Goal: Task Accomplishment & Management: Complete application form

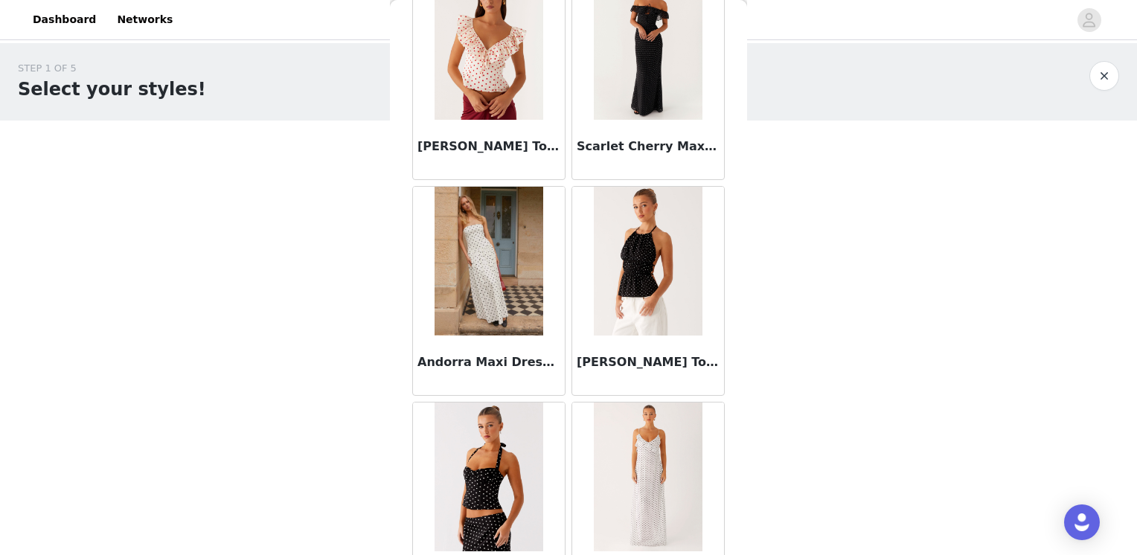
scroll to position [1042, 0]
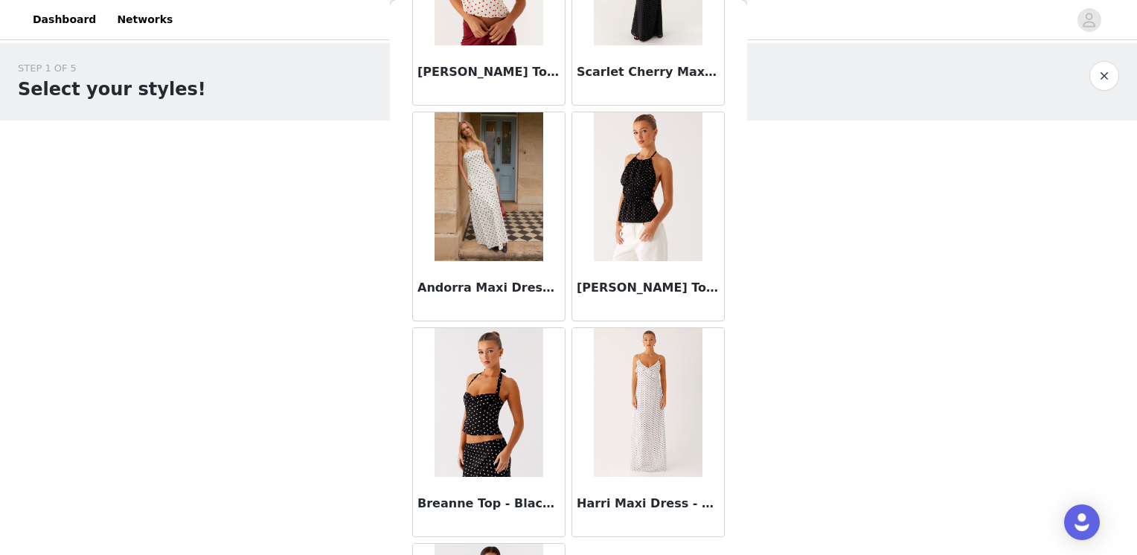
click at [506, 241] on img at bounding box center [489, 186] width 108 height 149
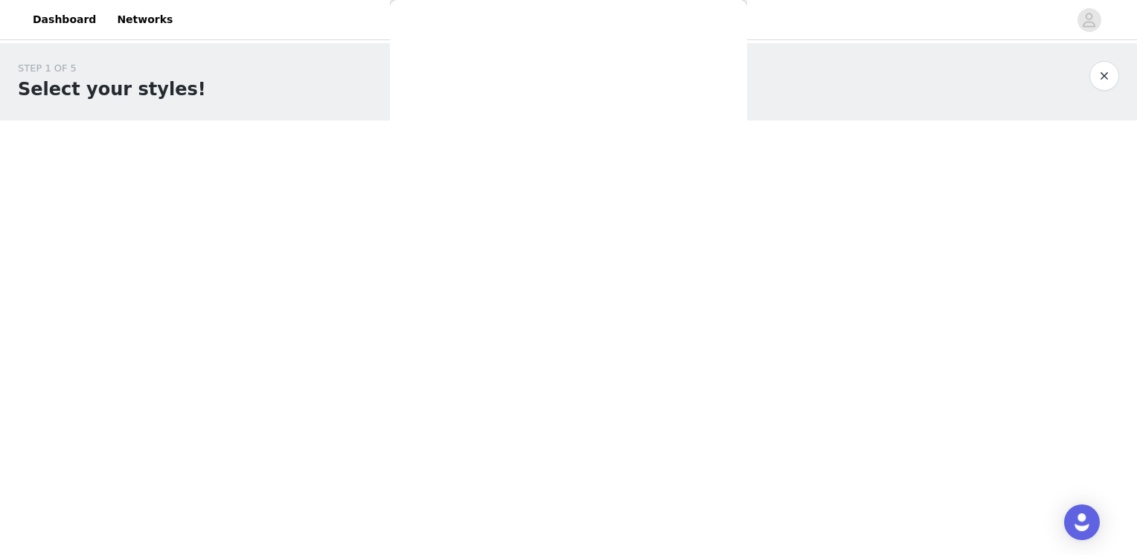
scroll to position [0, 0]
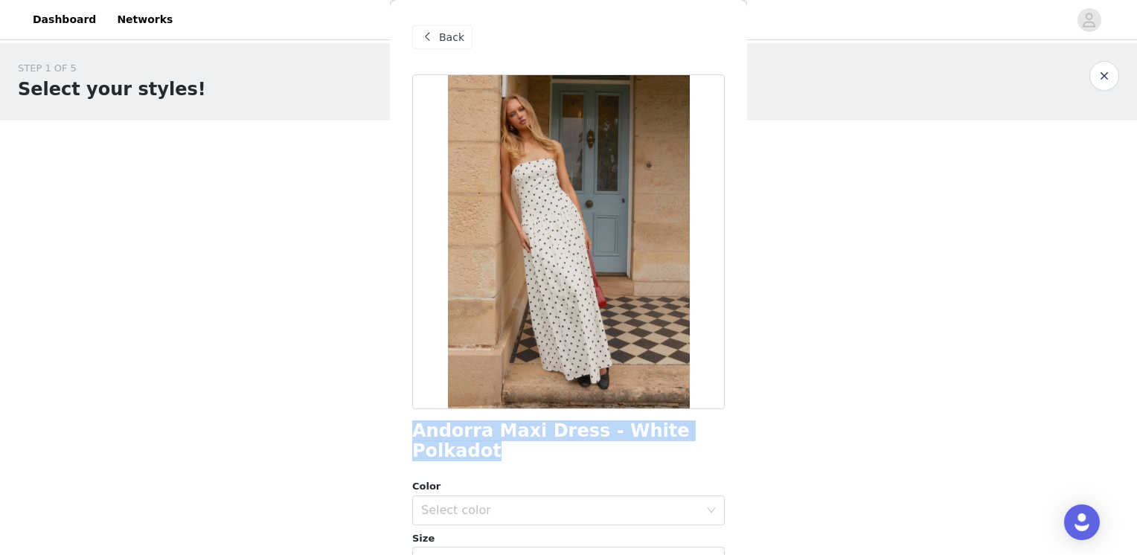
drag, startPoint x: 491, startPoint y: 455, endPoint x: 393, endPoint y: 437, distance: 99.9
click at [393, 437] on div "Back Andorra Maxi Dress - White Polkadot Color Select color Size Select size Pe…" at bounding box center [568, 277] width 357 height 555
copy h1 "Andorra Maxi Dress - White Polkadot"
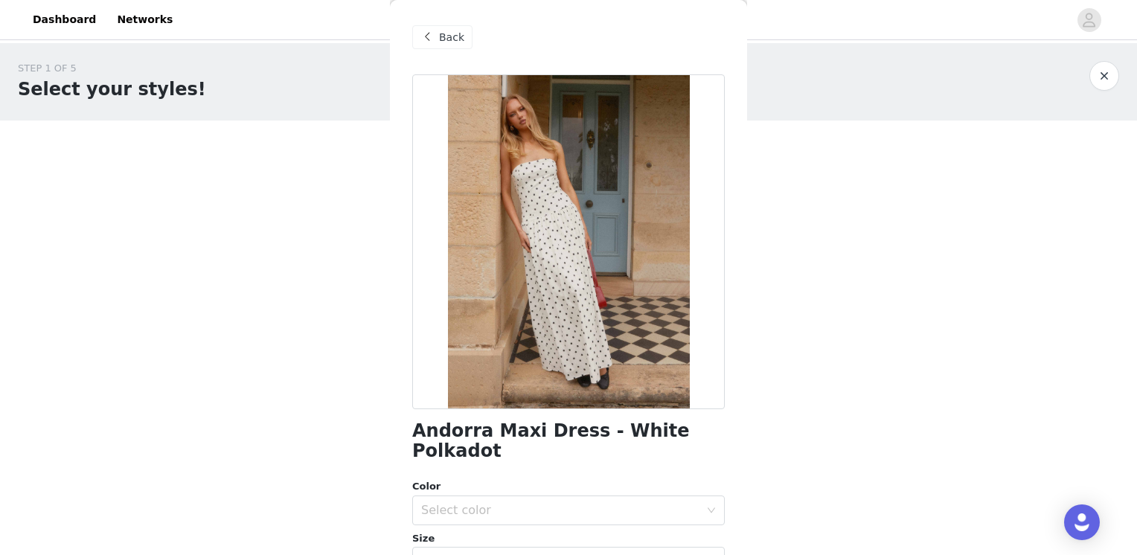
click at [447, 39] on span "Back" at bounding box center [451, 38] width 25 height 16
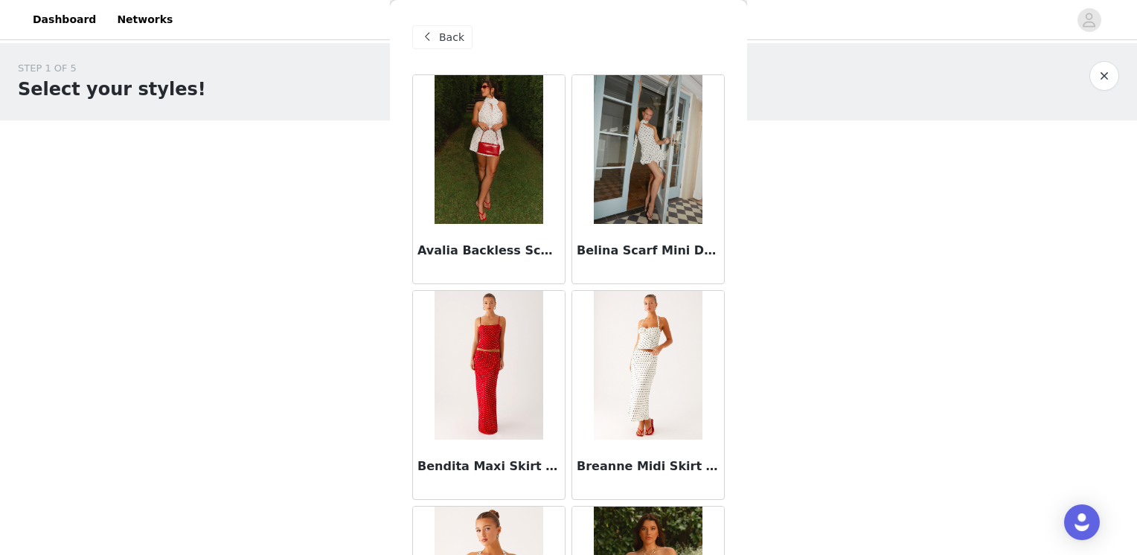
click at [441, 39] on span "Back" at bounding box center [451, 38] width 25 height 16
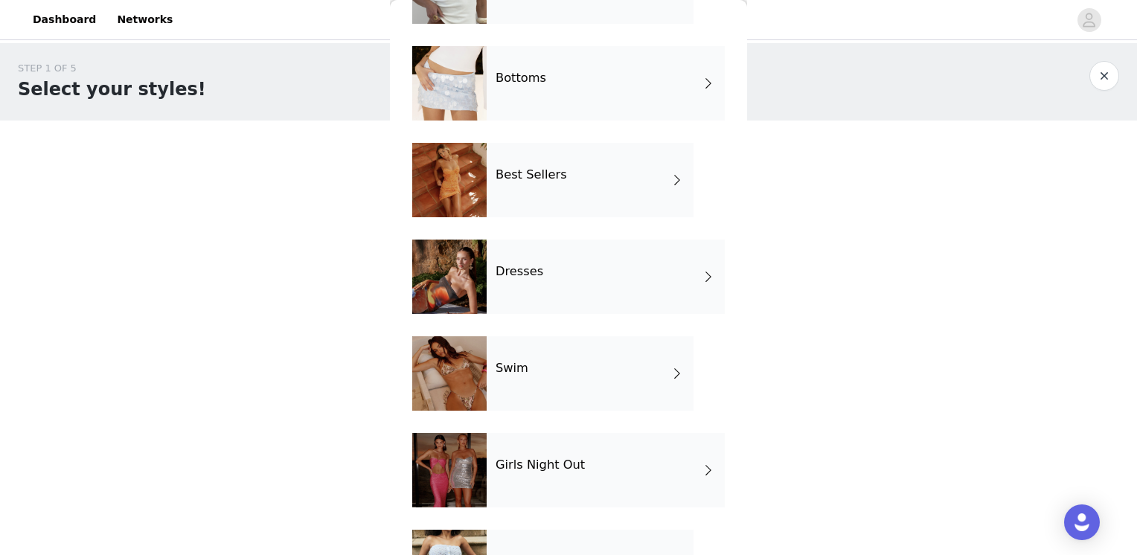
scroll to position [293, 0]
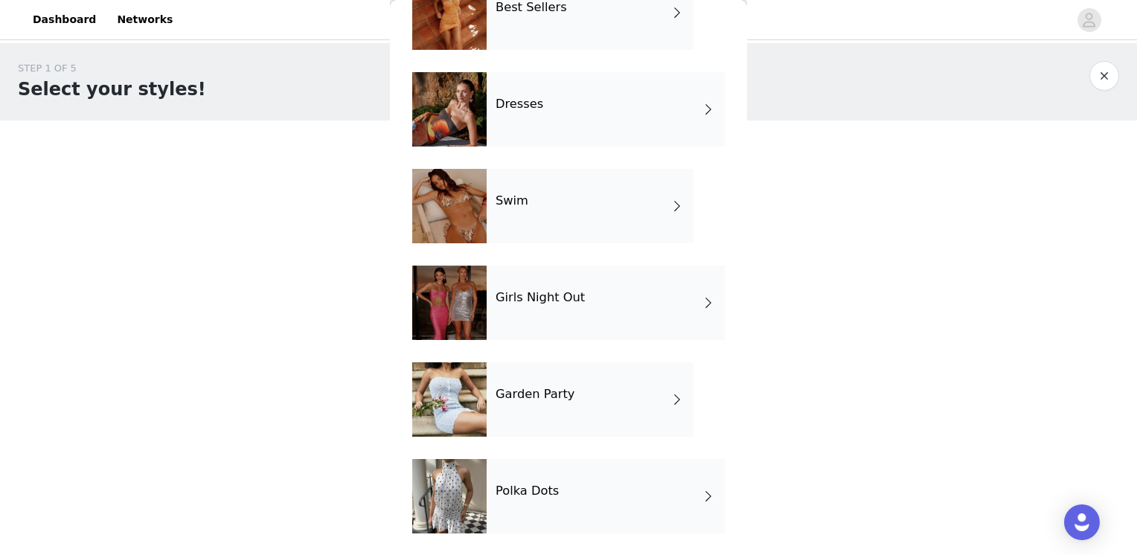
click at [564, 388] on h4 "Garden Party" at bounding box center [535, 394] width 79 height 13
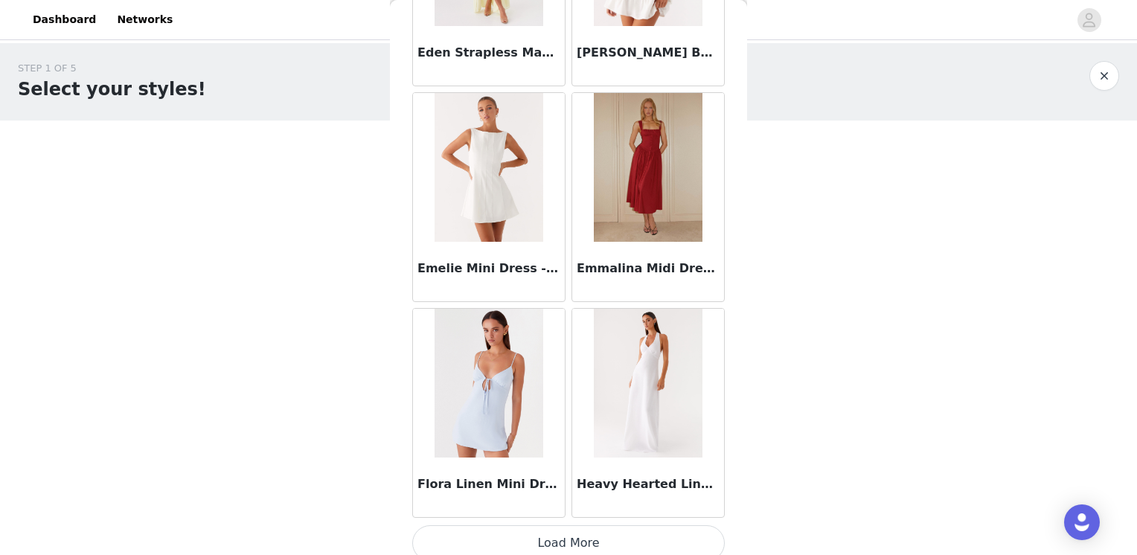
scroll to position [1719, 0]
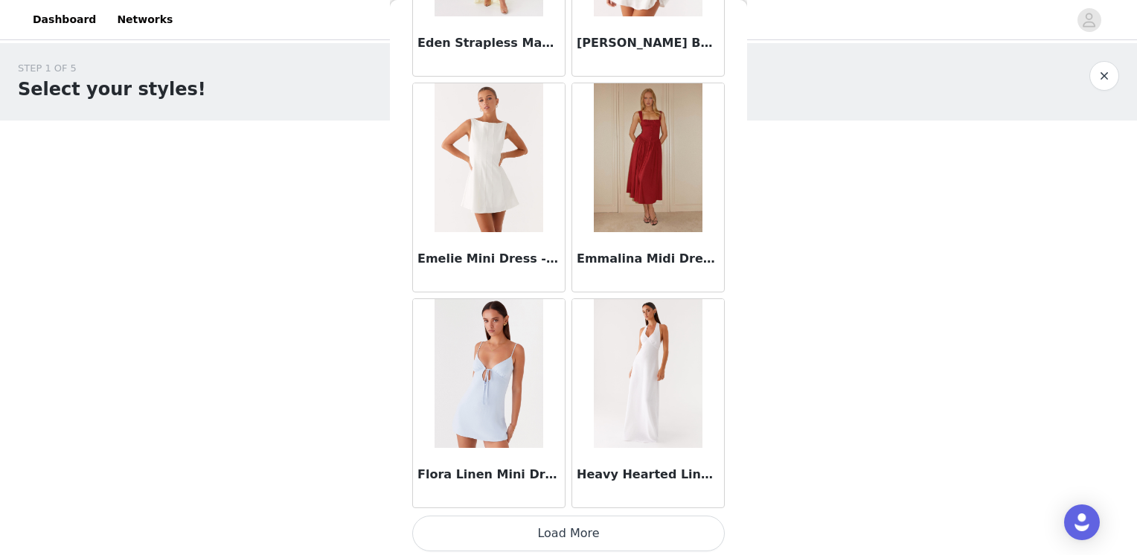
click at [578, 534] on button "Load More" at bounding box center [568, 534] width 313 height 36
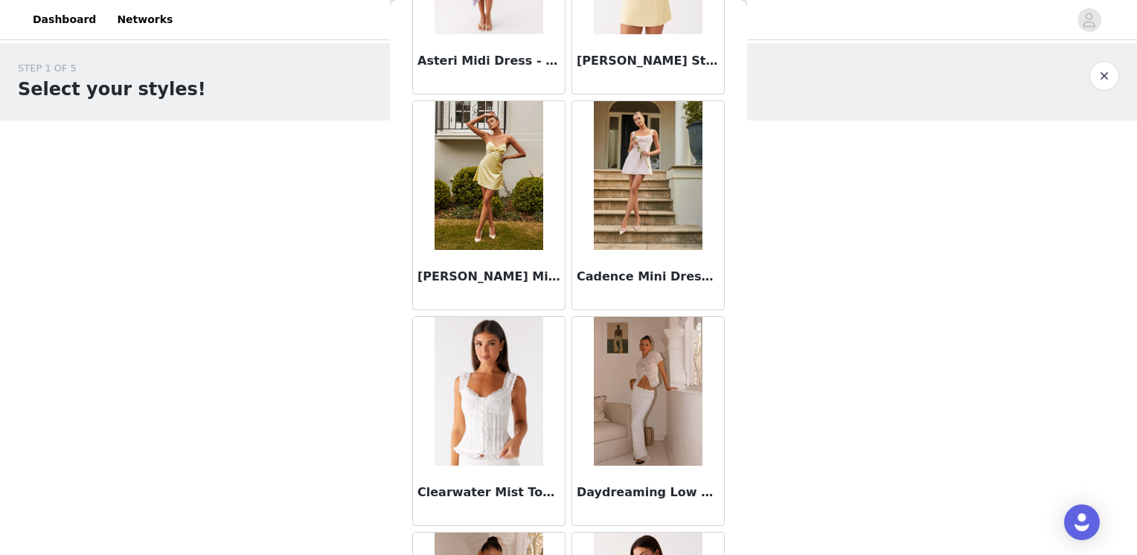
scroll to position [0, 0]
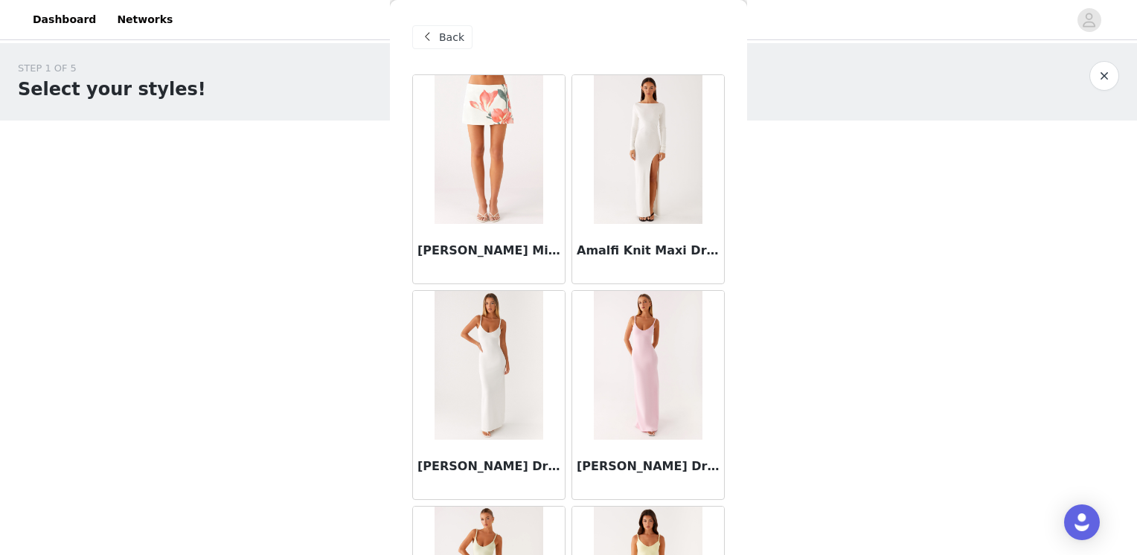
click at [450, 34] on span "Back" at bounding box center [451, 38] width 25 height 16
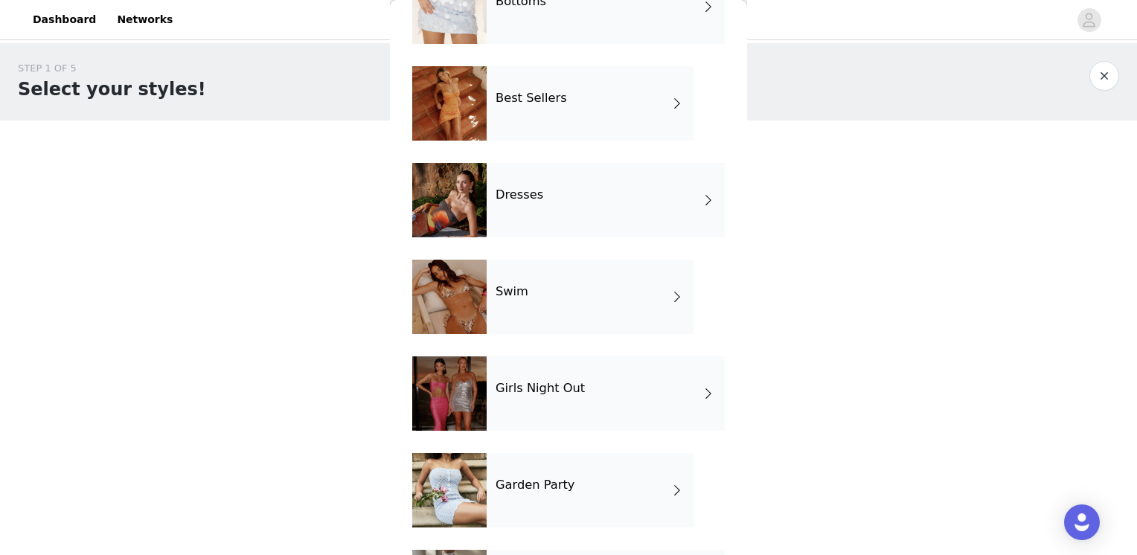
scroll to position [293, 0]
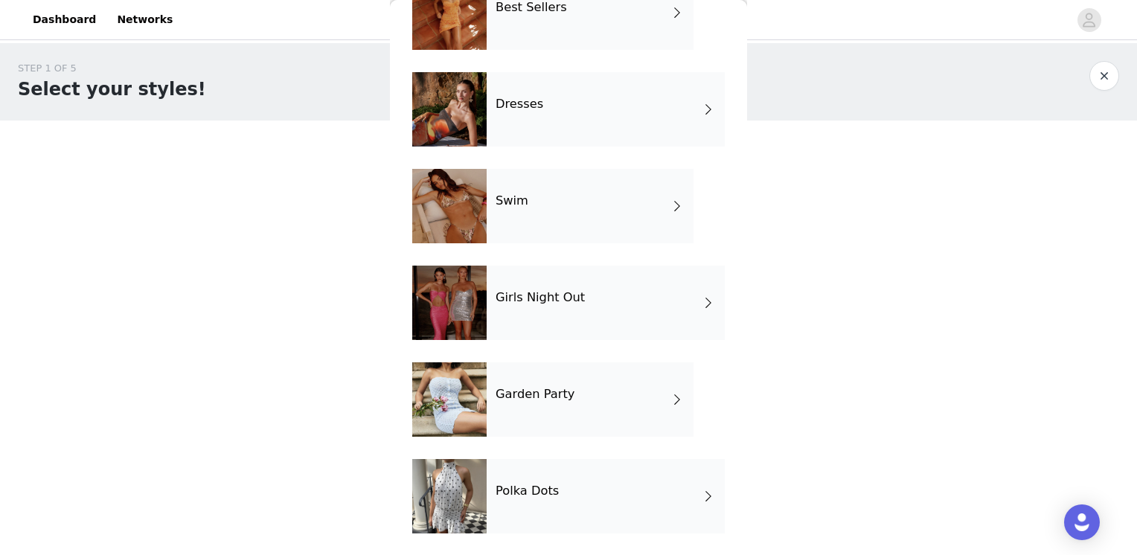
click at [584, 307] on div "Girls Night Out" at bounding box center [606, 303] width 238 height 74
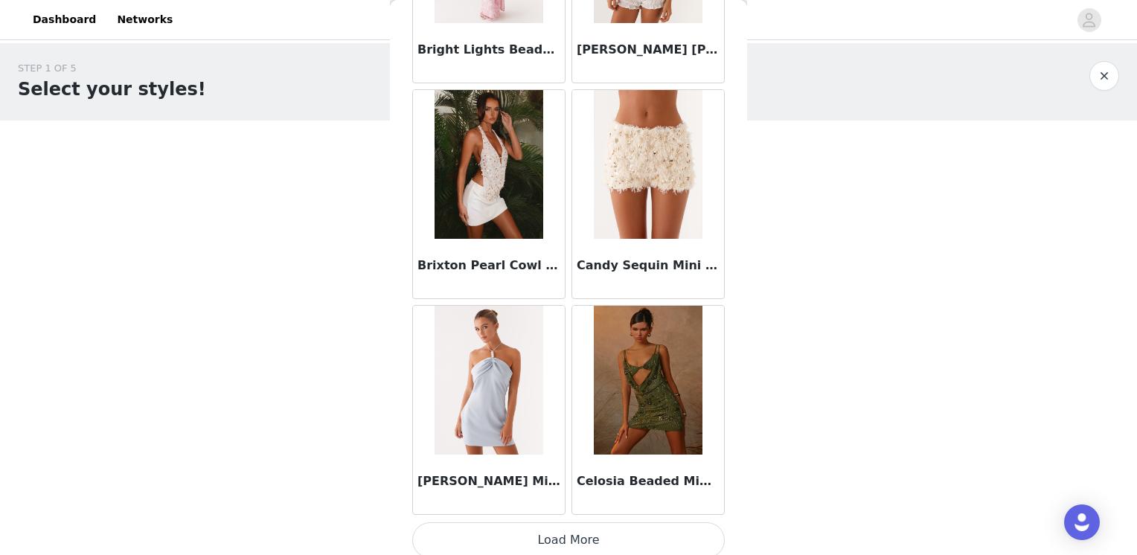
scroll to position [1719, 0]
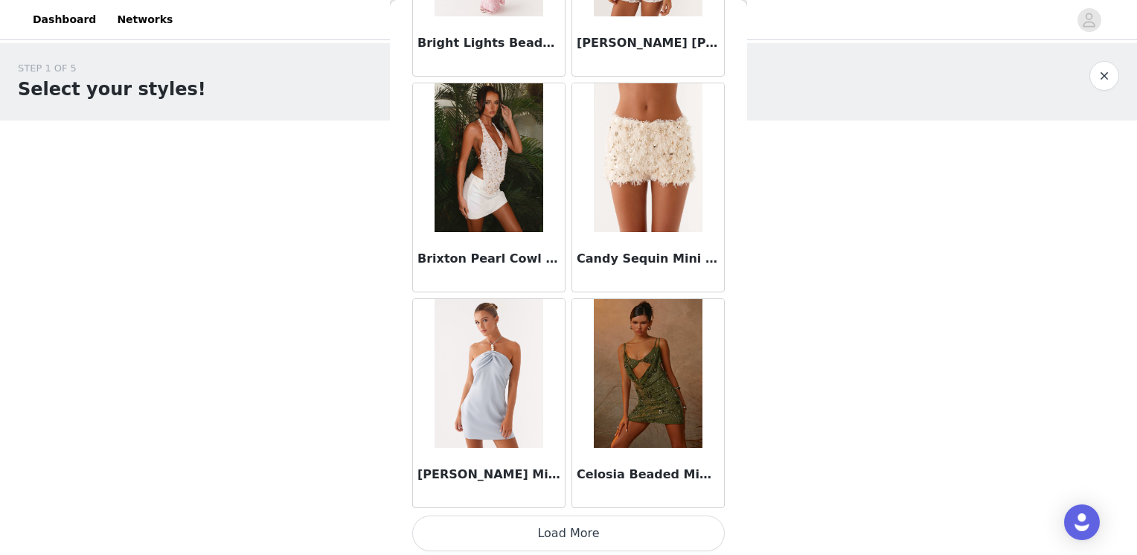
click at [670, 370] on img at bounding box center [648, 373] width 108 height 149
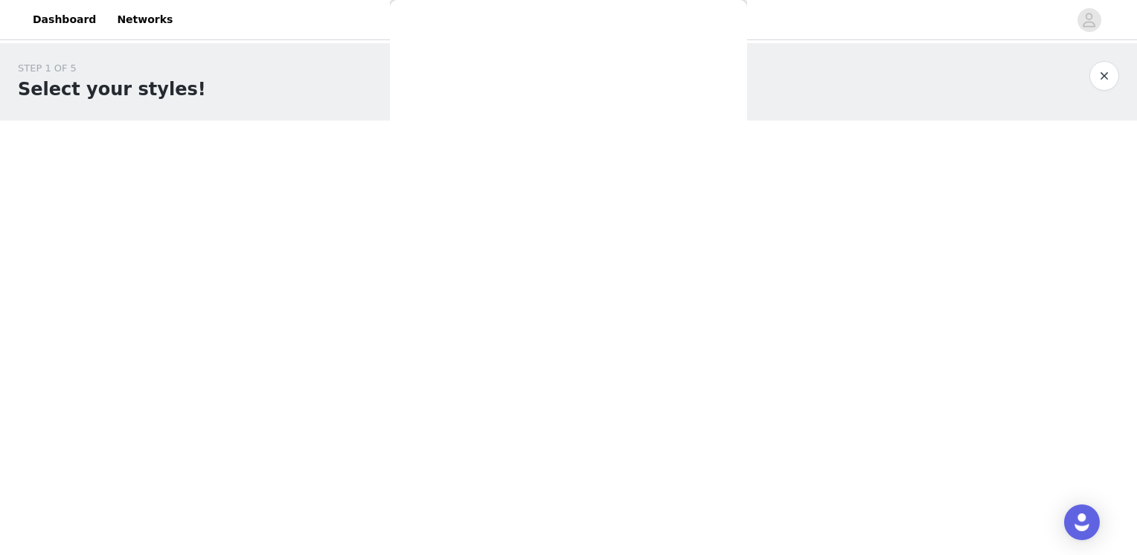
scroll to position [0, 0]
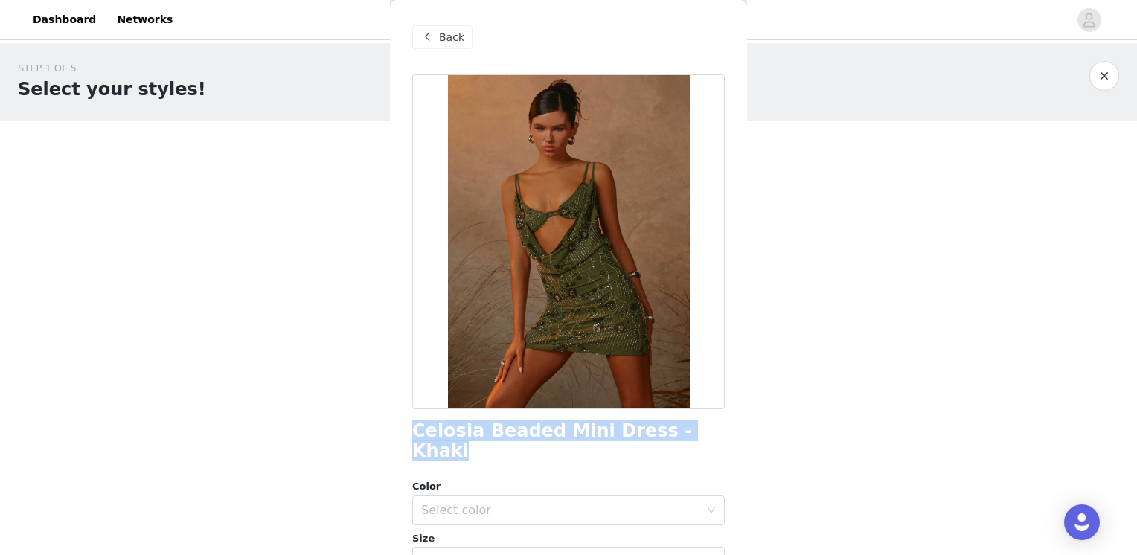
drag, startPoint x: 408, startPoint y: 432, endPoint x: 689, endPoint y: 436, distance: 280.7
click at [689, 436] on div "Back Celosia Beaded Mini Dress - Khaki Color Select color Size Select size Pepp…" at bounding box center [568, 277] width 357 height 555
copy h1 "Celosia Beaded Mini Dress - Khaki"
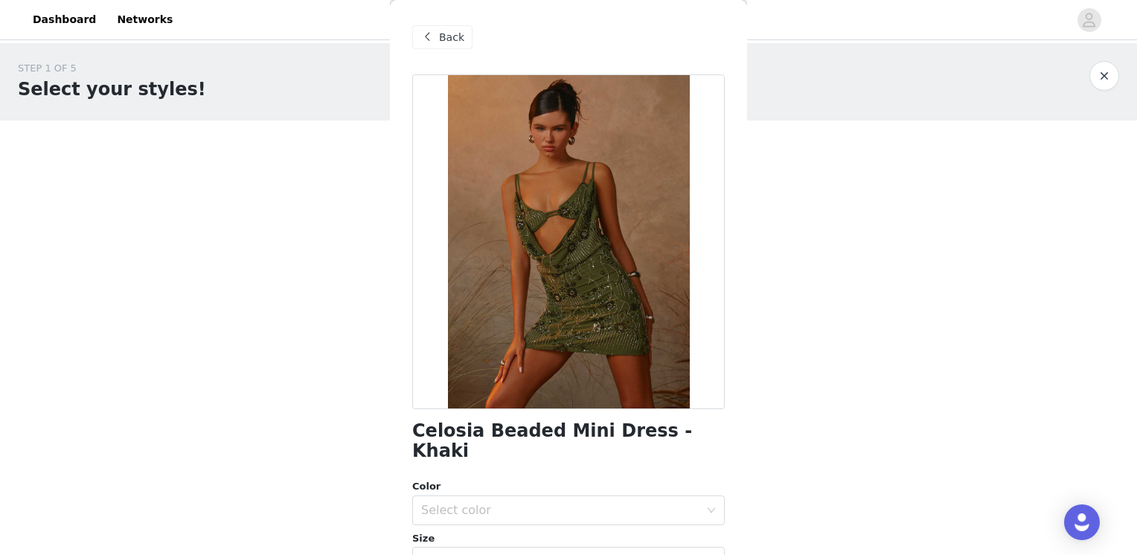
click at [440, 32] on span "Back" at bounding box center [451, 38] width 25 height 16
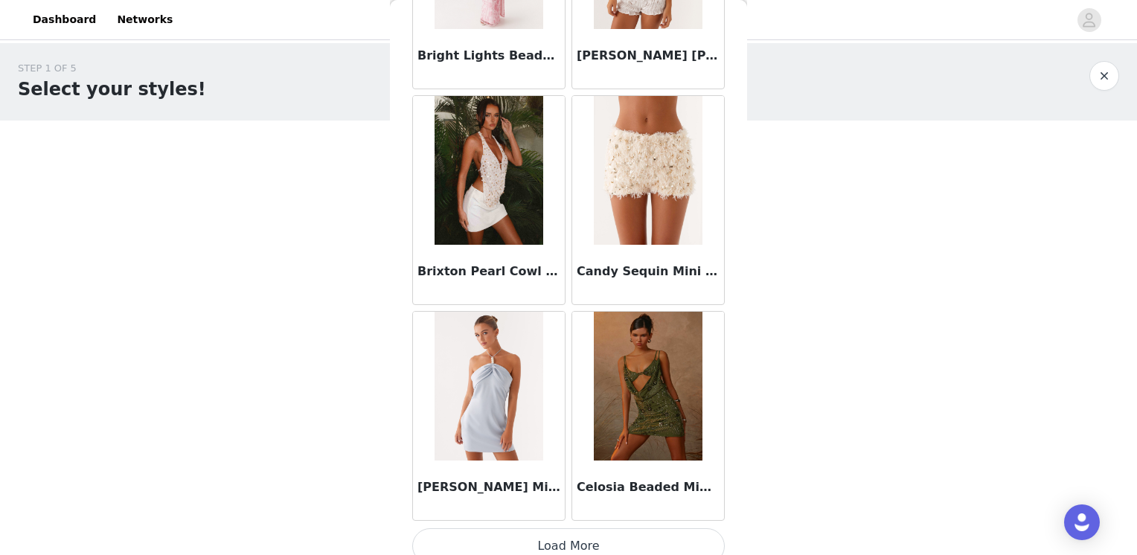
scroll to position [1719, 0]
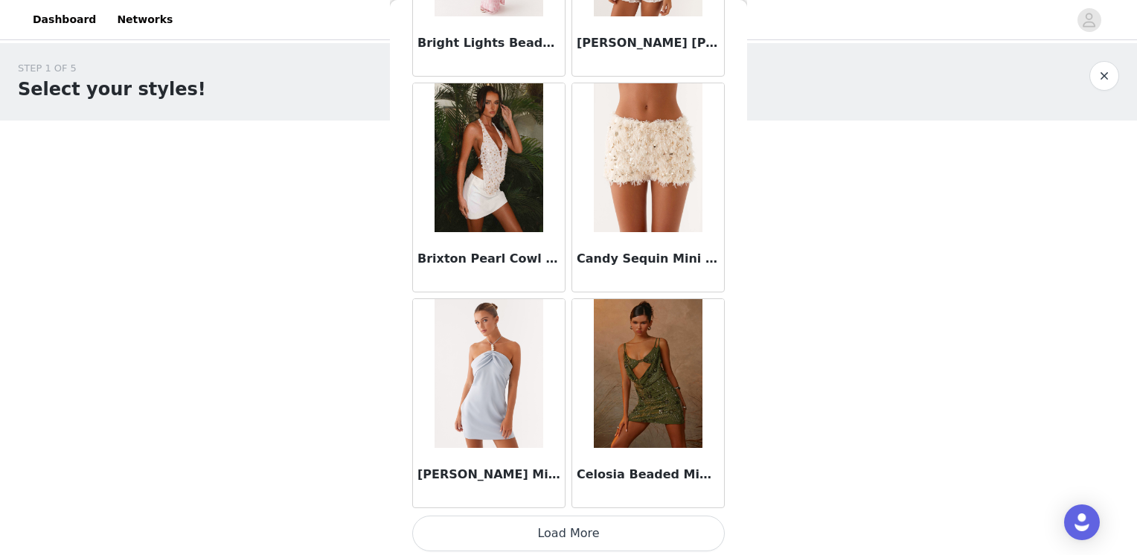
click at [583, 523] on button "Load More" at bounding box center [568, 534] width 313 height 36
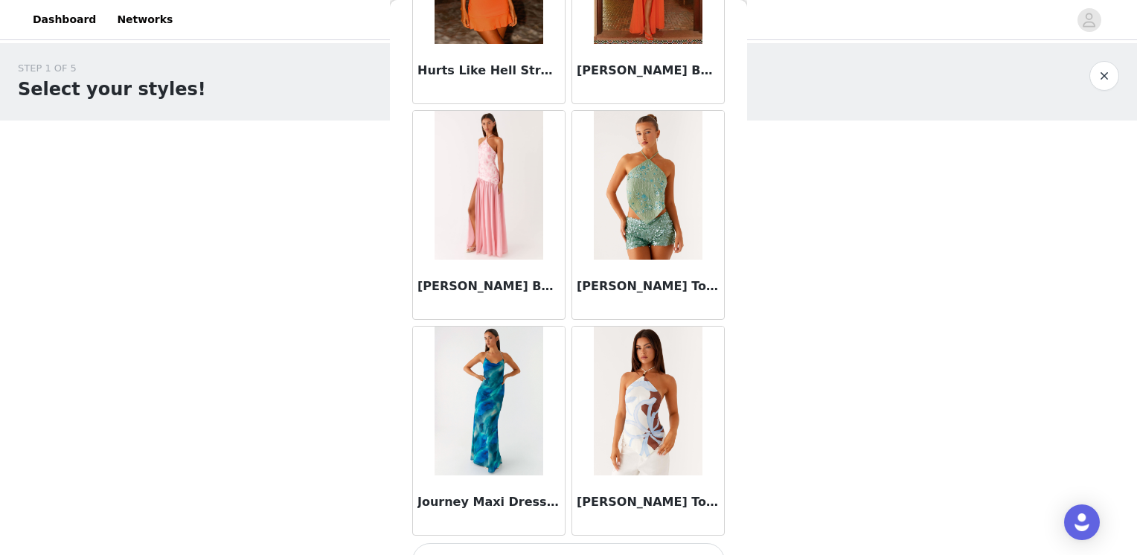
scroll to position [3874, 0]
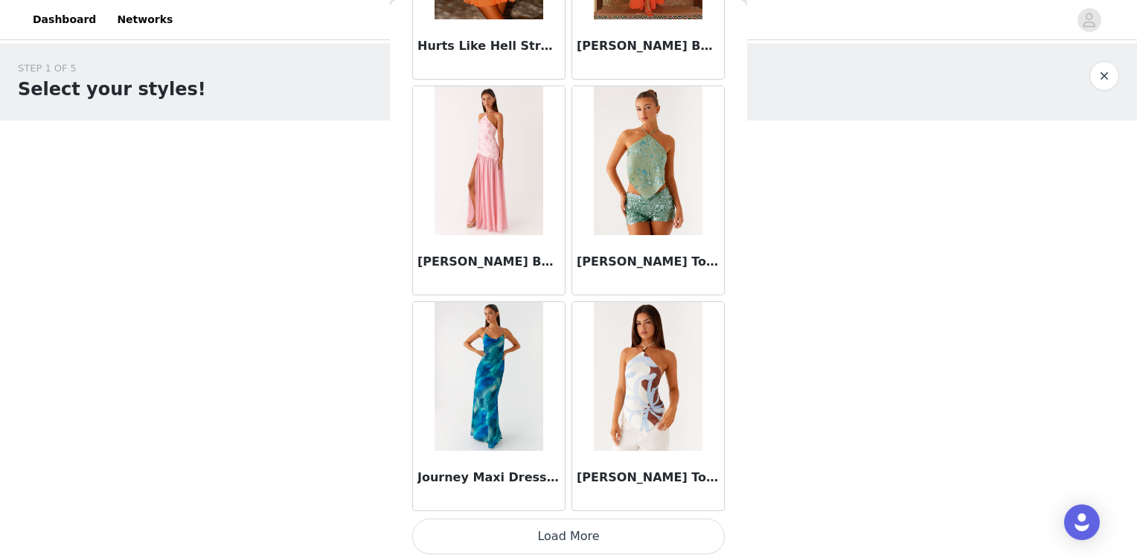
click at [585, 527] on button "Load More" at bounding box center [568, 537] width 313 height 36
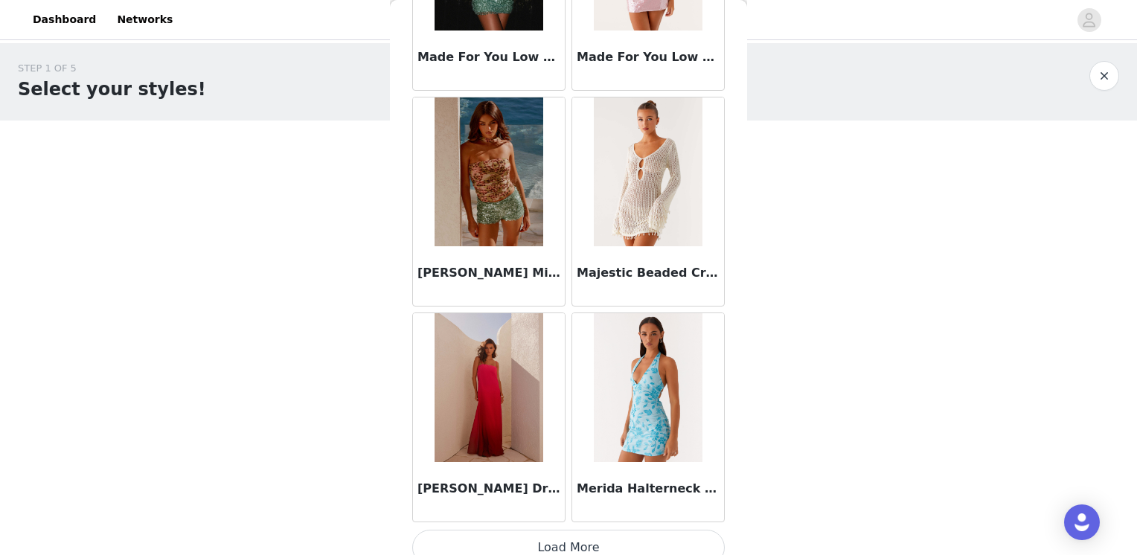
scroll to position [6030, 0]
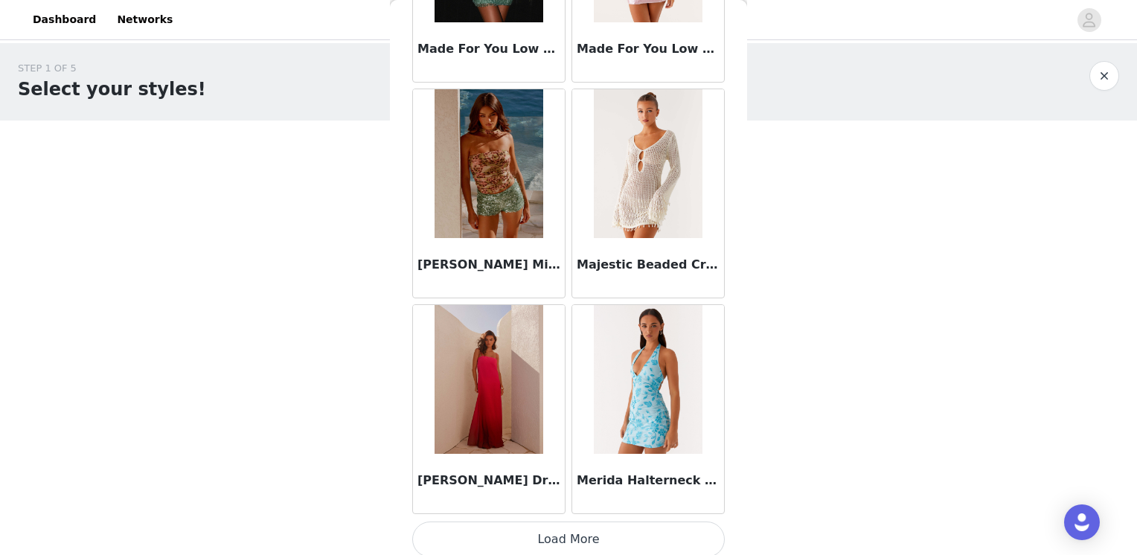
click at [596, 528] on button "Load More" at bounding box center [568, 540] width 313 height 36
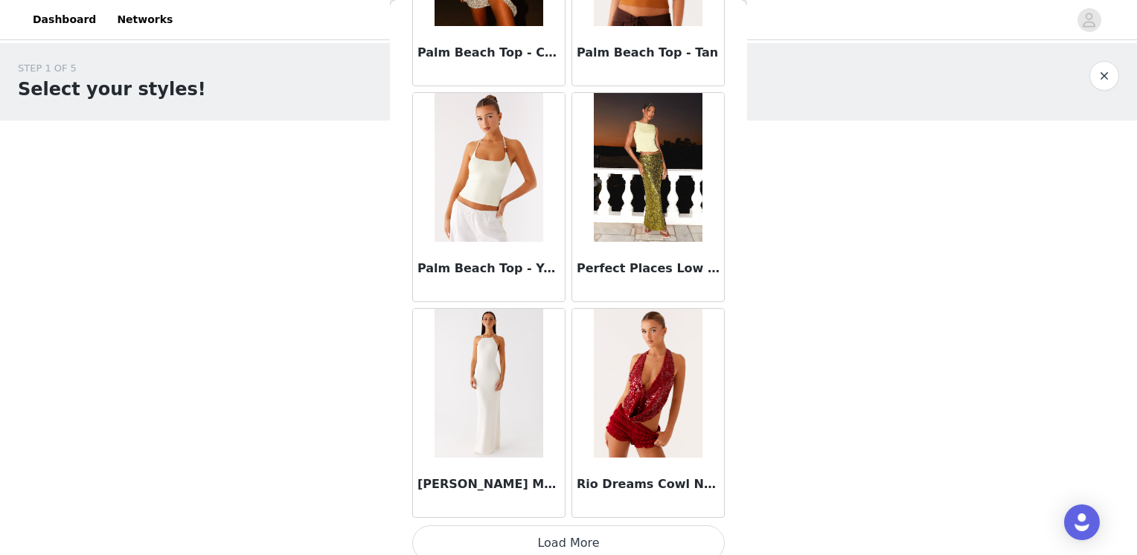
scroll to position [8186, 0]
click at [600, 525] on button "Load More" at bounding box center [568, 543] width 313 height 36
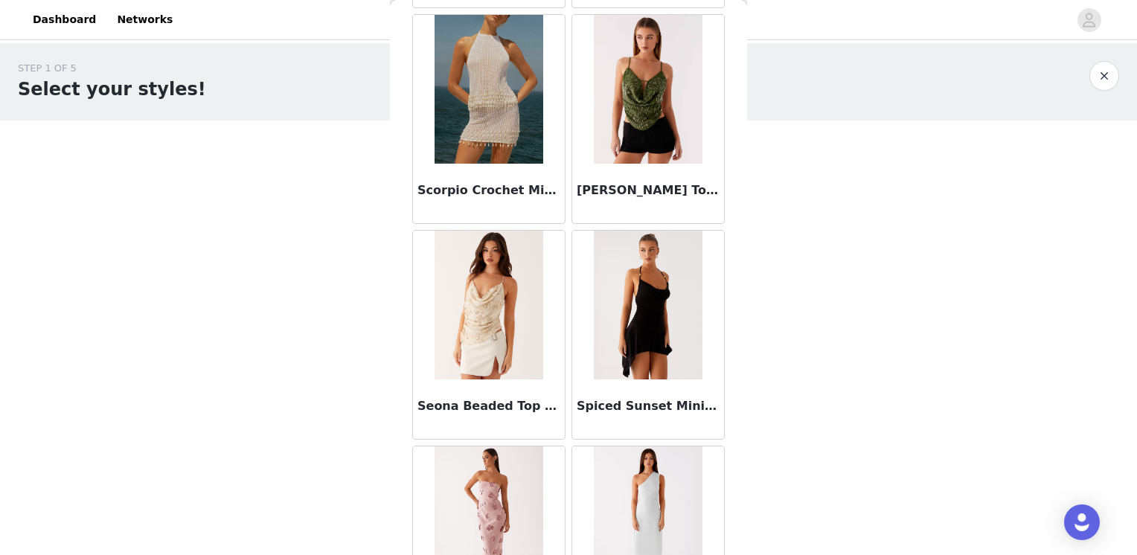
scroll to position [9228, 0]
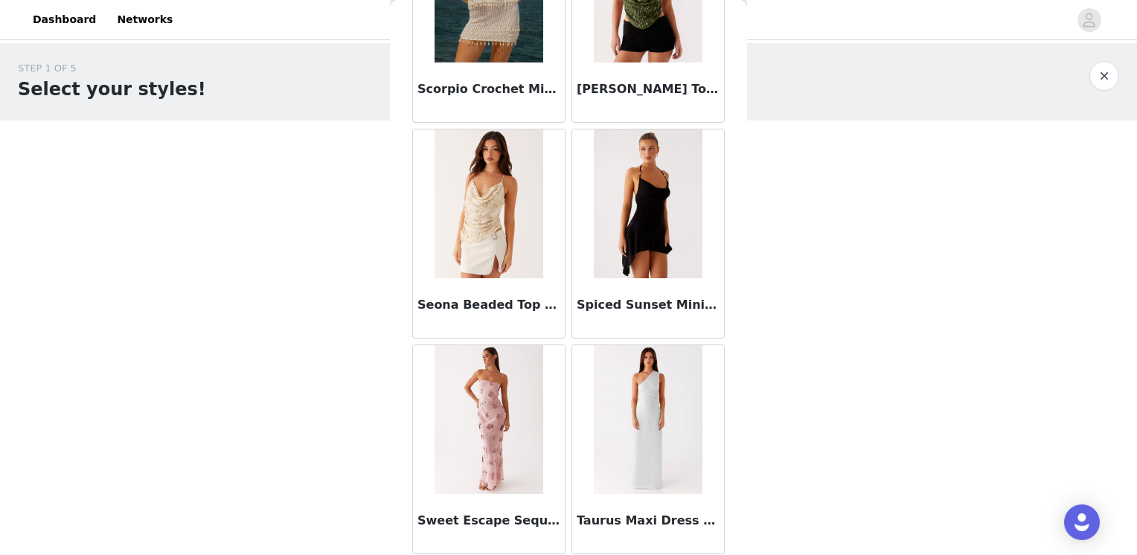
click at [494, 171] on img at bounding box center [489, 204] width 108 height 149
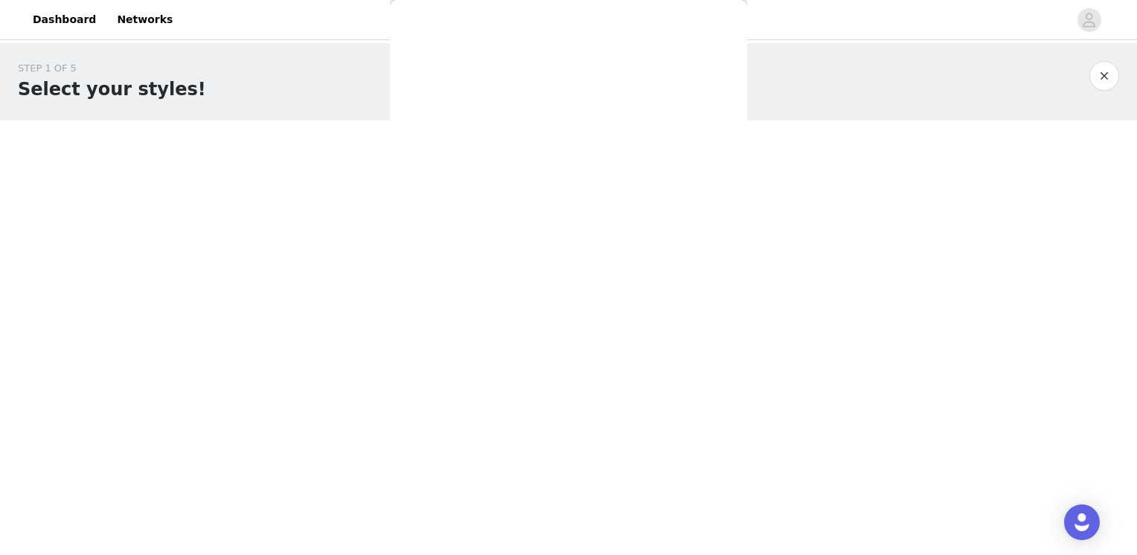
scroll to position [0, 0]
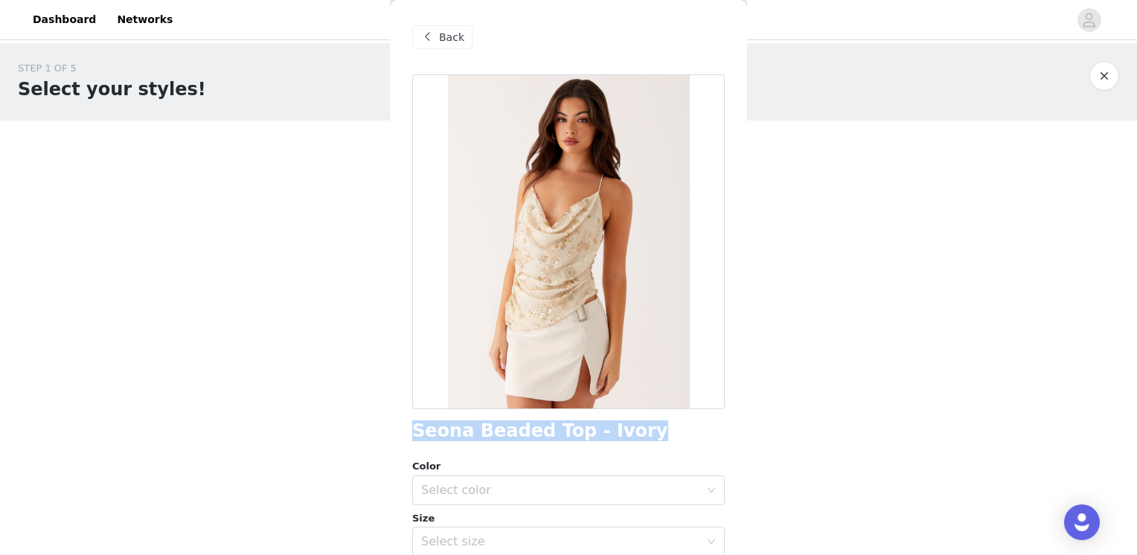
drag, startPoint x: 649, startPoint y: 432, endPoint x: 400, endPoint y: 435, distance: 249.4
click at [400, 435] on div "Back Seona Beaded Top - Ivory Color Select color Size Select size Peppermayo Ex…" at bounding box center [568, 277] width 357 height 555
copy h1 "Seona Beaded Top - Ivory"
click at [445, 37] on span "Back" at bounding box center [451, 38] width 25 height 16
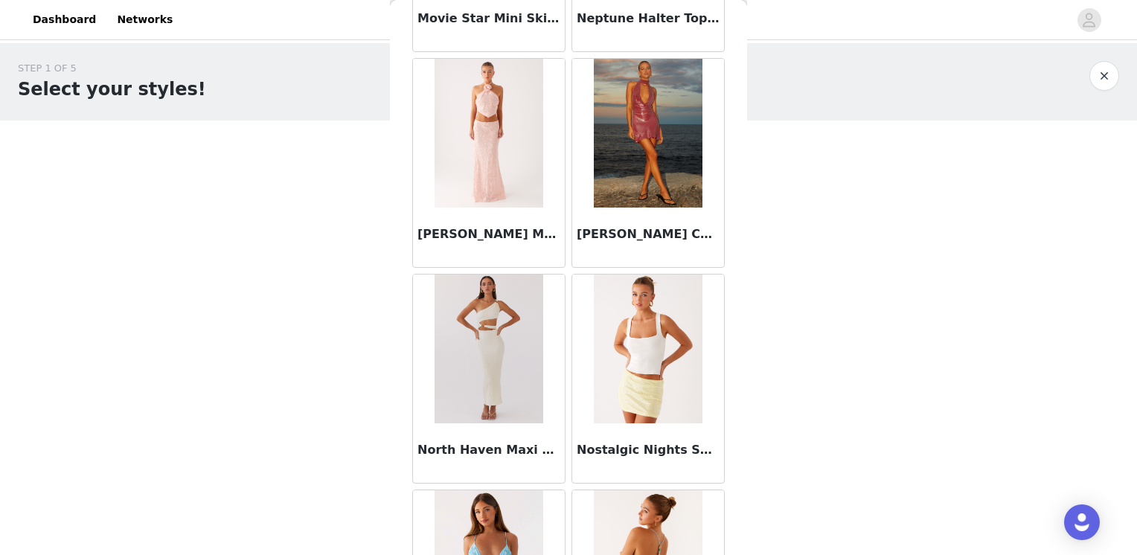
scroll to position [7316, 0]
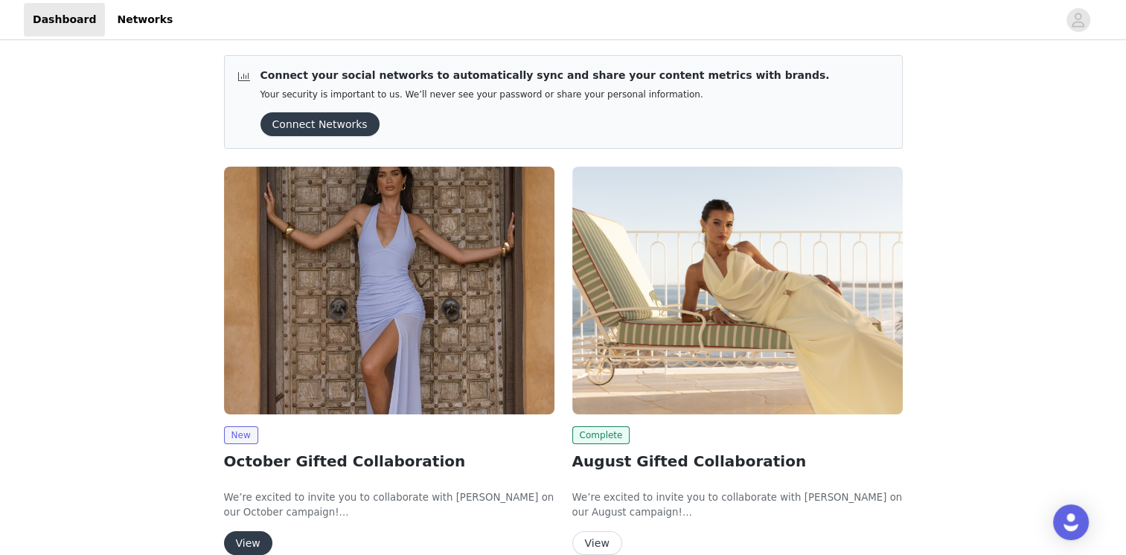
click at [325, 127] on button "Connect Networks" at bounding box center [320, 124] width 119 height 24
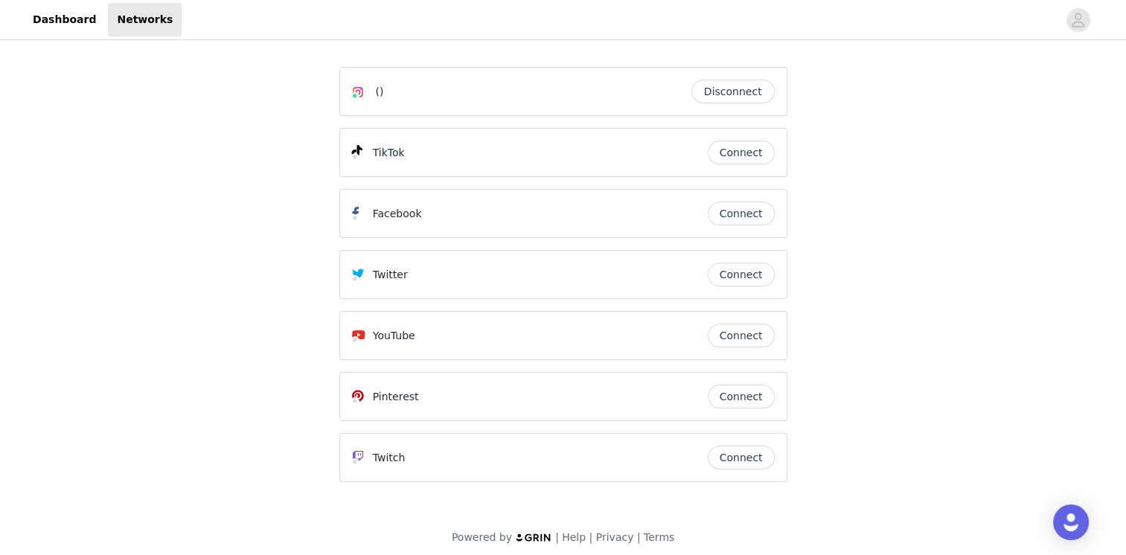
click at [735, 149] on button "Connect" at bounding box center [741, 153] width 67 height 24
click at [758, 153] on button "Connect" at bounding box center [741, 153] width 67 height 24
click at [80, 25] on link "Dashboard" at bounding box center [64, 19] width 81 height 33
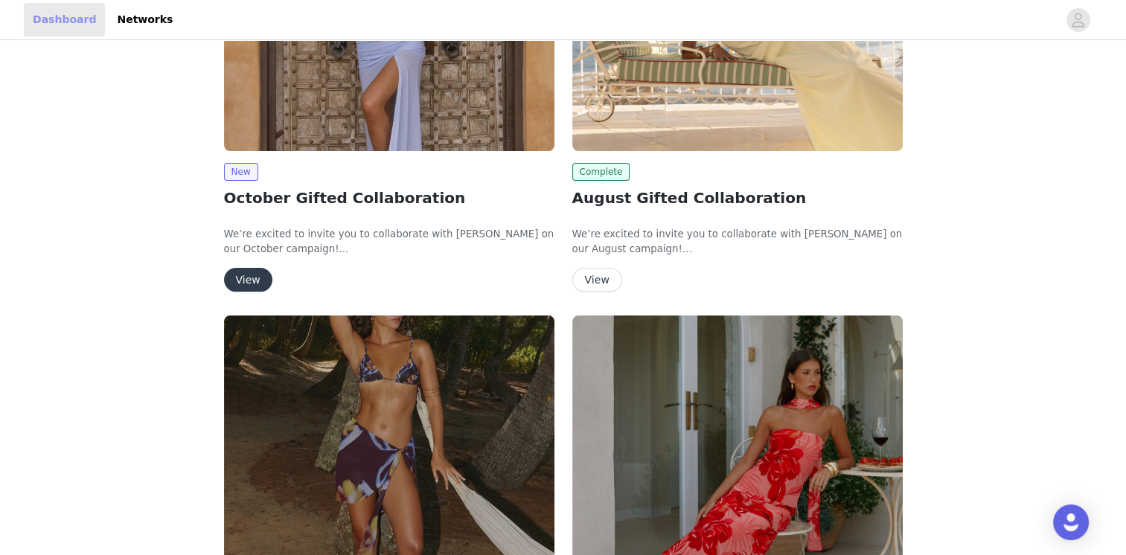
scroll to position [298, 0]
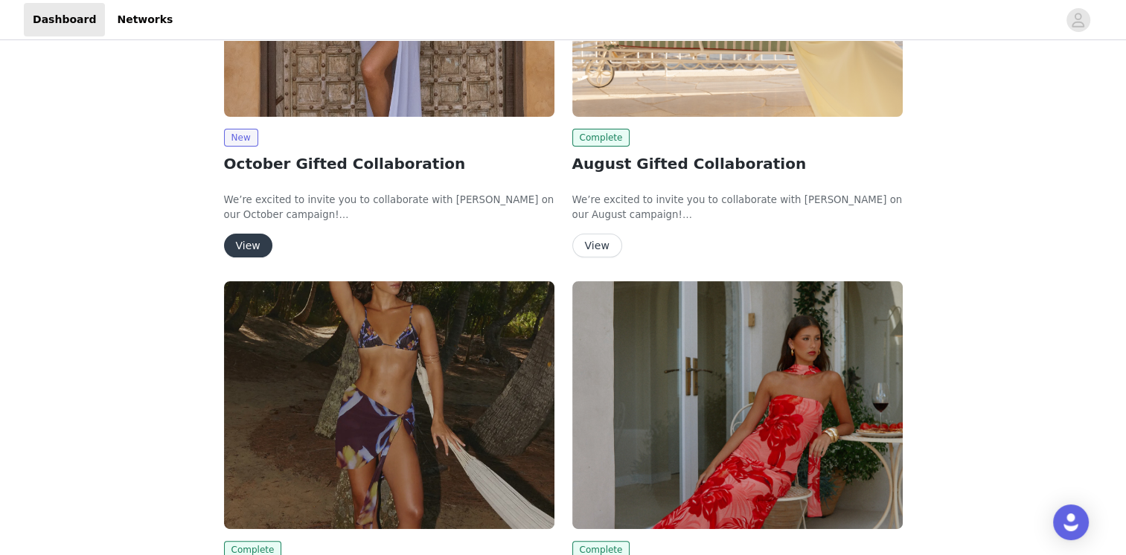
click at [244, 243] on button "View" at bounding box center [248, 246] width 48 height 24
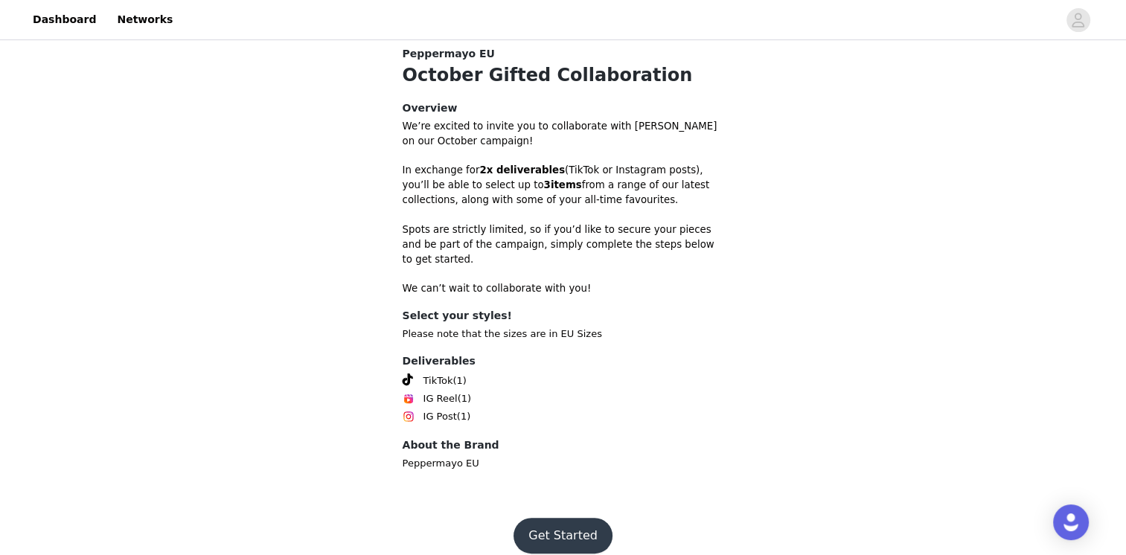
scroll to position [396, 0]
click at [580, 517] on button "Get Started" at bounding box center [563, 535] width 99 height 36
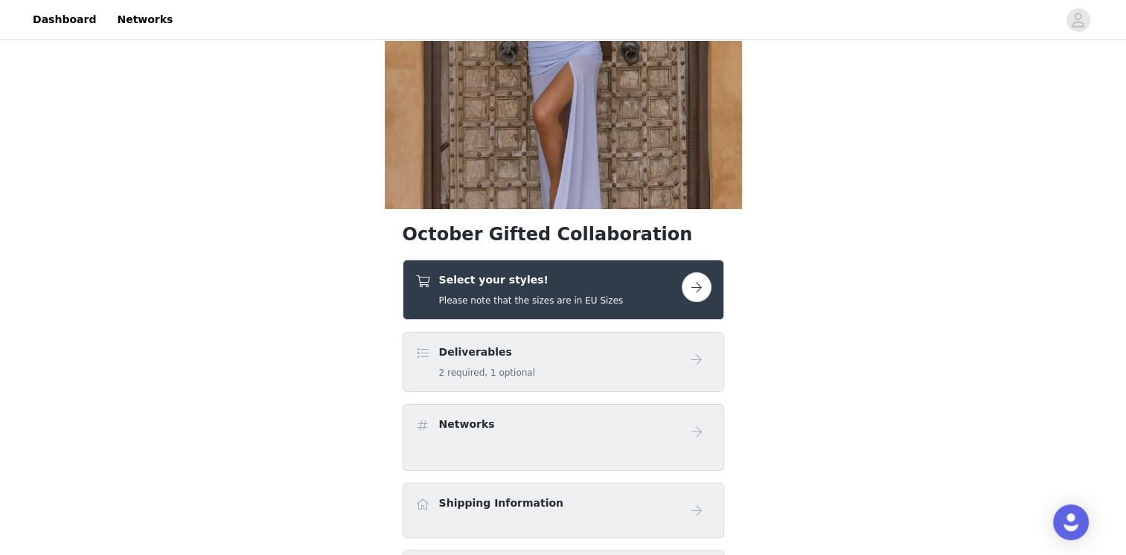
scroll to position [188, 0]
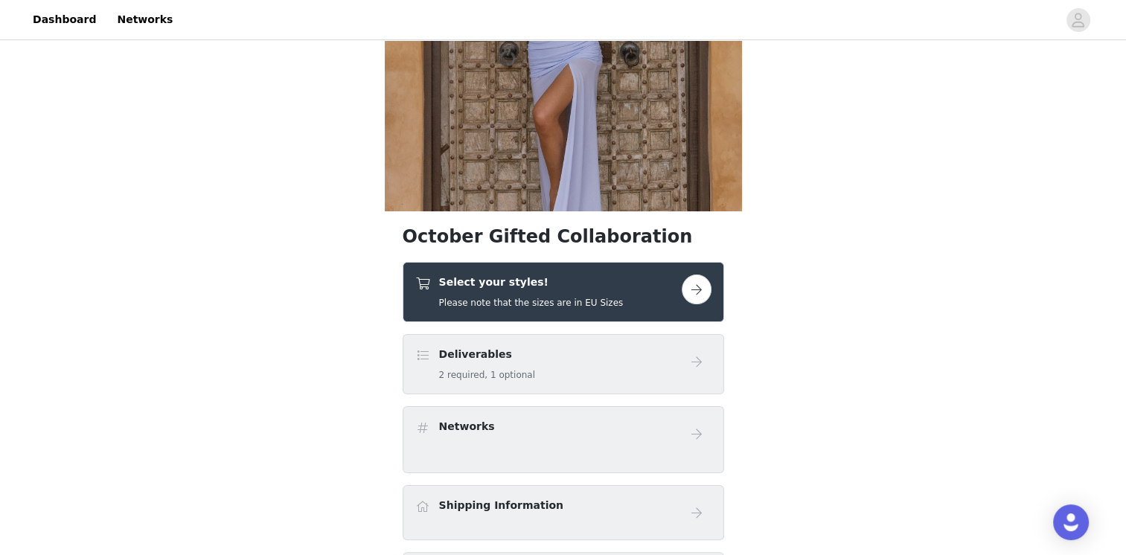
click at [700, 281] on button "button" at bounding box center [697, 290] width 30 height 30
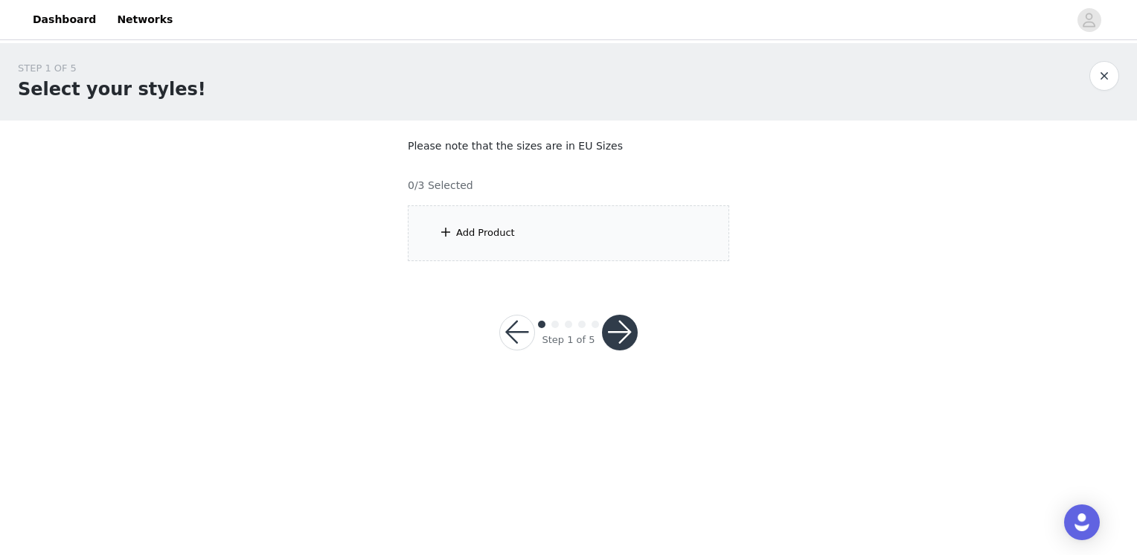
click at [510, 234] on div "Add Product" at bounding box center [569, 233] width 322 height 56
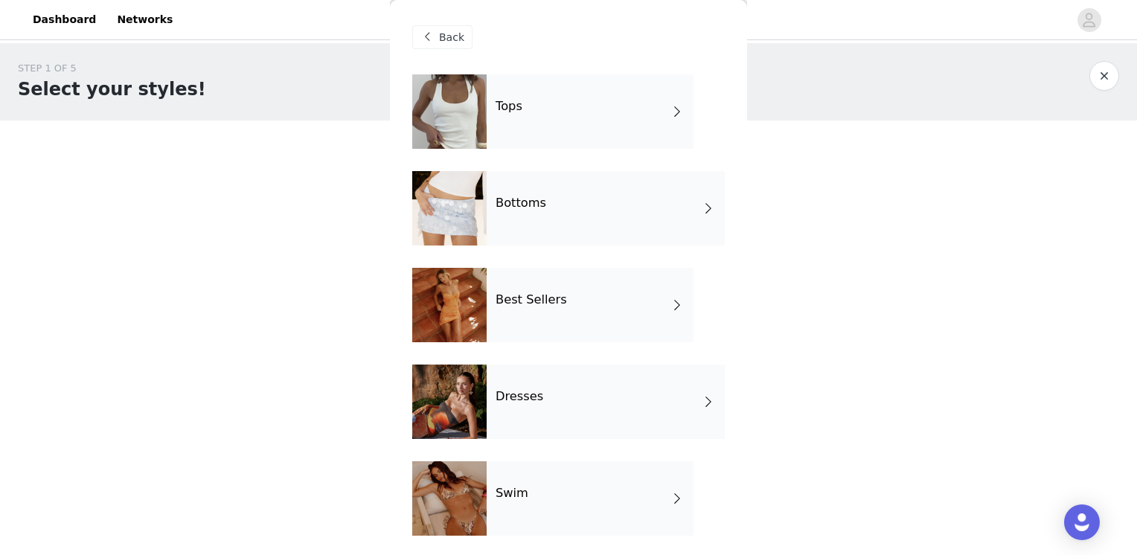
click at [558, 109] on div "Tops" at bounding box center [590, 111] width 207 height 74
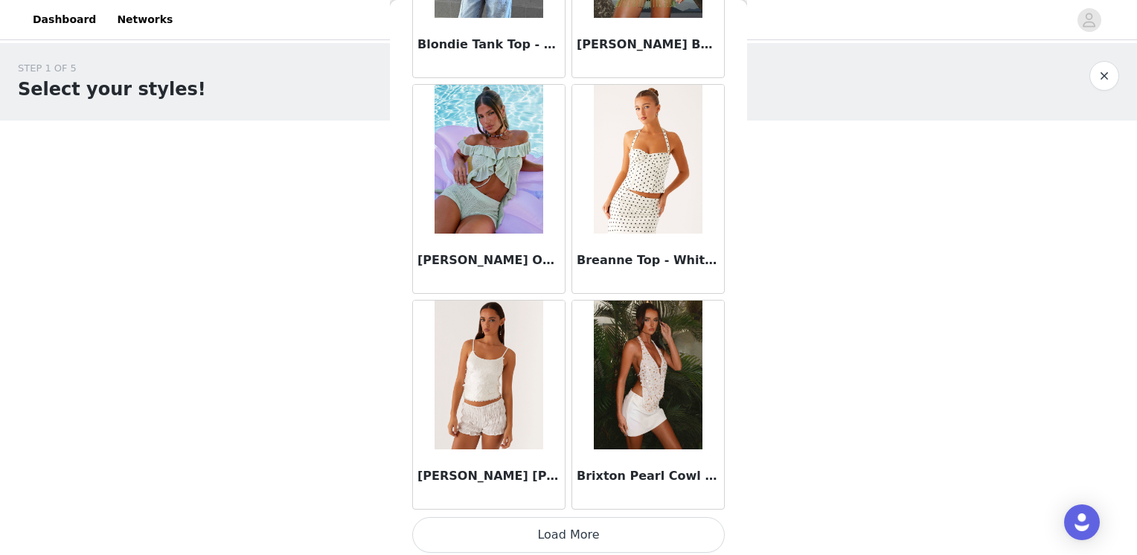
scroll to position [1719, 0]
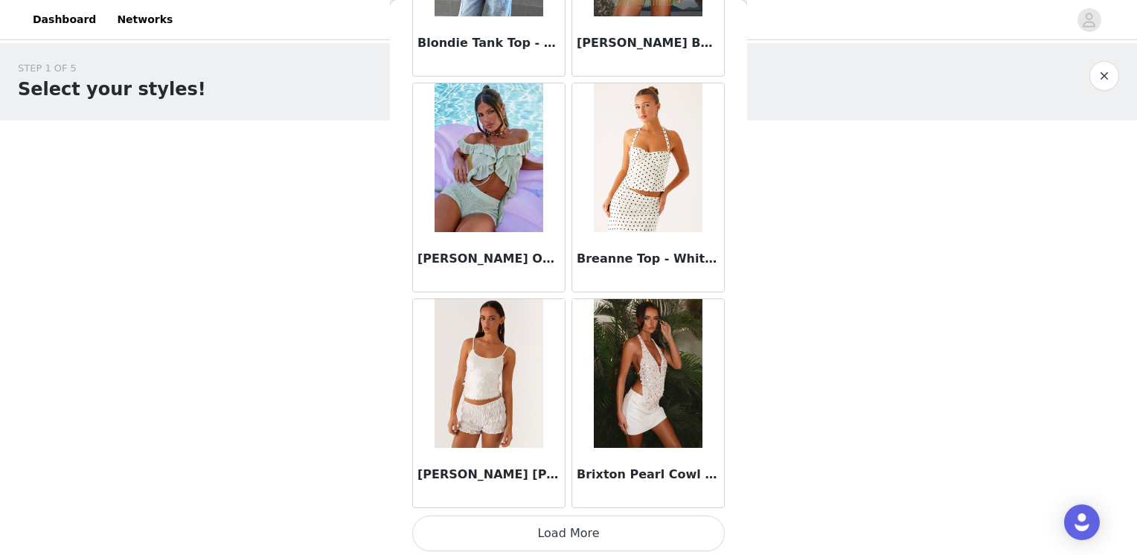
click at [575, 537] on button "Load More" at bounding box center [568, 534] width 313 height 36
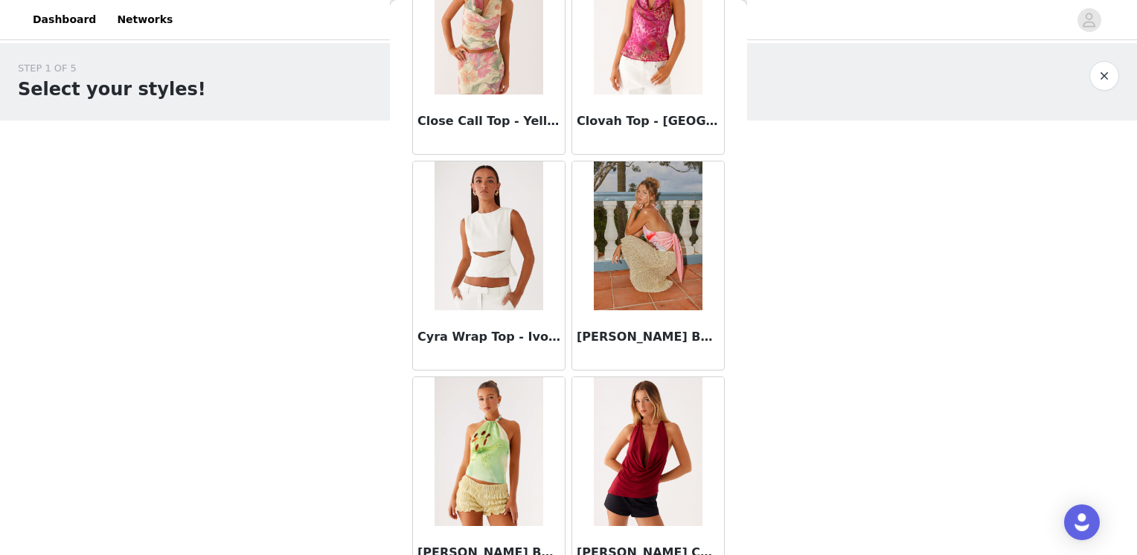
scroll to position [3874, 0]
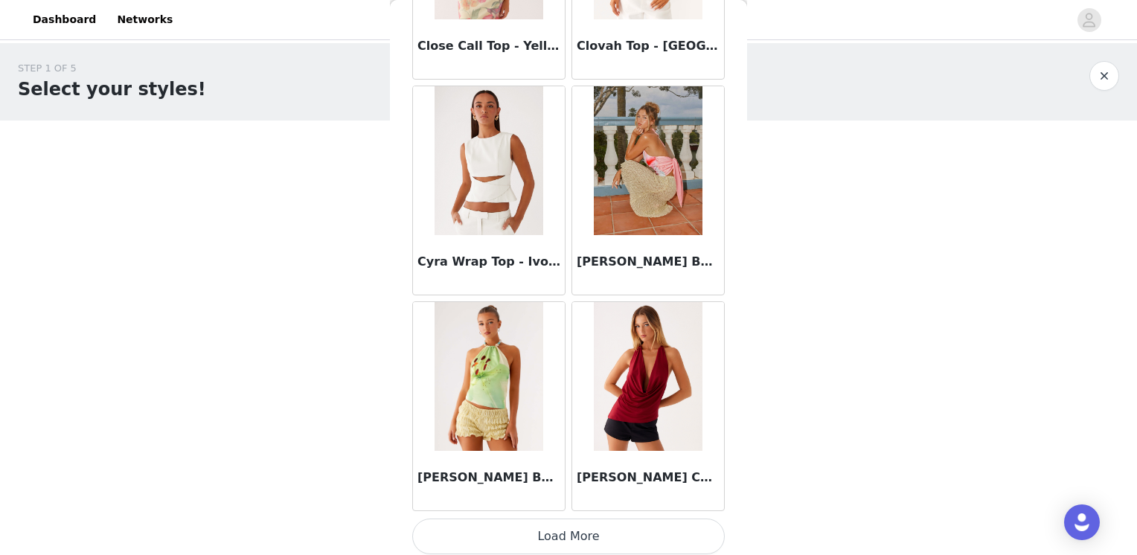
click at [628, 539] on button "Load More" at bounding box center [568, 537] width 313 height 36
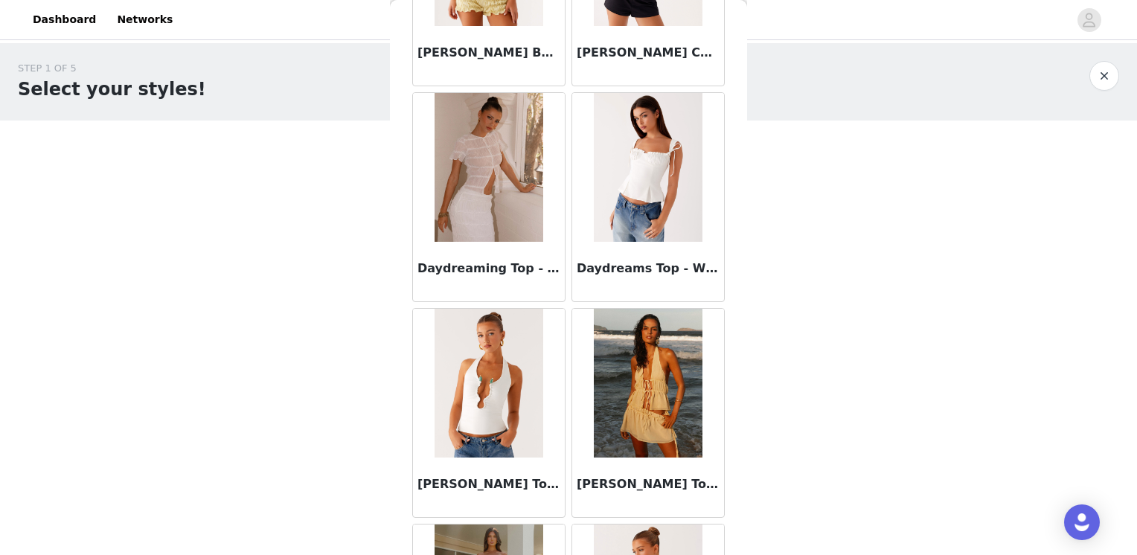
scroll to position [4321, 0]
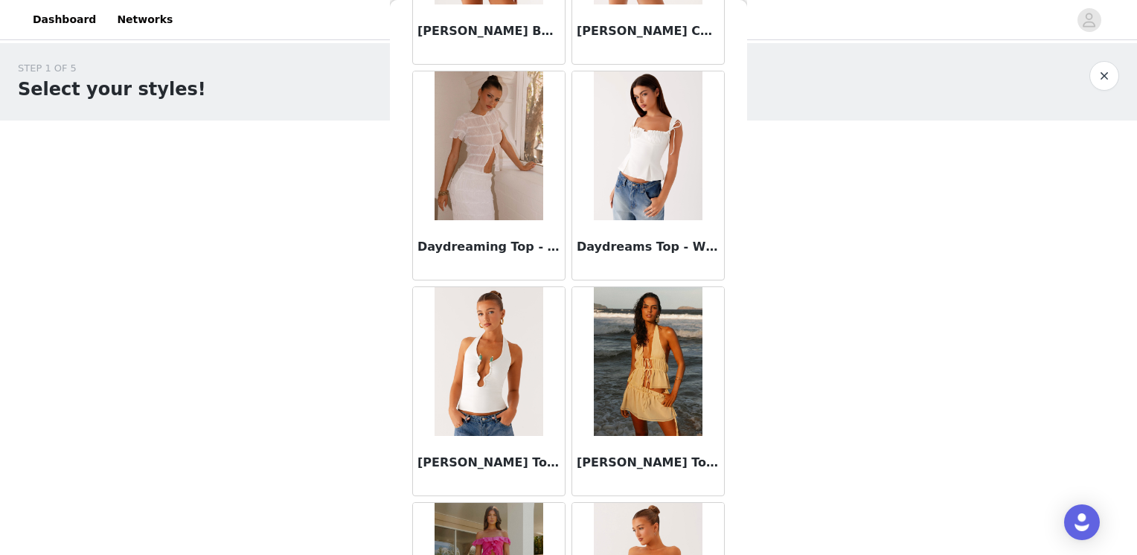
click at [496, 454] on h3 "[PERSON_NAME] Top - Off White" at bounding box center [489, 463] width 143 height 18
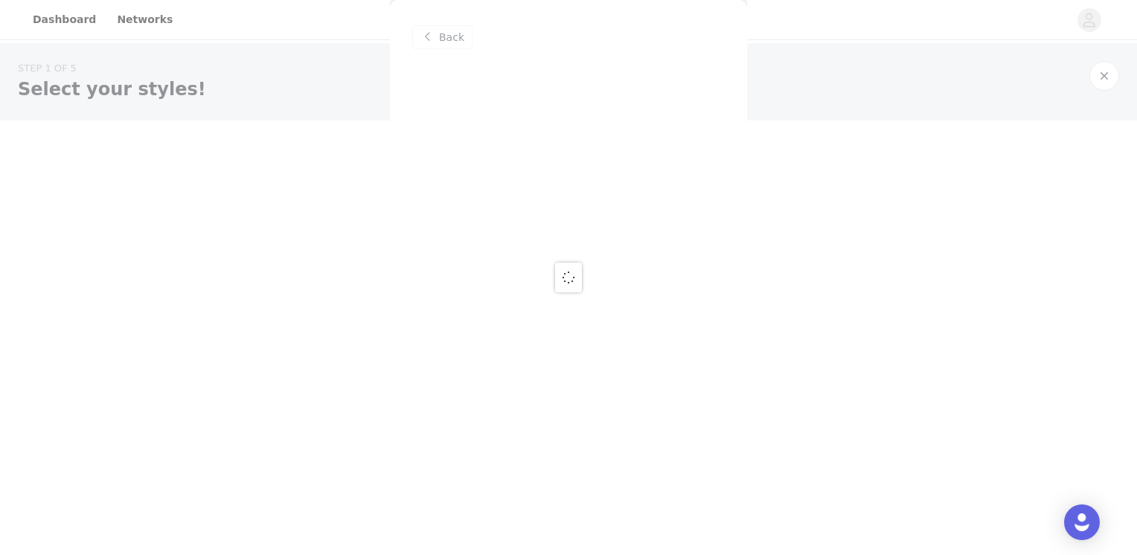
scroll to position [0, 0]
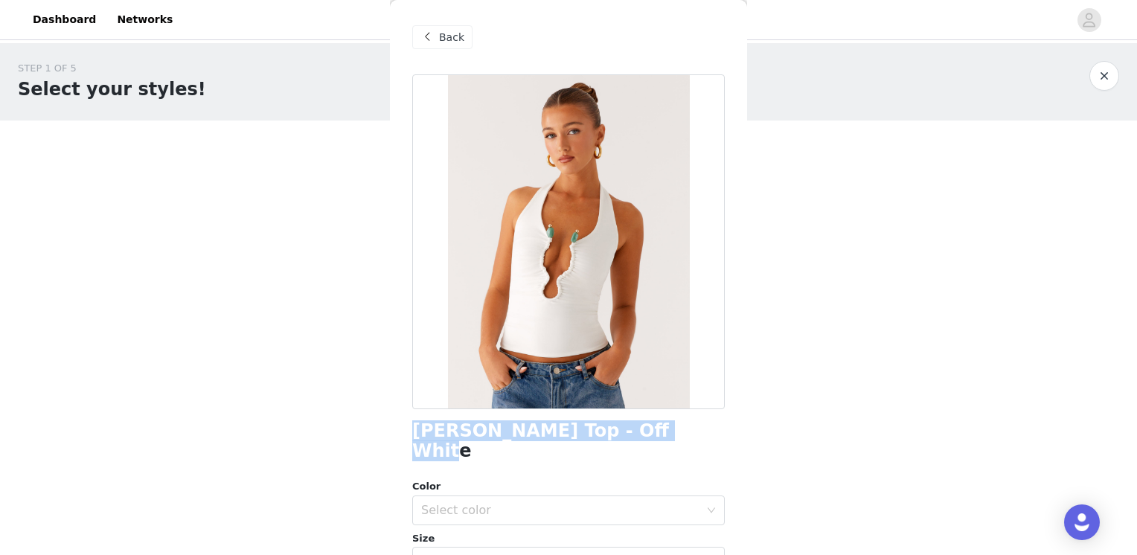
drag, startPoint x: 657, startPoint y: 438, endPoint x: 399, endPoint y: 440, distance: 258.3
click at [399, 440] on div "Back Diego Halter Top - Off White Color Select color Size Select size Peppermay…" at bounding box center [568, 277] width 357 height 555
copy h1 "Diego Halter Top - Off White"
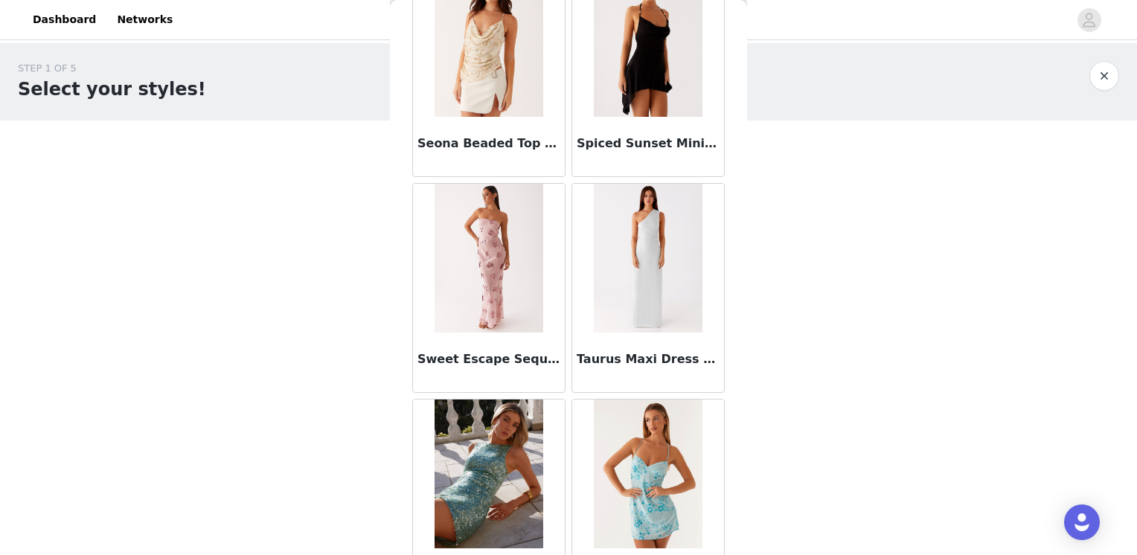
scroll to position [9401, 0]
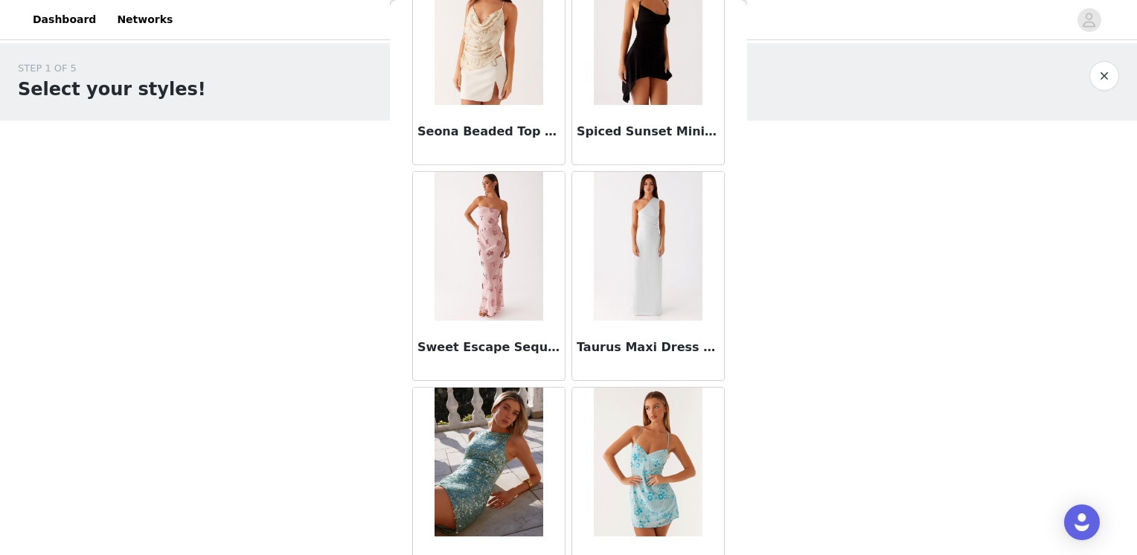
click at [482, 258] on img at bounding box center [489, 246] width 108 height 149
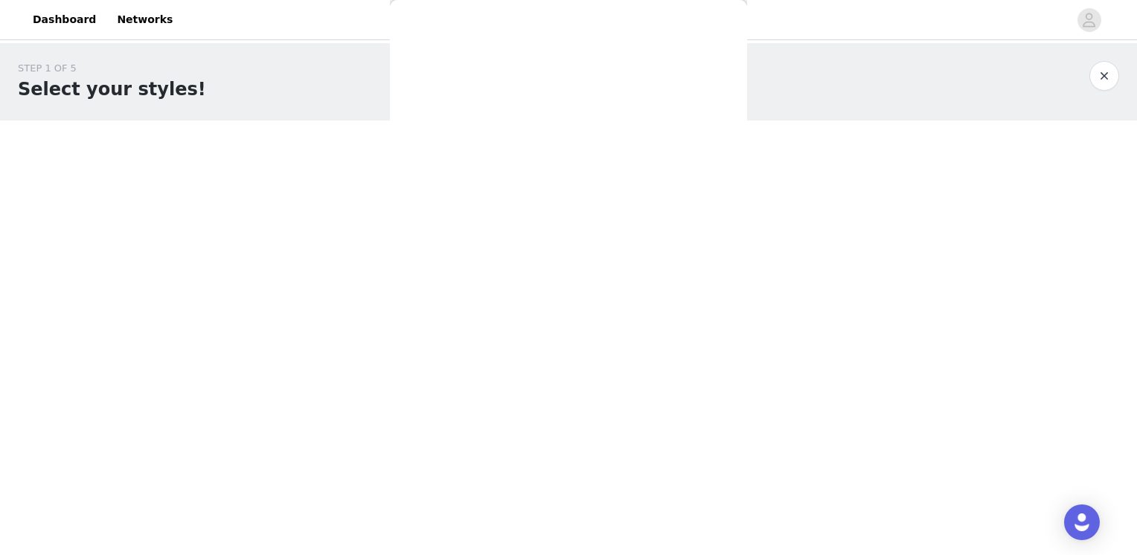
scroll to position [0, 0]
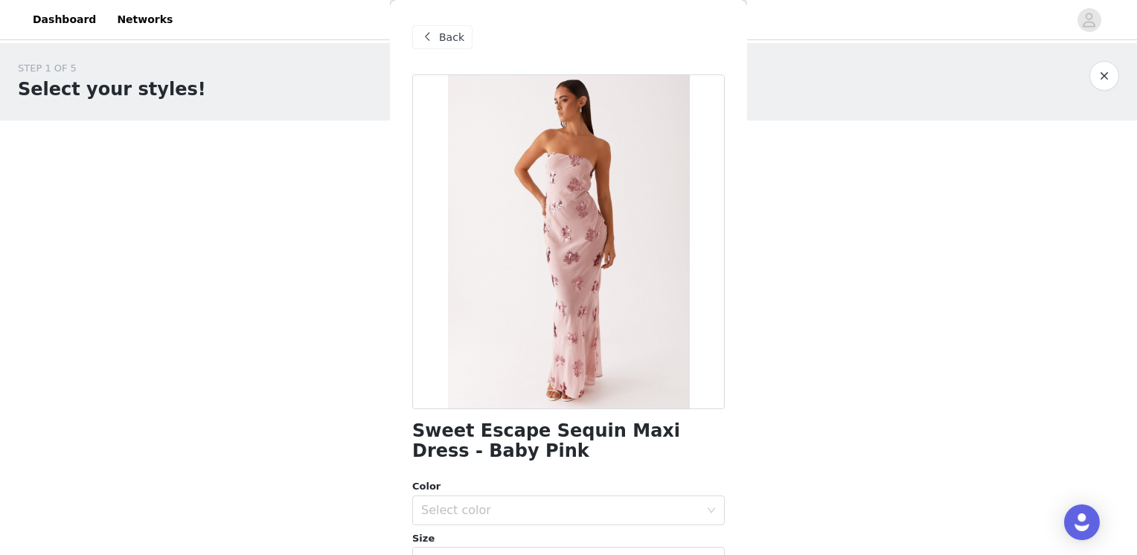
click at [434, 33] on span at bounding box center [427, 37] width 18 height 18
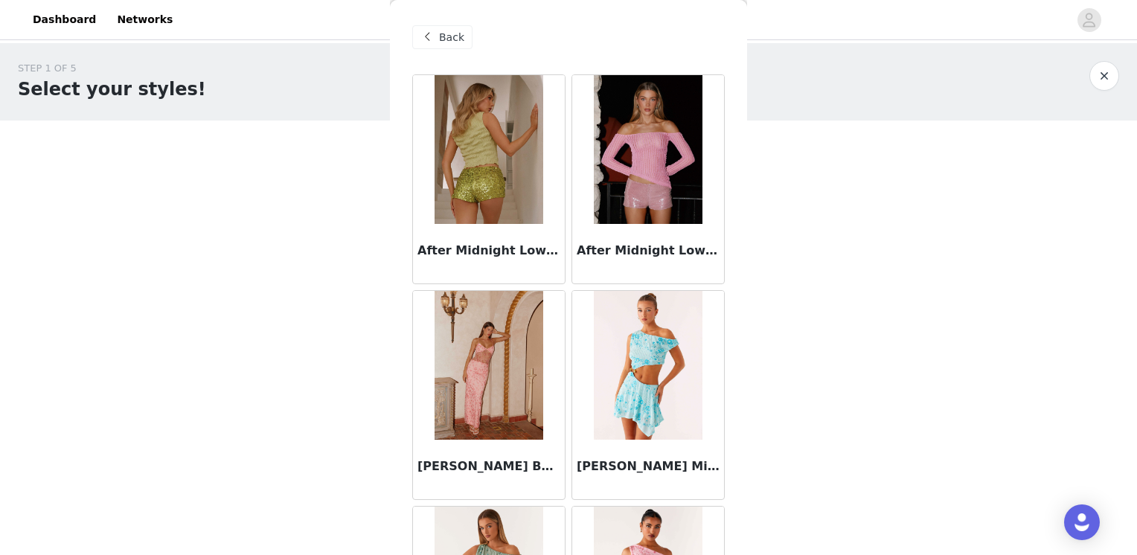
click at [432, 43] on span at bounding box center [427, 37] width 18 height 18
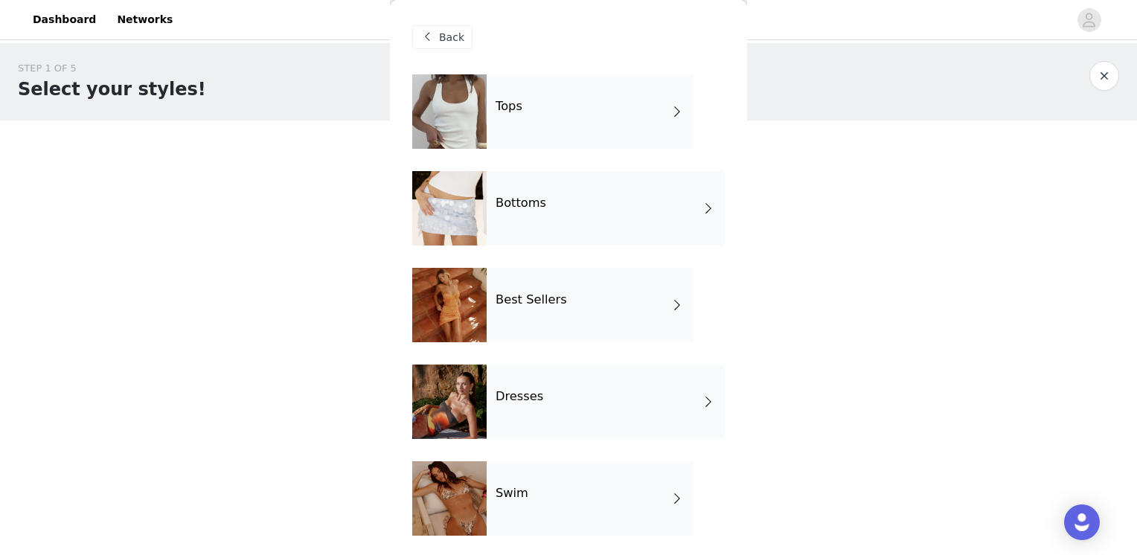
click at [546, 417] on div "Dresses" at bounding box center [606, 402] width 238 height 74
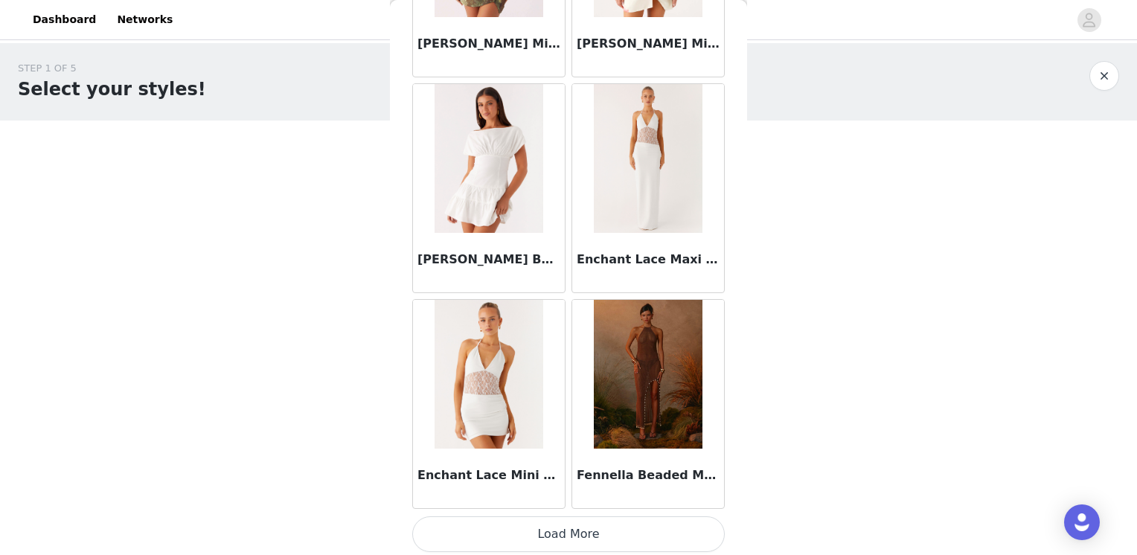
scroll to position [1719, 0]
click at [545, 526] on button "Load More" at bounding box center [568, 534] width 313 height 36
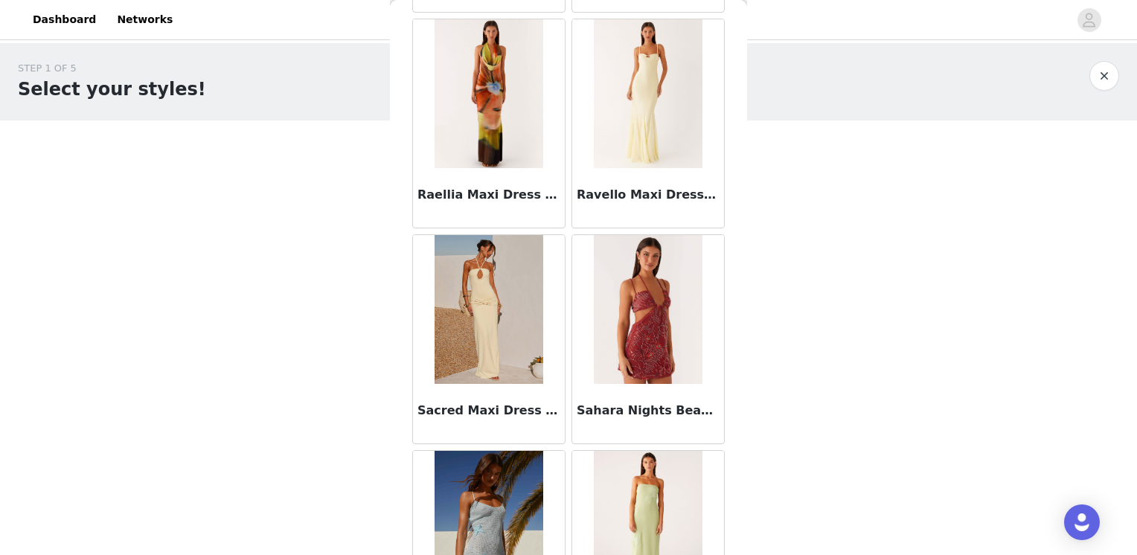
scroll to position [3874, 0]
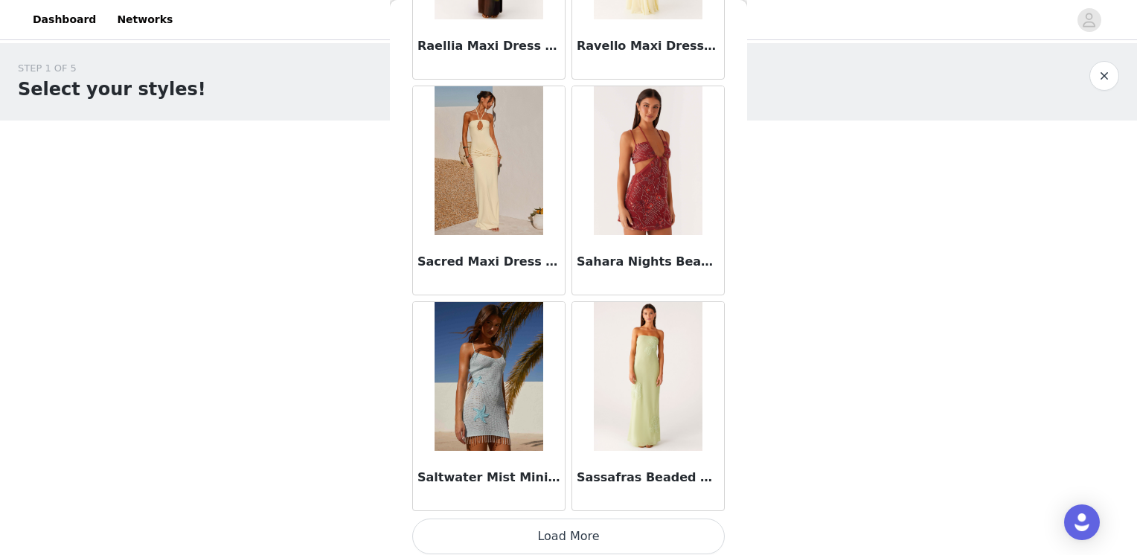
click at [592, 533] on button "Load More" at bounding box center [568, 537] width 313 height 36
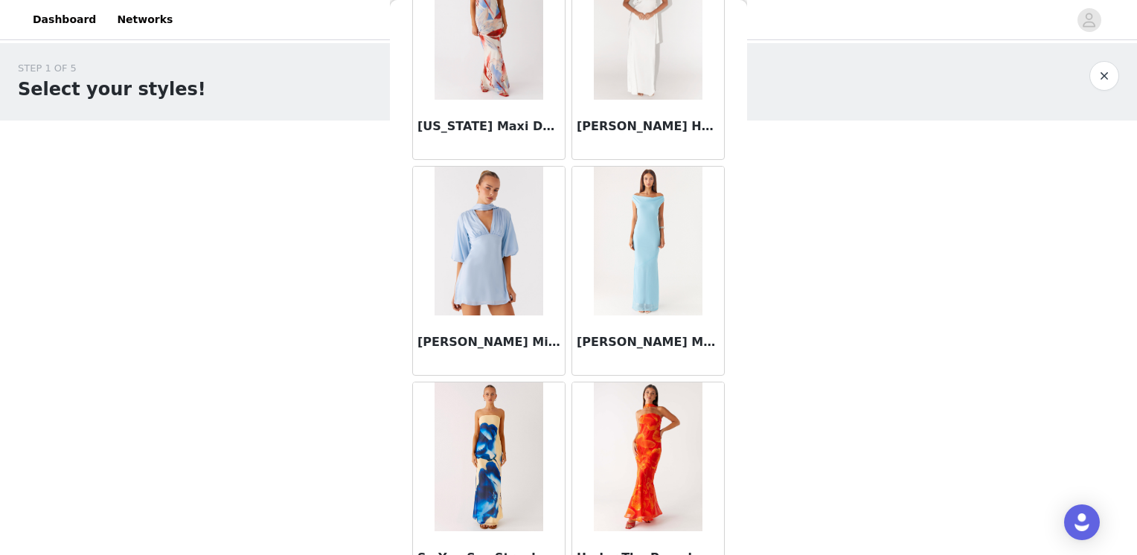
scroll to position [6030, 0]
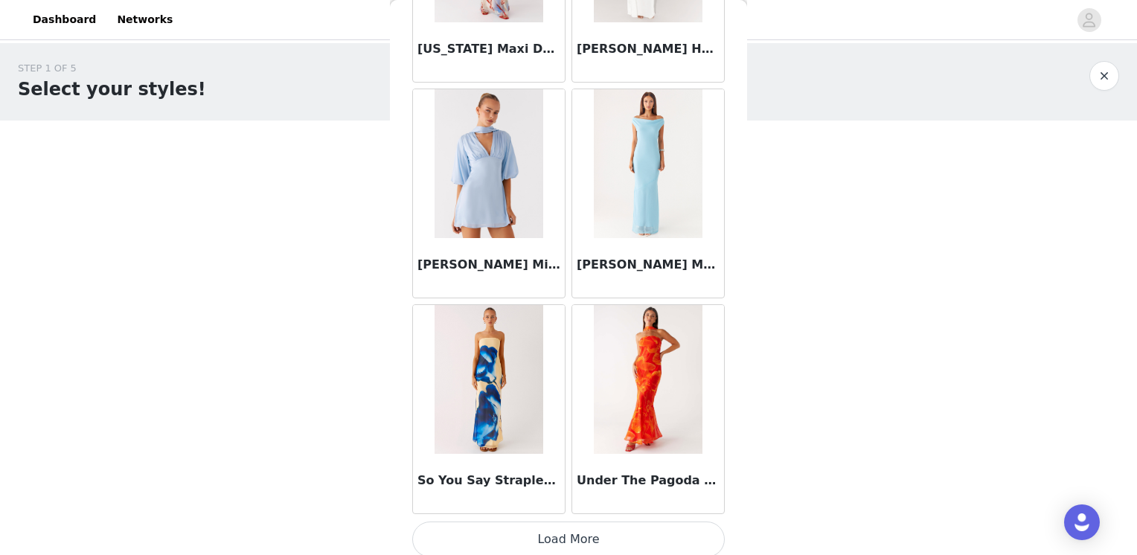
click at [574, 533] on button "Load More" at bounding box center [568, 540] width 313 height 36
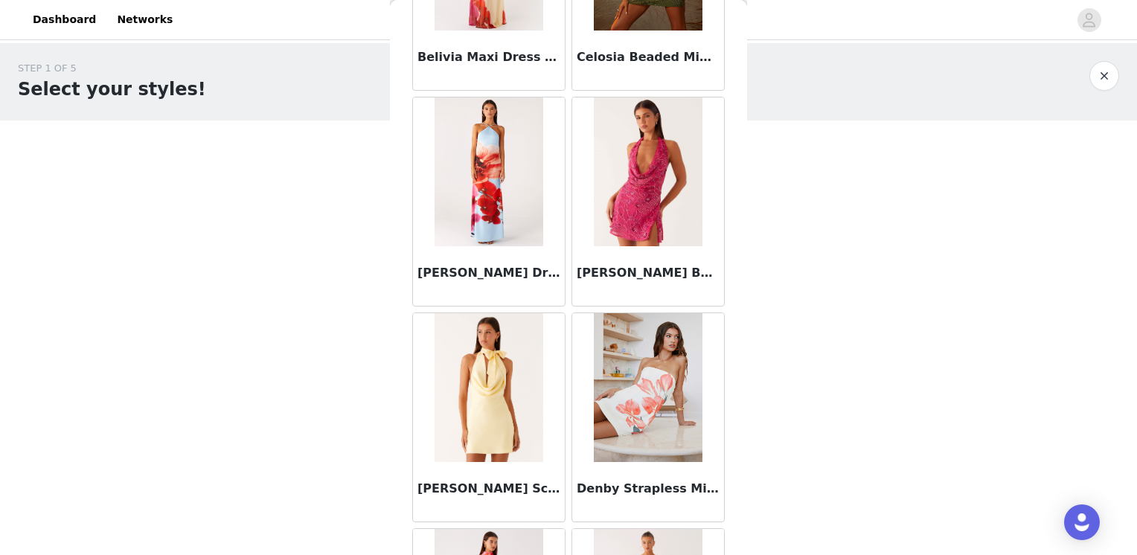
scroll to position [0, 0]
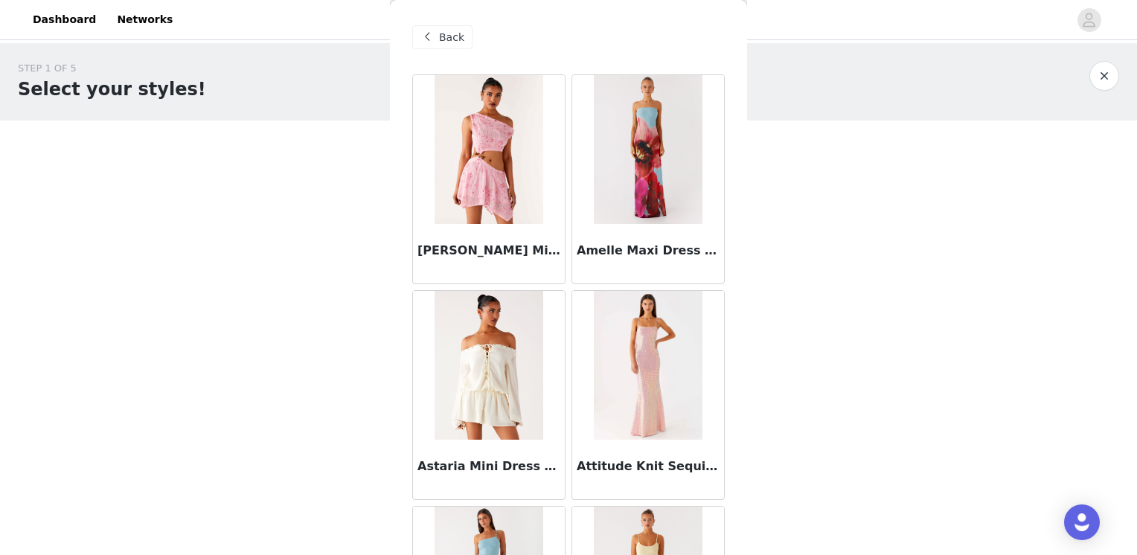
click at [450, 39] on span "Back" at bounding box center [451, 38] width 25 height 16
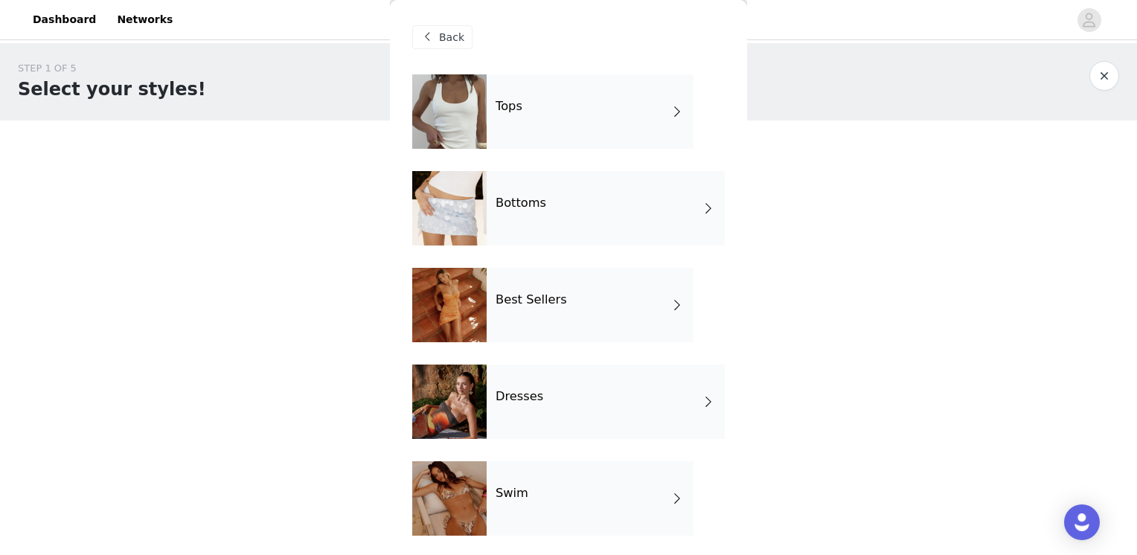
click at [542, 115] on div "Tops" at bounding box center [590, 111] width 207 height 74
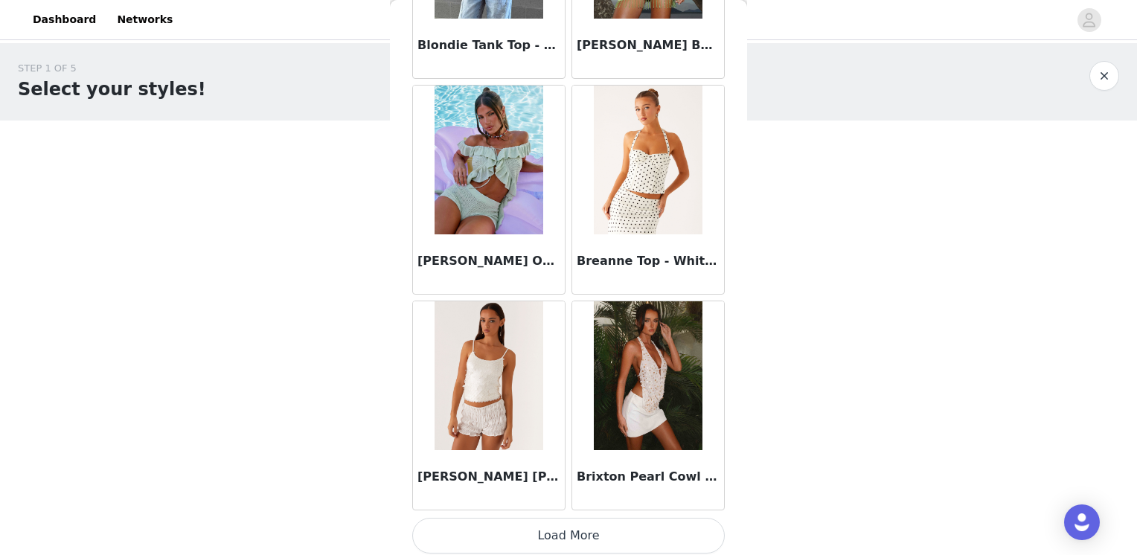
scroll to position [1719, 0]
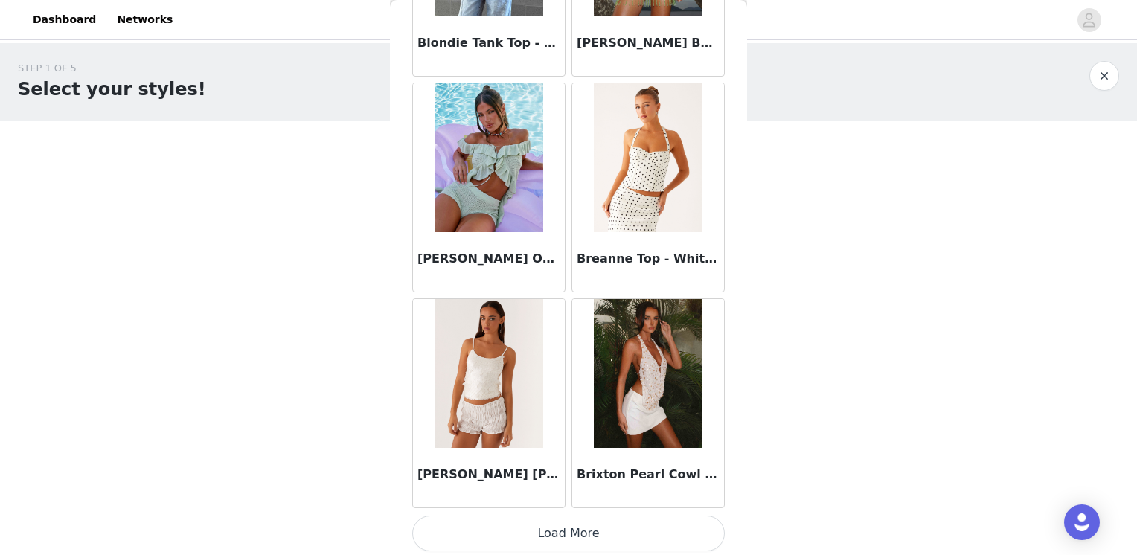
click at [569, 543] on button "Load More" at bounding box center [568, 534] width 313 height 36
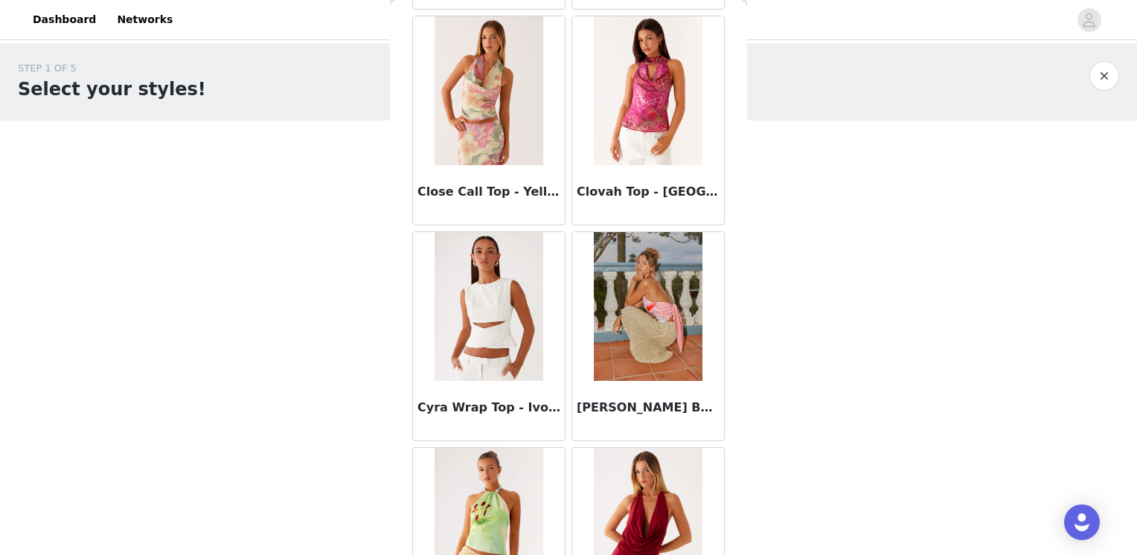
scroll to position [3874, 0]
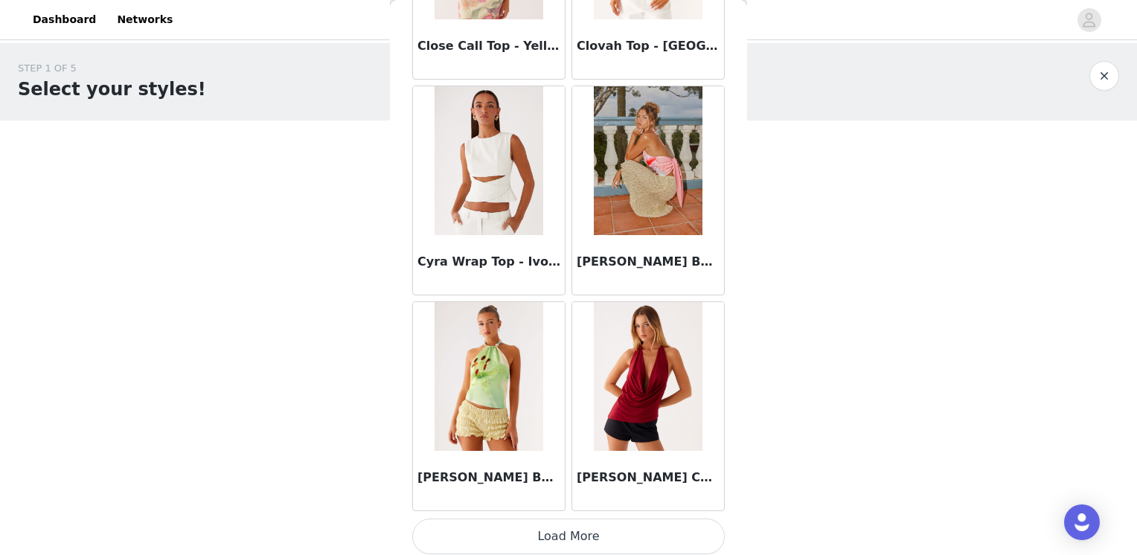
click at [584, 526] on button "Load More" at bounding box center [568, 537] width 313 height 36
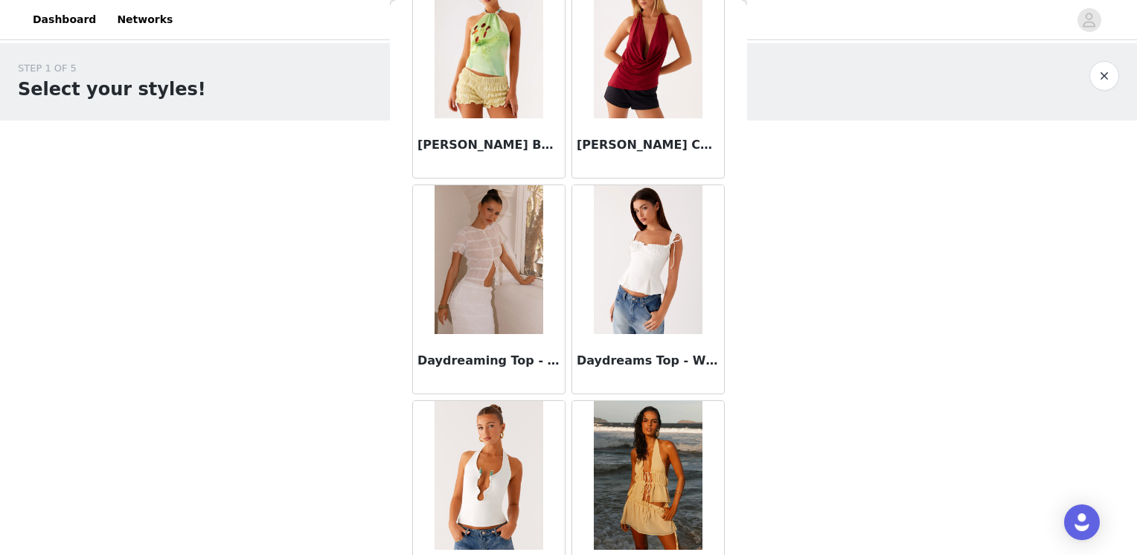
scroll to position [4246, 0]
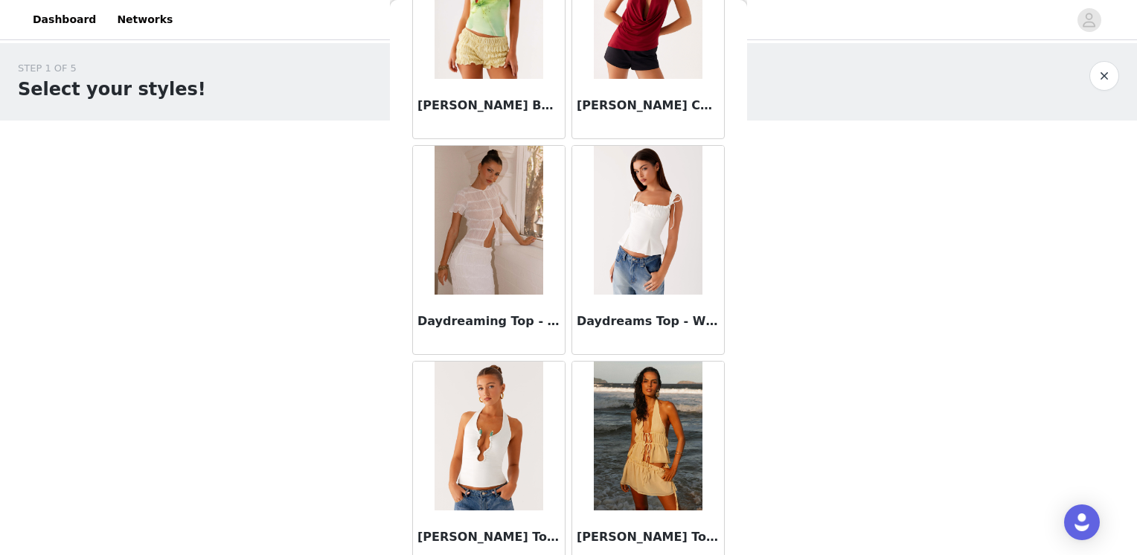
click at [499, 240] on img at bounding box center [489, 220] width 108 height 149
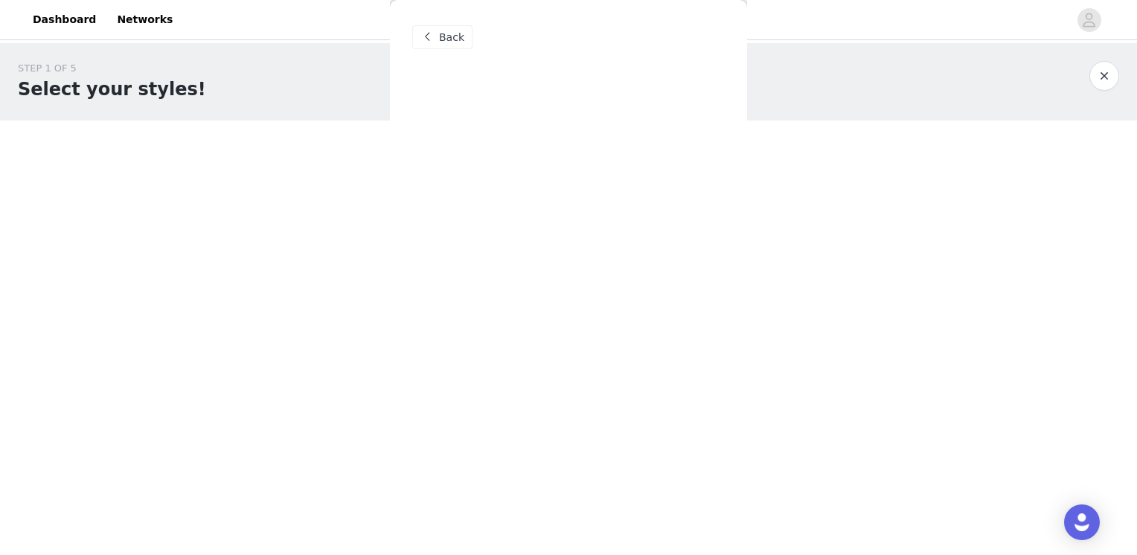
scroll to position [0, 0]
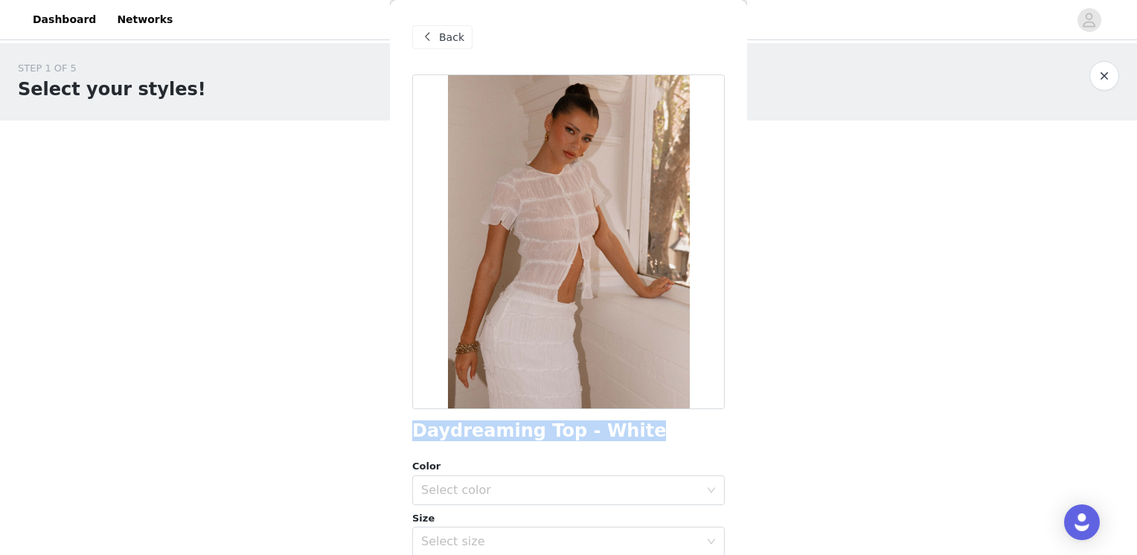
drag, startPoint x: 626, startPoint y: 438, endPoint x: 410, endPoint y: 424, distance: 216.3
click at [410, 424] on div "Back Daydreaming Top - White Color Select color Size Select size Peppermayo Exc…" at bounding box center [568, 277] width 357 height 555
copy h1 "Daydreaming Top - White"
click at [435, 39] on span at bounding box center [427, 37] width 18 height 18
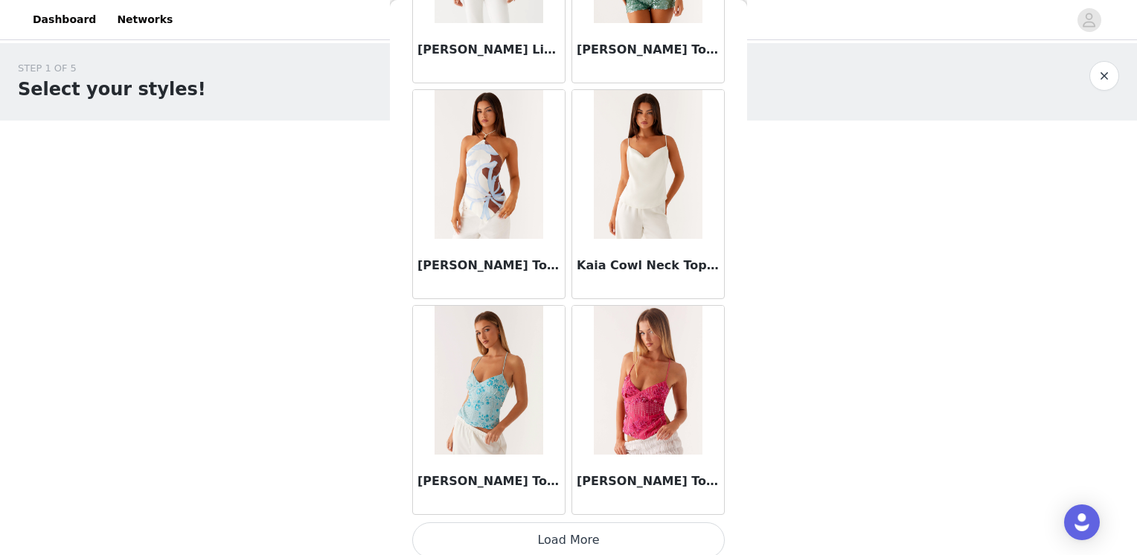
scroll to position [6030, 0]
click at [614, 522] on button "Load More" at bounding box center [568, 540] width 313 height 36
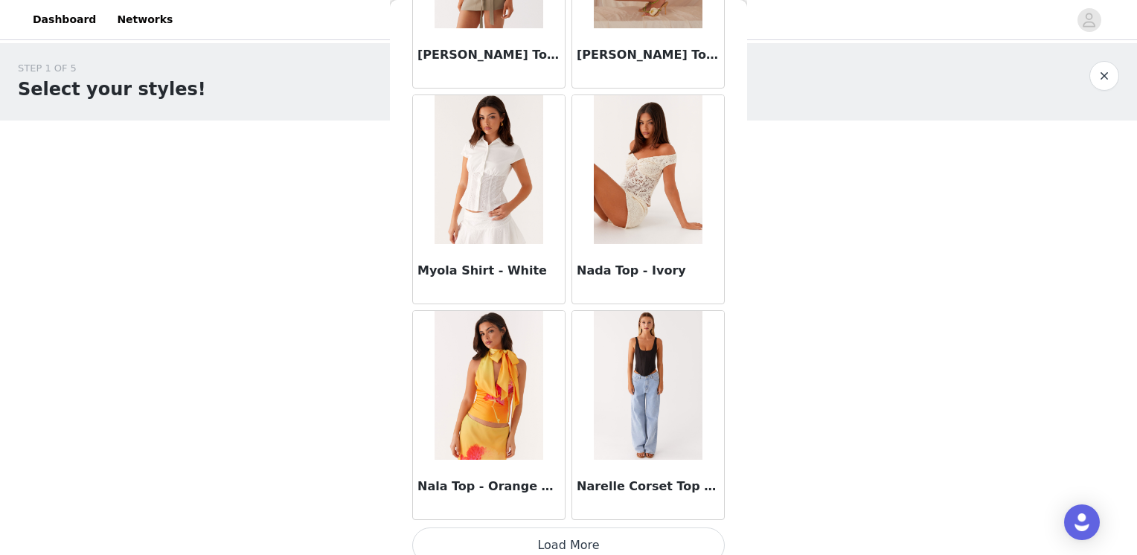
scroll to position [8186, 0]
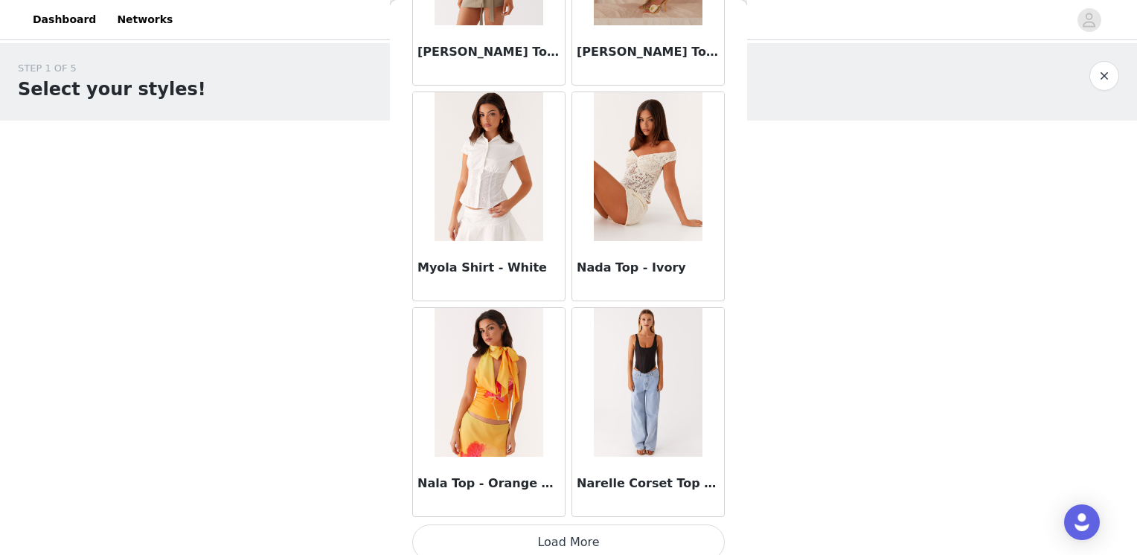
click at [595, 526] on button "Load More" at bounding box center [568, 543] width 313 height 36
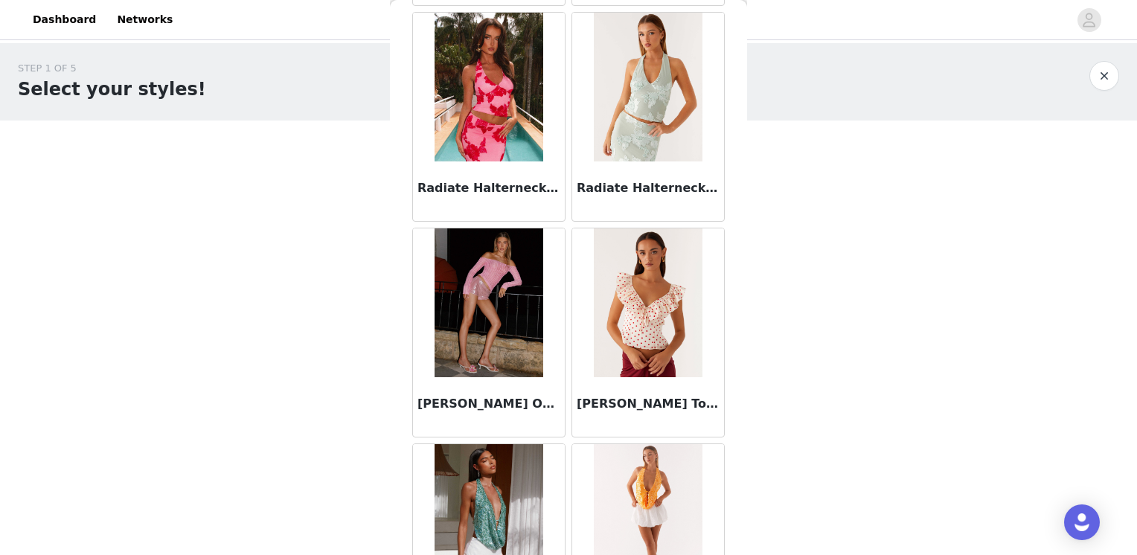
scroll to position [10341, 0]
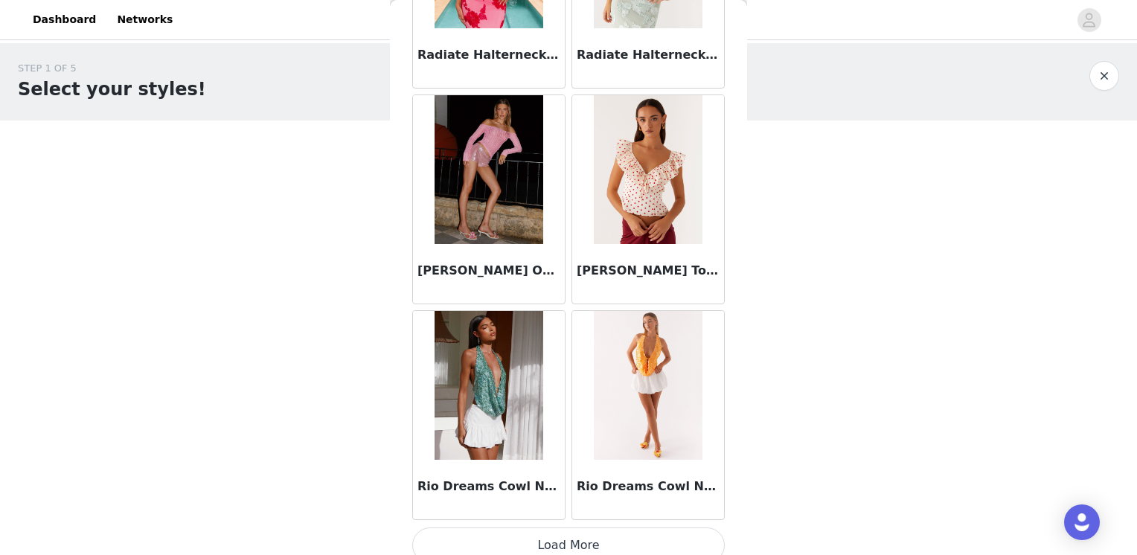
click at [563, 528] on button "Load More" at bounding box center [568, 546] width 313 height 36
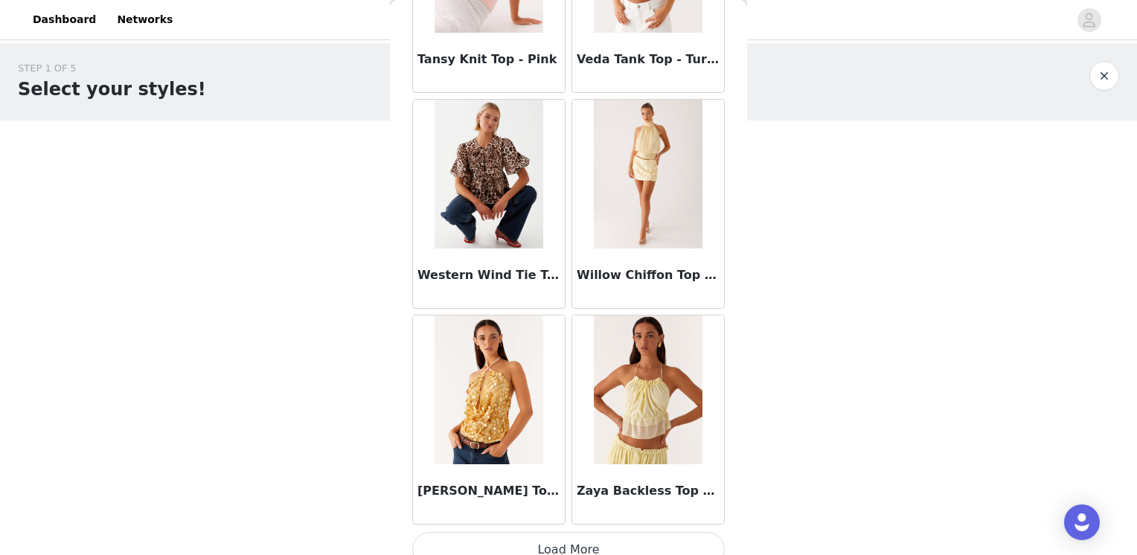
scroll to position [12497, 0]
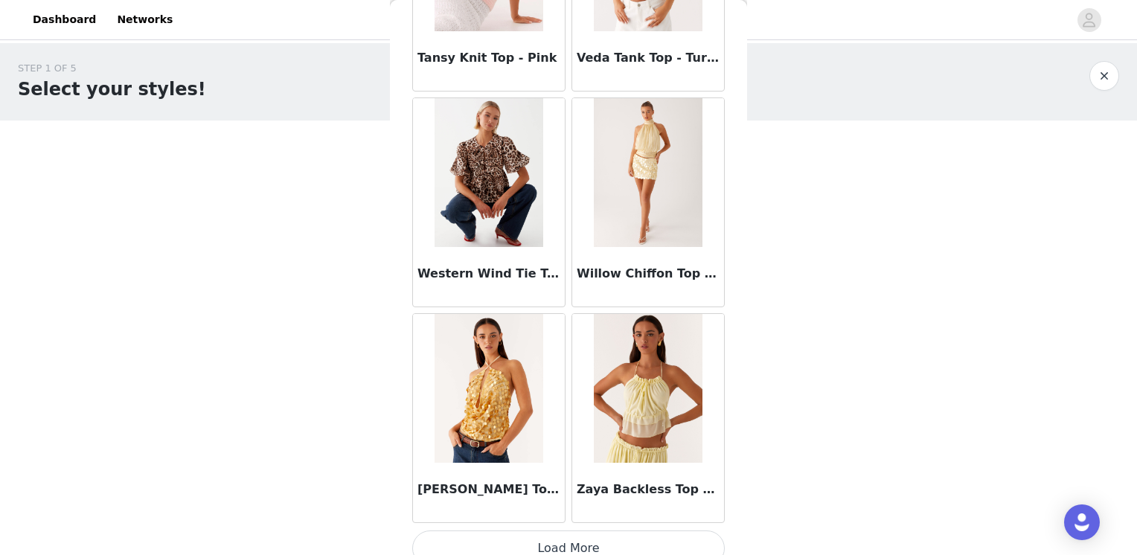
click at [622, 537] on button "Load More" at bounding box center [568, 549] width 313 height 36
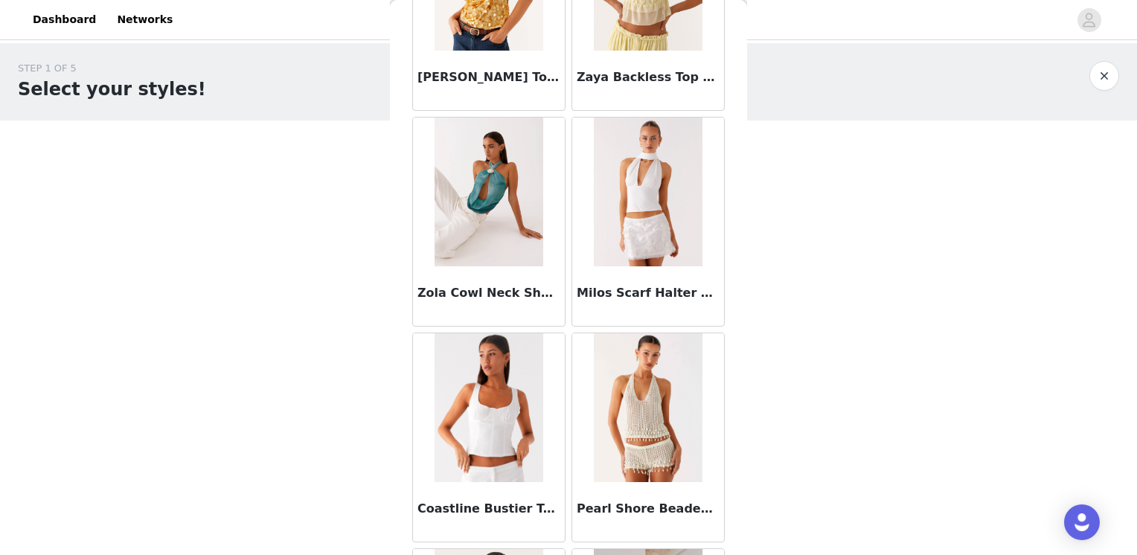
scroll to position [12873, 0]
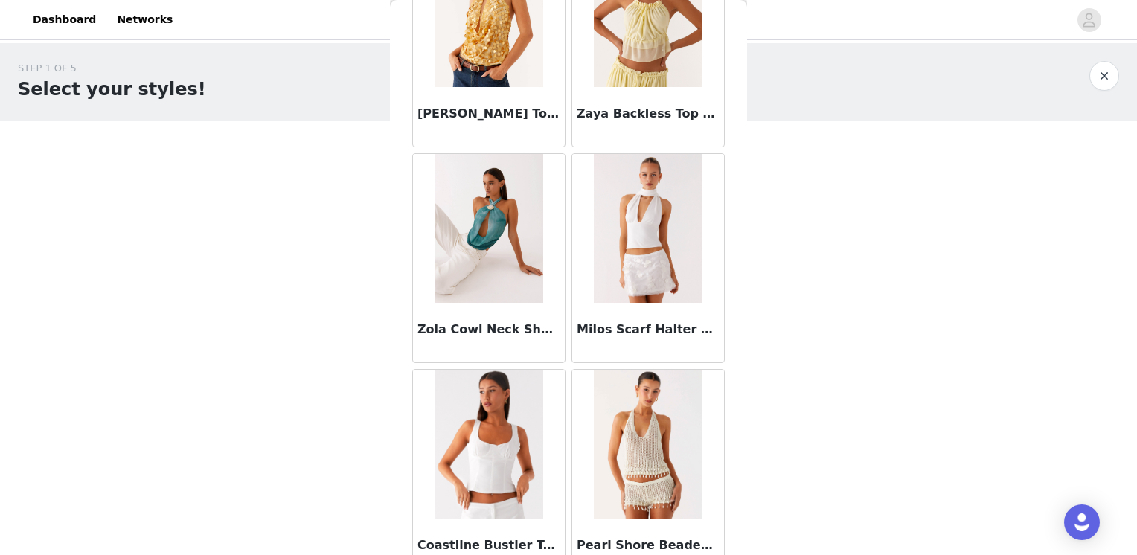
click at [496, 210] on img at bounding box center [489, 228] width 108 height 149
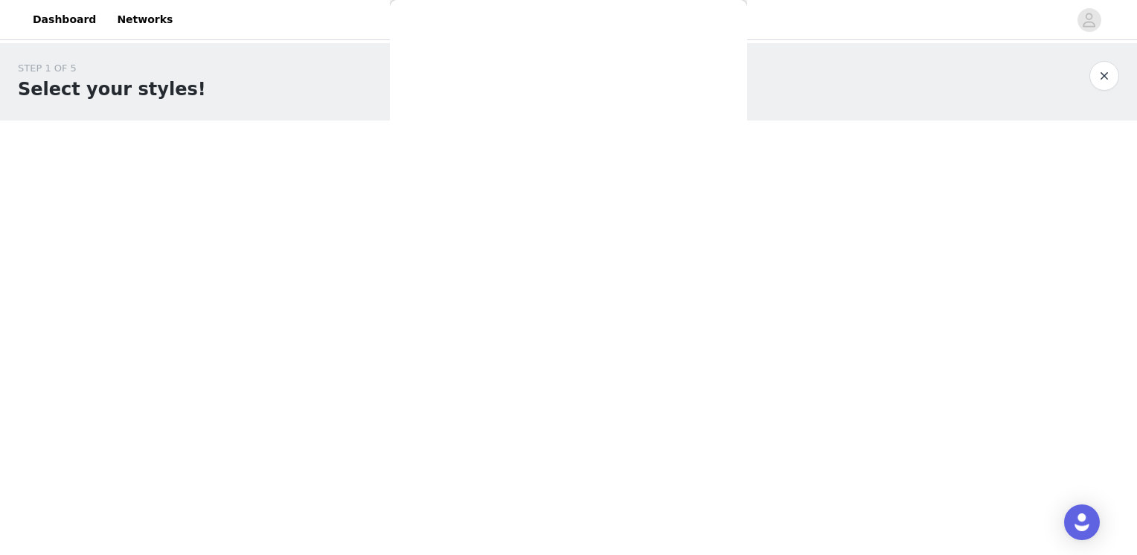
scroll to position [0, 0]
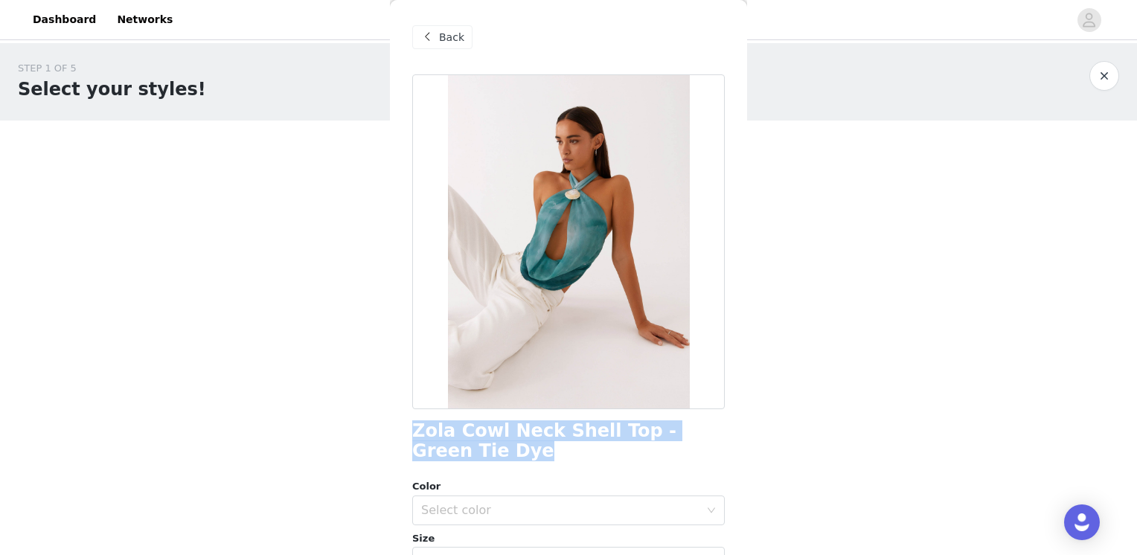
drag, startPoint x: 459, startPoint y: 454, endPoint x: 411, endPoint y: 430, distance: 53.9
click at [411, 430] on div "Back Zola Cowl Neck Shell Top - Green Tie Dye Color Select color Size Select si…" at bounding box center [568, 277] width 357 height 555
copy h1 "Zola Cowl Neck Shell Top - Green Tie Dye"
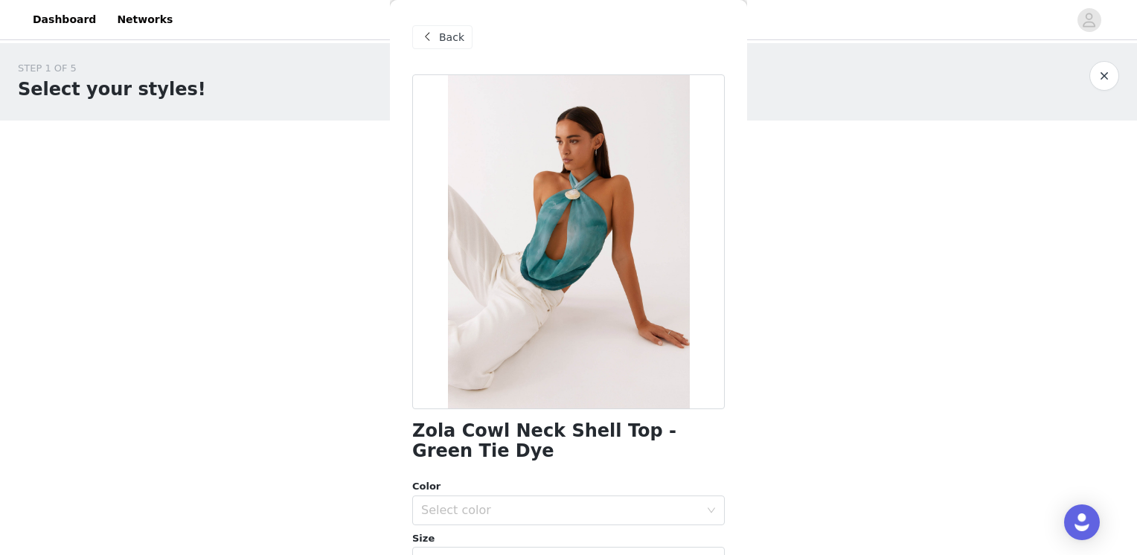
click at [421, 28] on span at bounding box center [427, 37] width 18 height 18
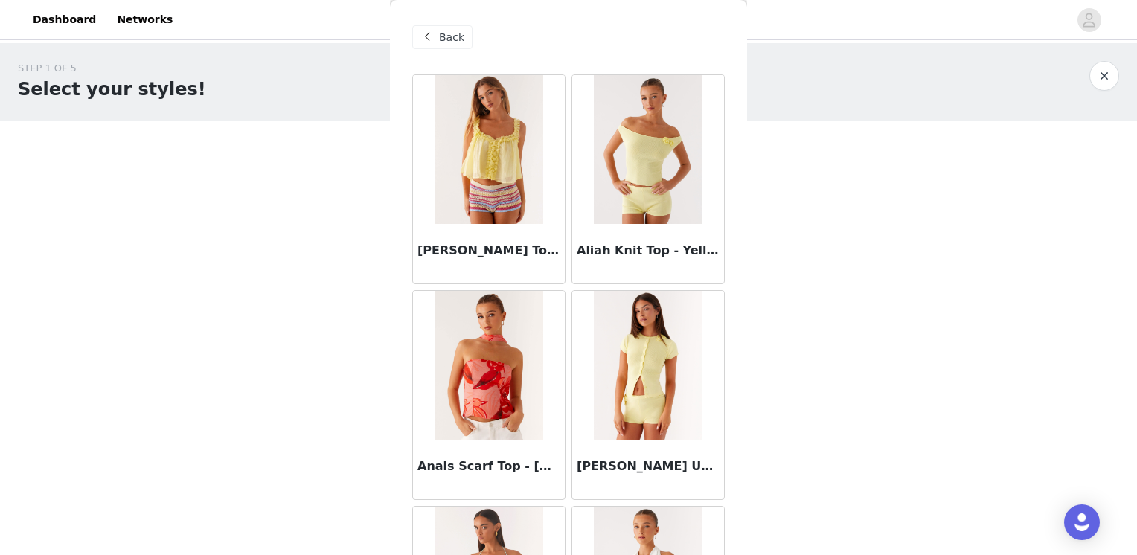
click at [427, 46] on div "Back" at bounding box center [442, 37] width 60 height 24
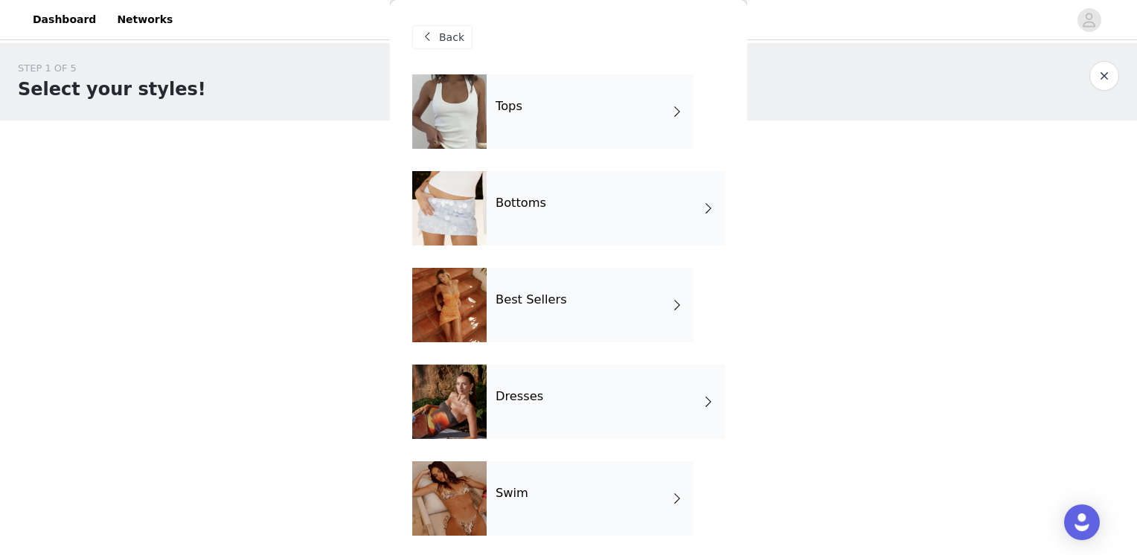
click at [534, 319] on div "Best Sellers" at bounding box center [590, 305] width 207 height 74
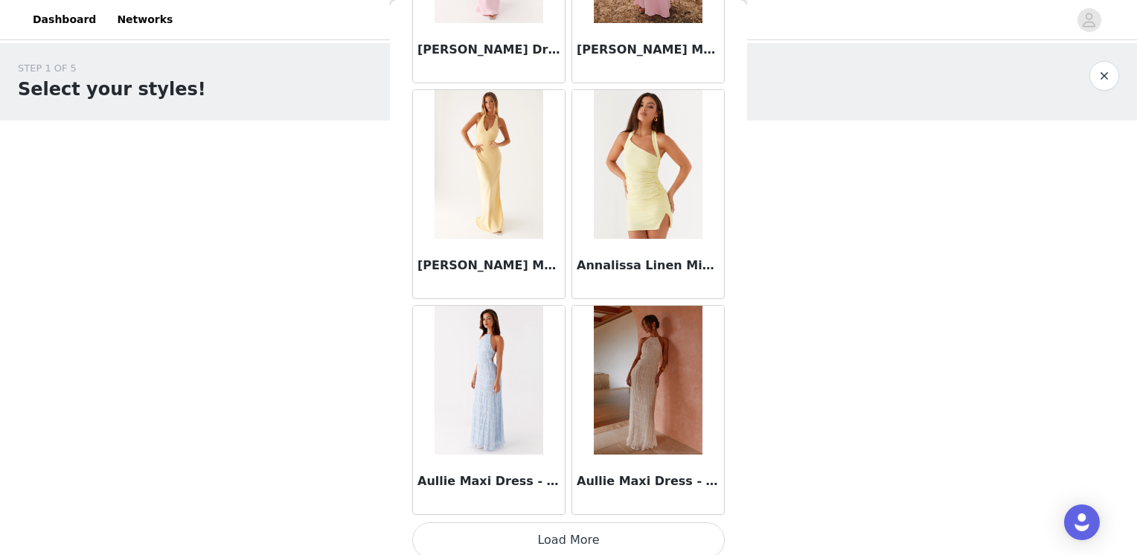
scroll to position [1719, 0]
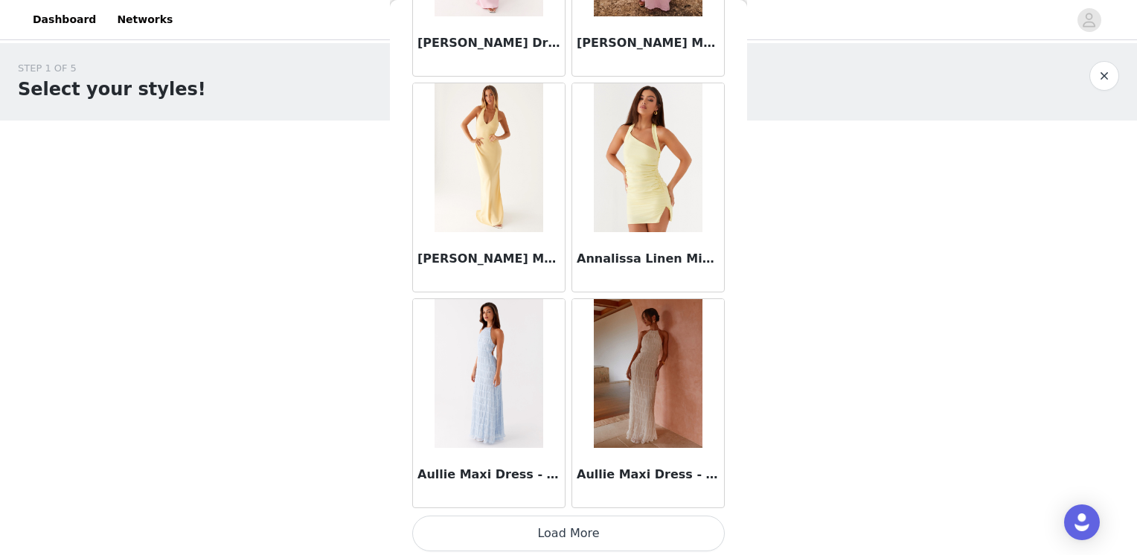
click at [587, 528] on button "Load More" at bounding box center [568, 534] width 313 height 36
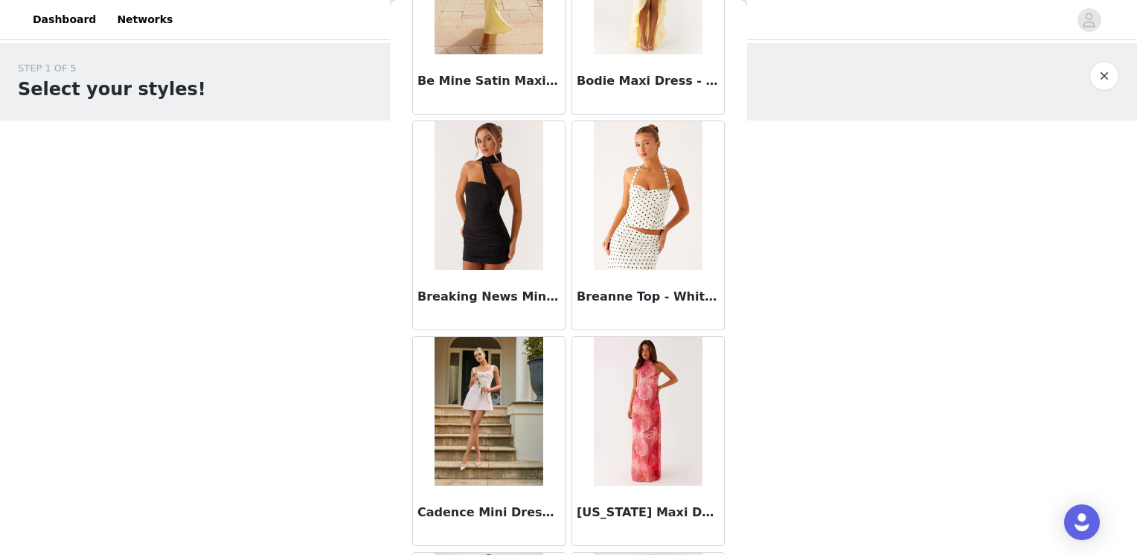
scroll to position [2761, 0]
click at [628, 211] on img at bounding box center [648, 195] width 108 height 149
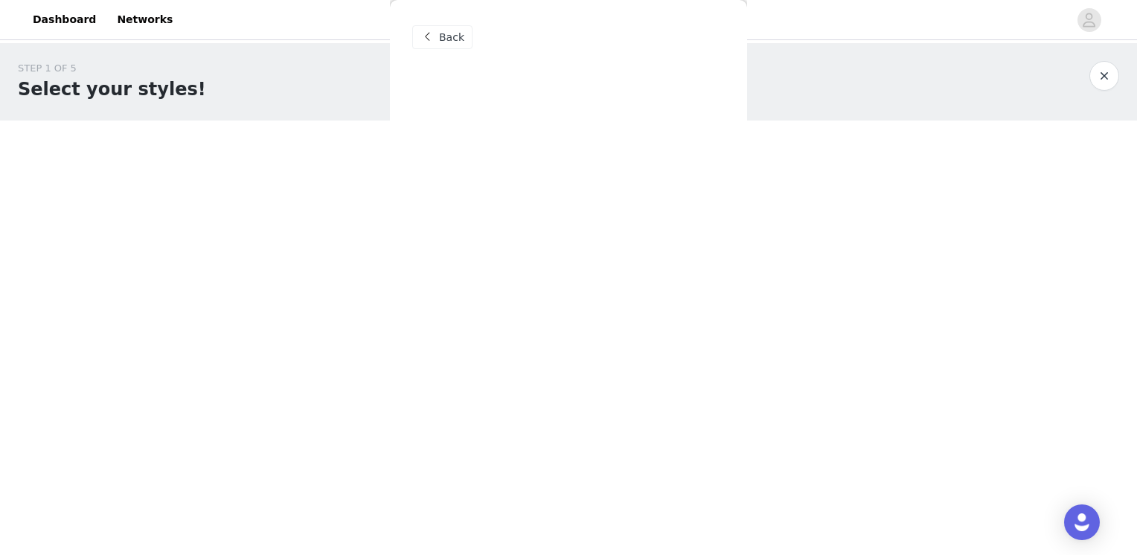
scroll to position [0, 0]
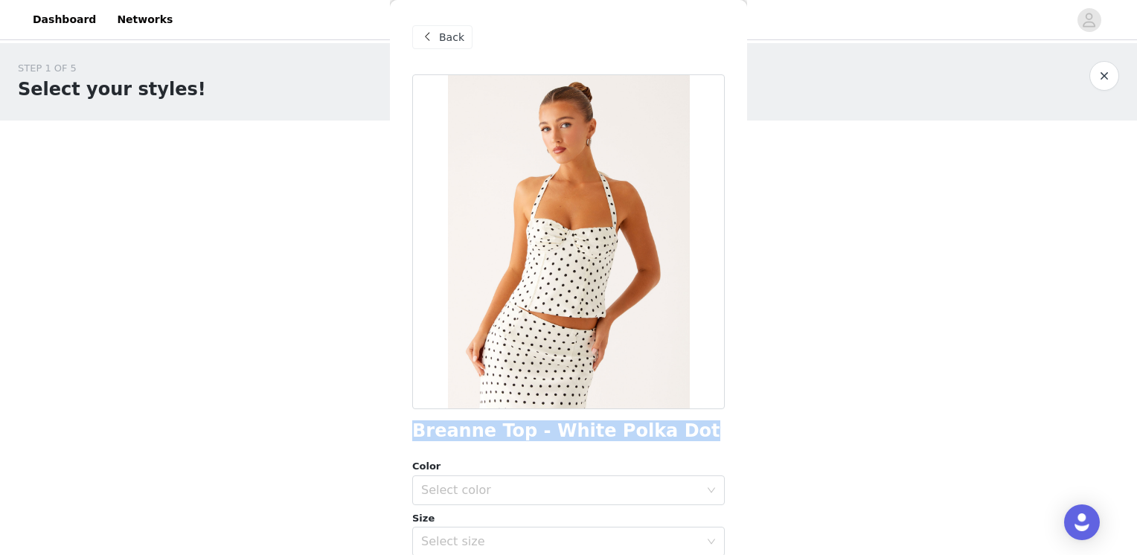
drag, startPoint x: 671, startPoint y: 435, endPoint x: 416, endPoint y: 434, distance: 254.6
click at [416, 434] on div "Breanne Top - White Polka Dot" at bounding box center [568, 431] width 313 height 20
copy h1 "Breanne Top - White Polka Dot"
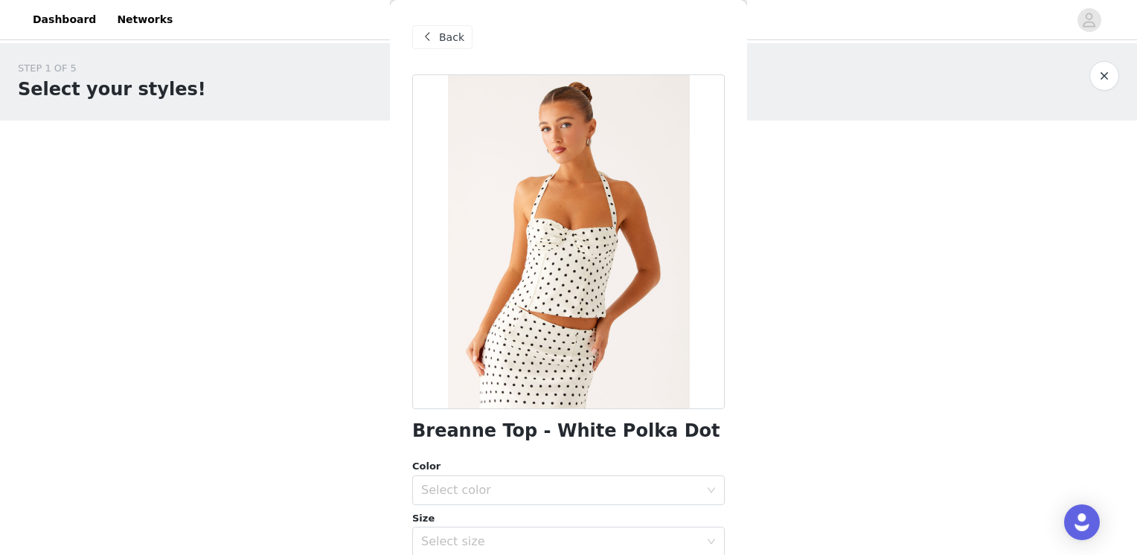
click at [435, 36] on span at bounding box center [427, 37] width 18 height 18
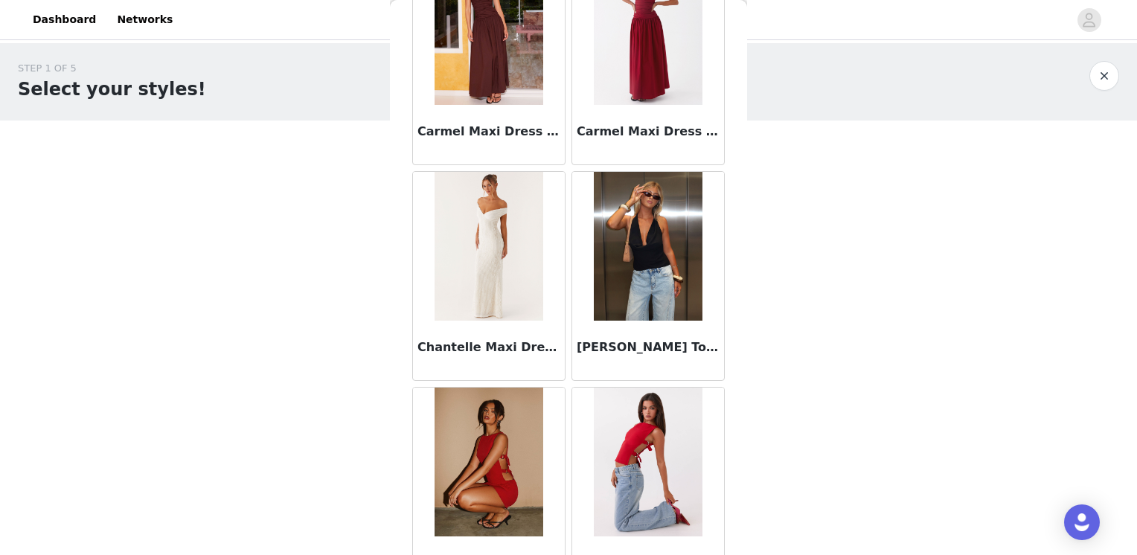
scroll to position [3874, 0]
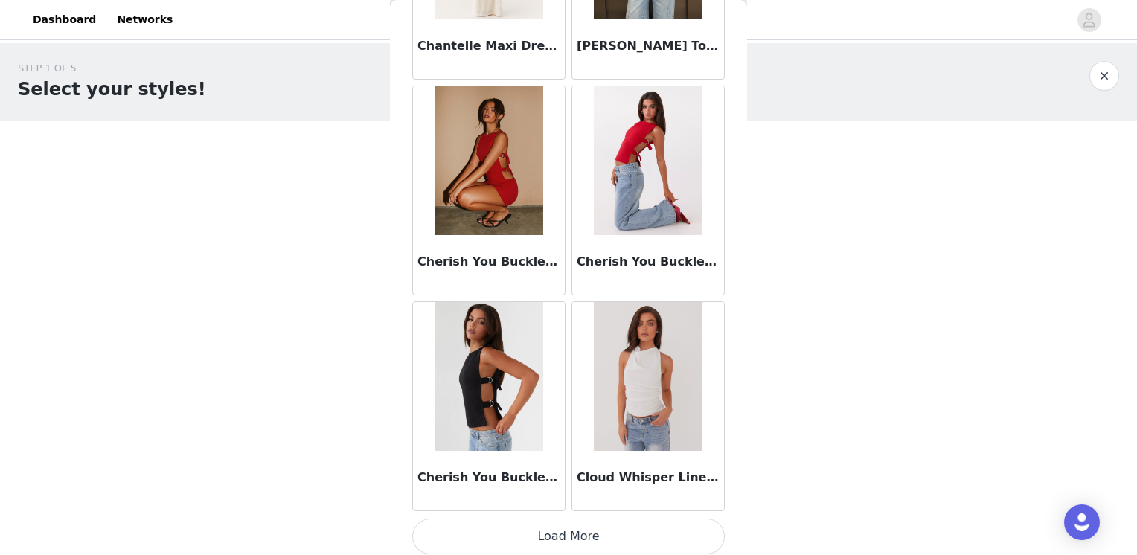
click at [598, 537] on button "Load More" at bounding box center [568, 537] width 313 height 36
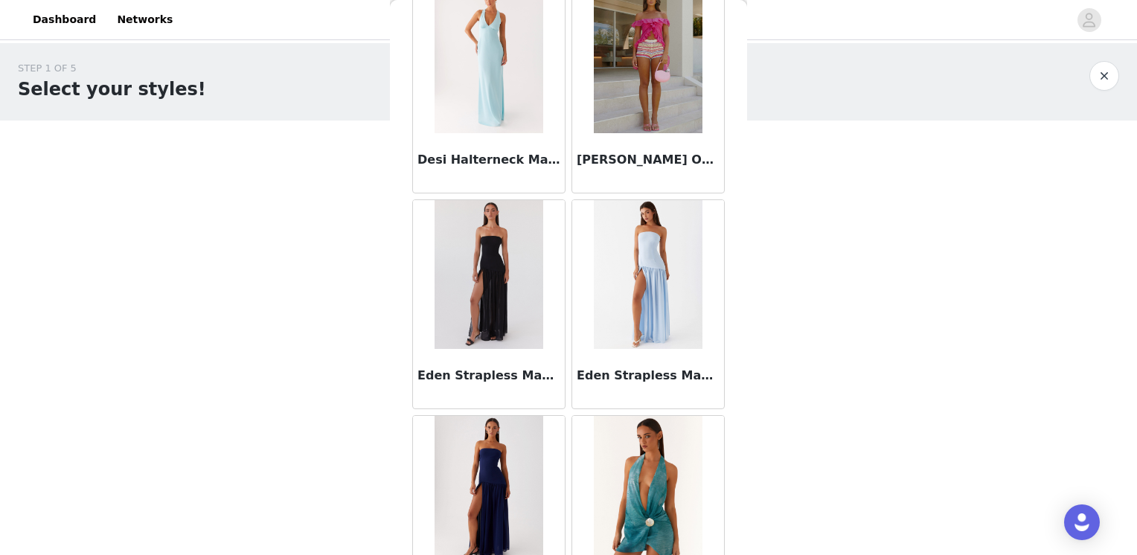
scroll to position [4693, 0]
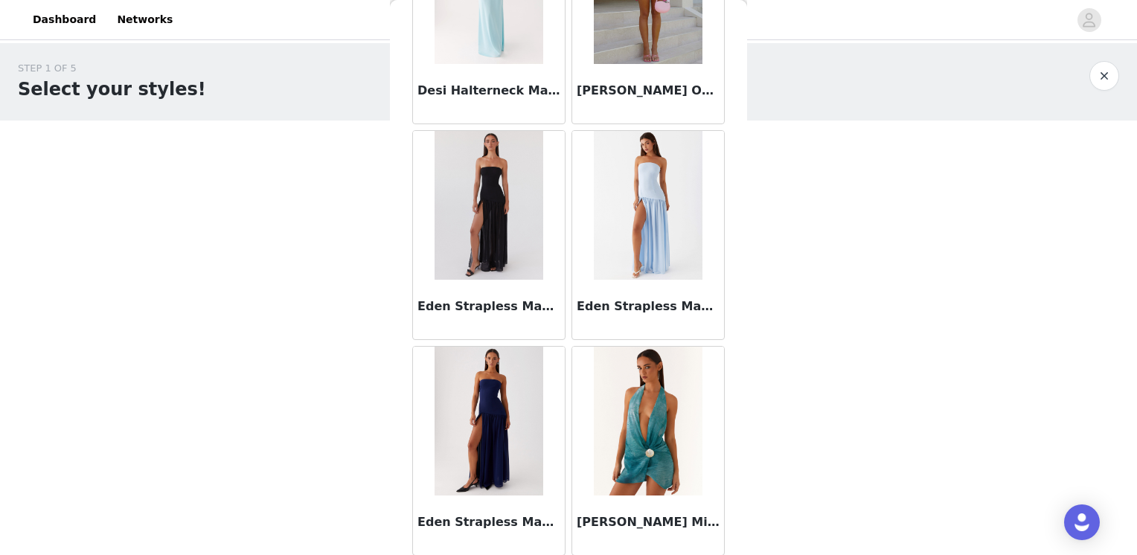
click at [482, 187] on img at bounding box center [489, 205] width 108 height 149
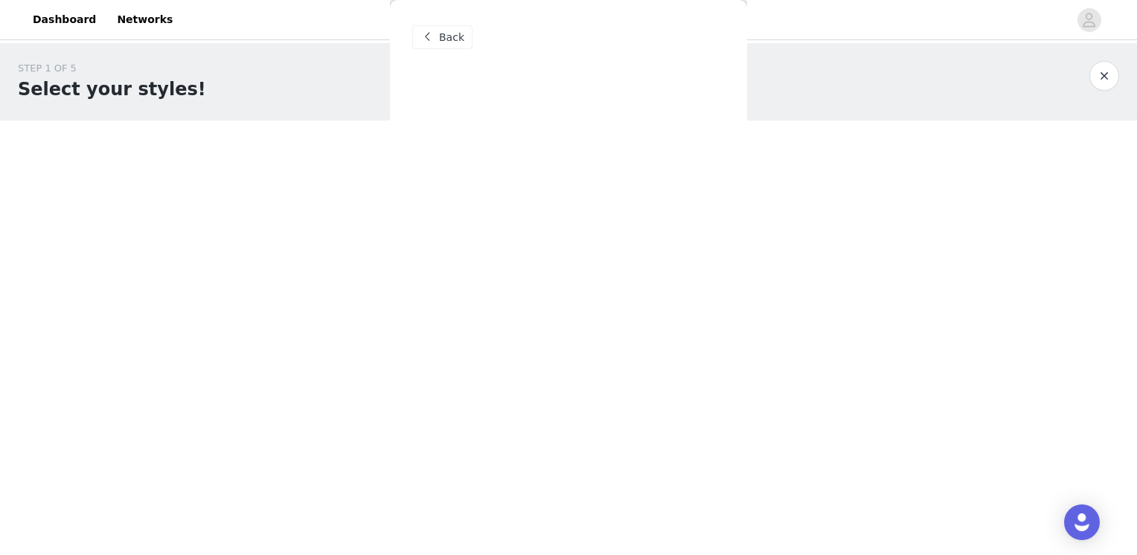
scroll to position [0, 0]
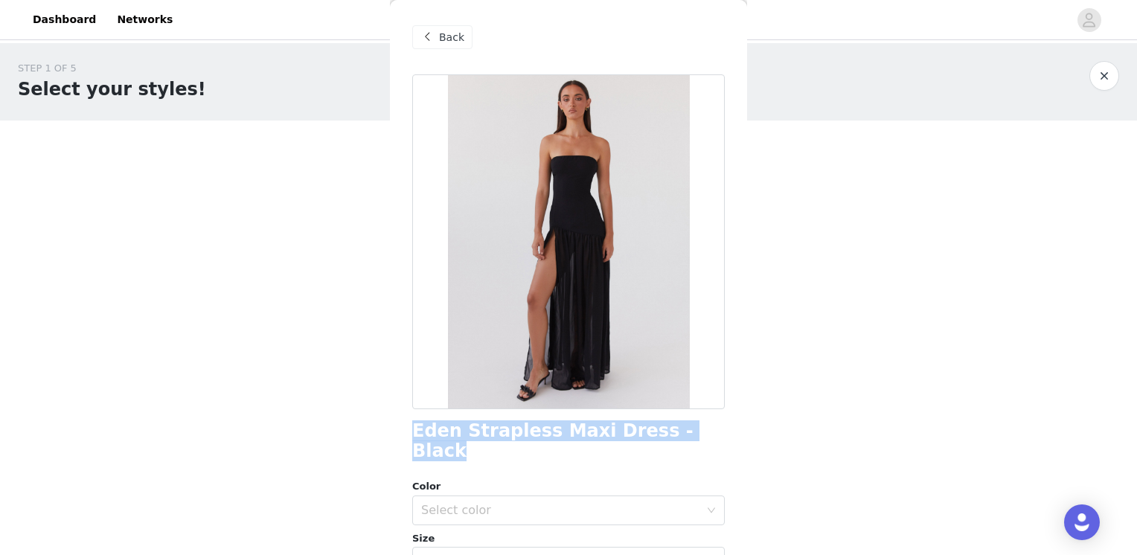
drag, startPoint x: 687, startPoint y: 430, endPoint x: 406, endPoint y: 430, distance: 280.6
click at [406, 430] on div "Back Eden Strapless Maxi Dress - Black Color Select color Size Select size Pepp…" at bounding box center [568, 277] width 357 height 555
copy h1 "Eden Strapless Maxi Dress - Black"
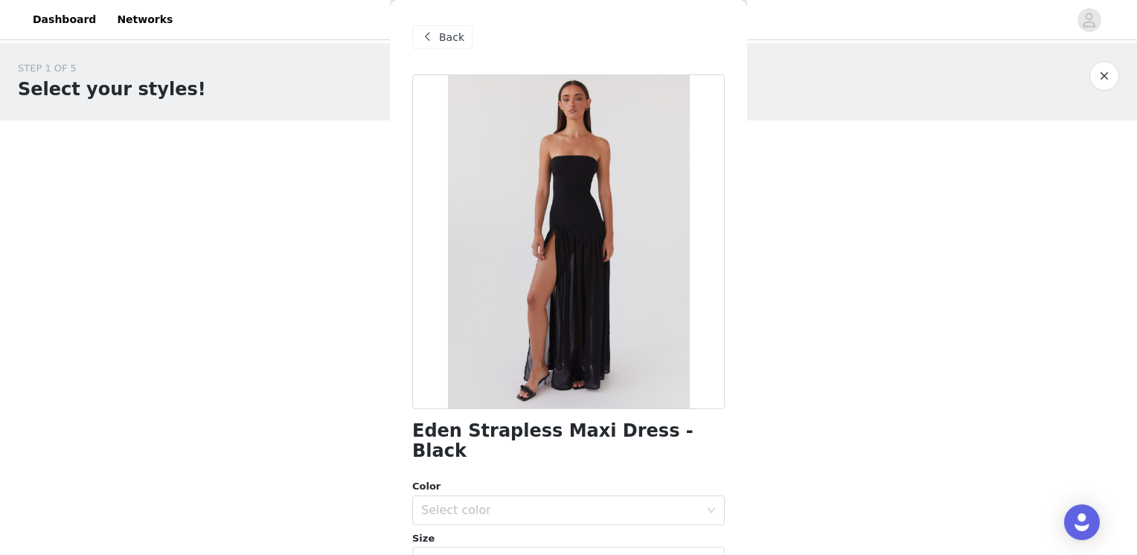
click at [426, 39] on span at bounding box center [427, 37] width 18 height 18
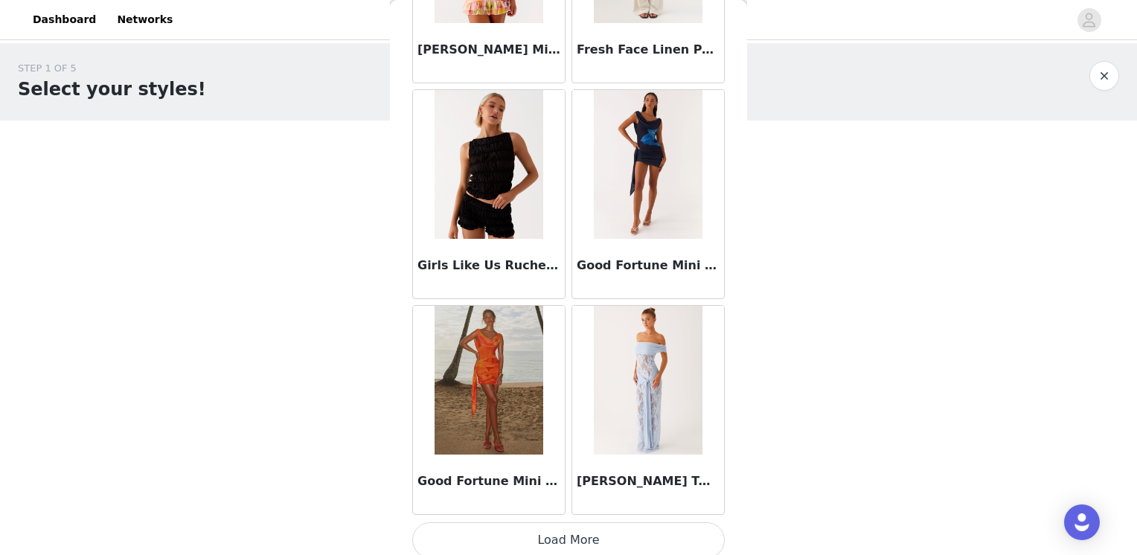
scroll to position [6030, 0]
click at [613, 533] on button "Load More" at bounding box center [568, 540] width 313 height 36
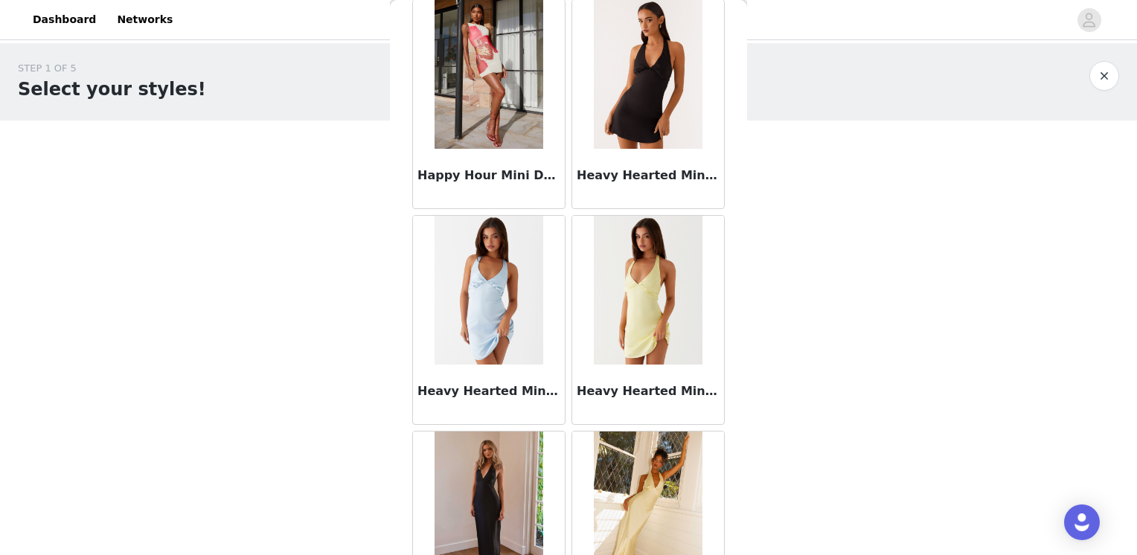
scroll to position [6774, 0]
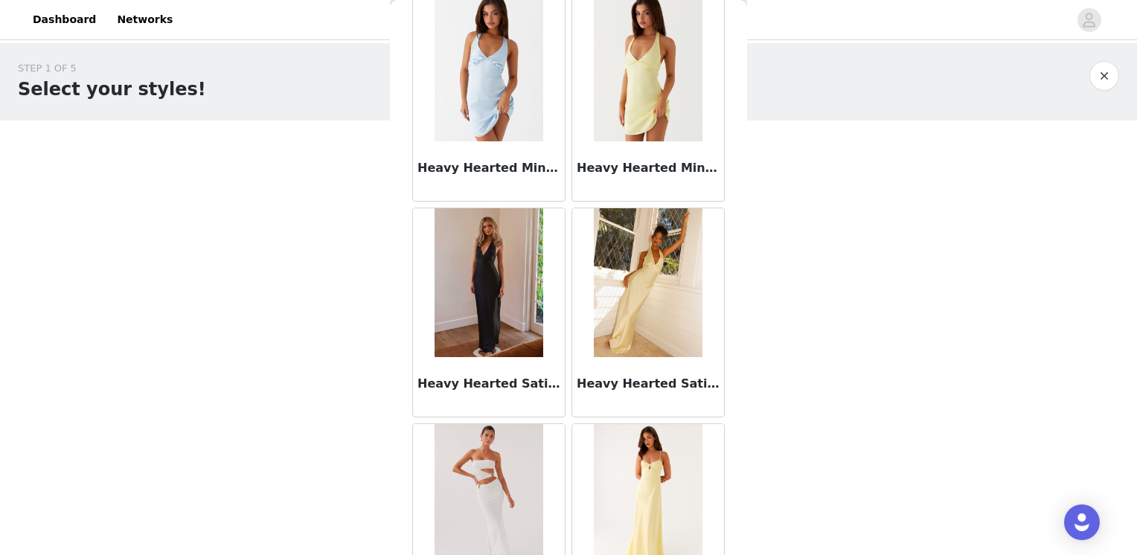
click at [488, 287] on img at bounding box center [489, 282] width 108 height 149
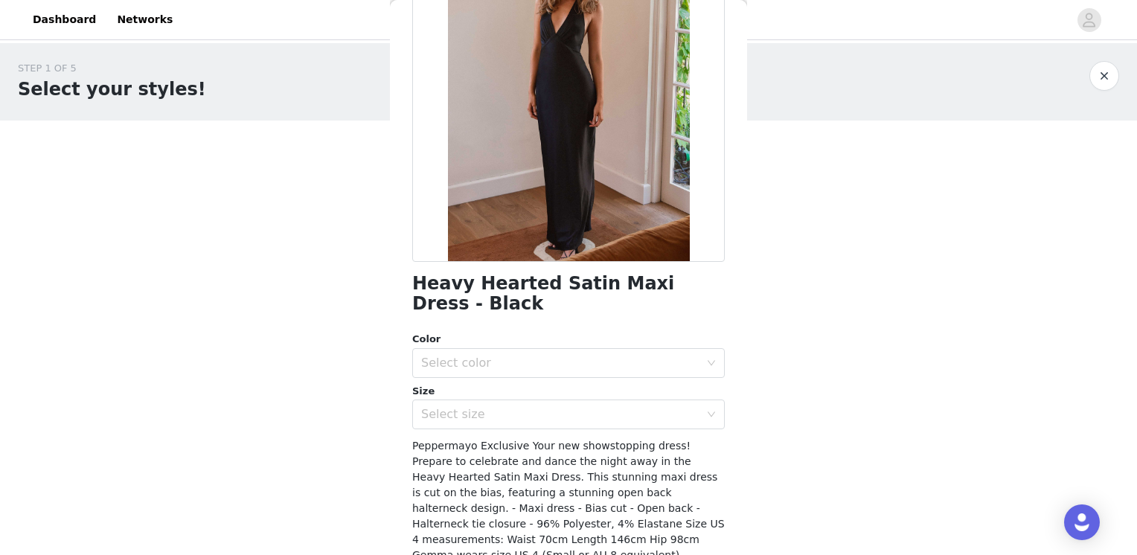
scroll to position [149, 0]
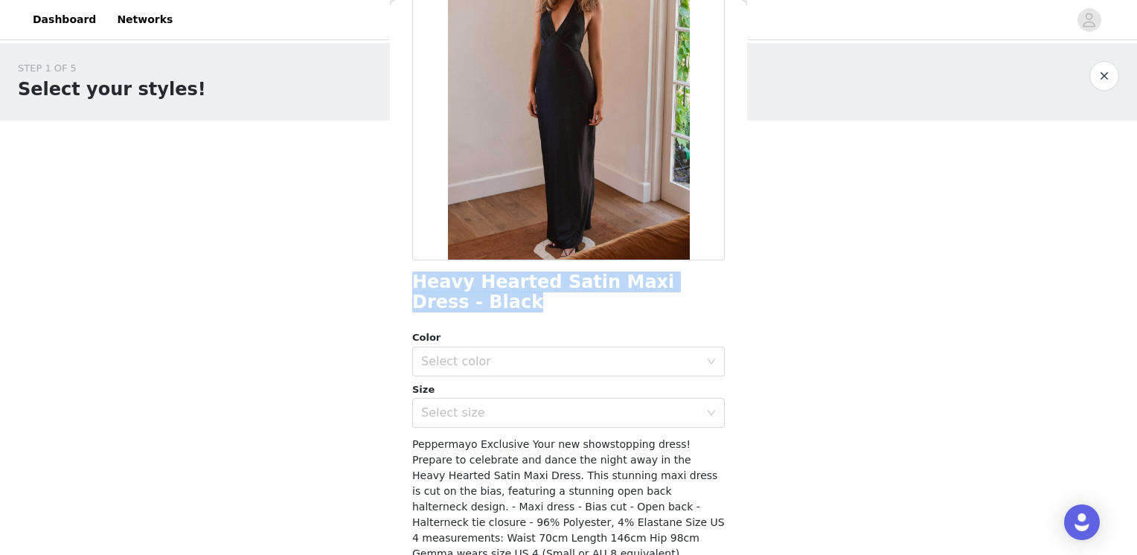
drag, startPoint x: 493, startPoint y: 302, endPoint x: 406, endPoint y: 281, distance: 89.5
click at [406, 281] on div "Back Heavy Hearted Satin Maxi Dress - Black Color Select color Size Select size…" at bounding box center [568, 277] width 357 height 555
copy h1 "Heavy Hearted Satin Maxi Dress - Black"
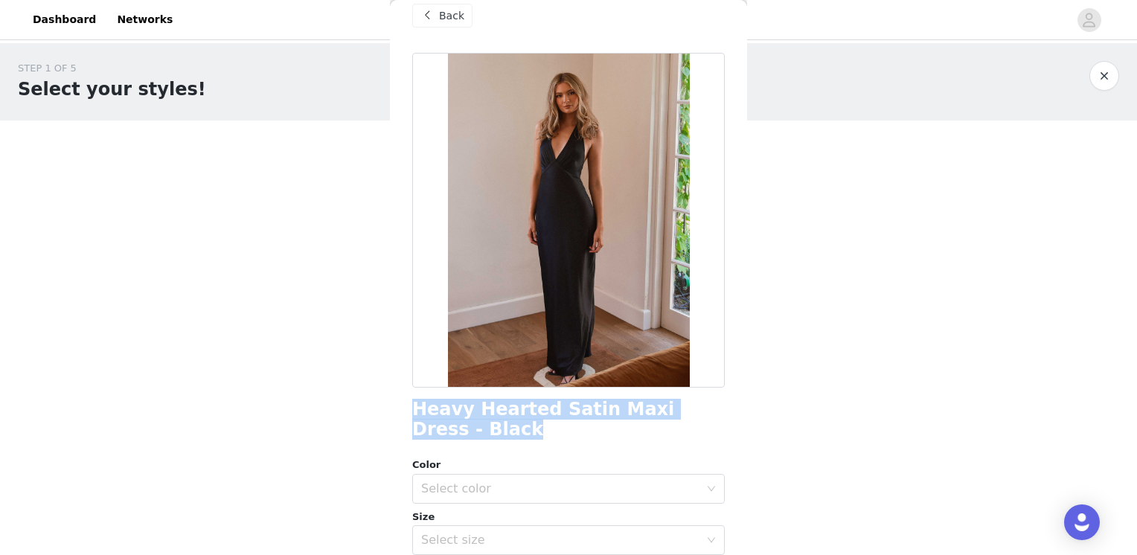
scroll to position [0, 0]
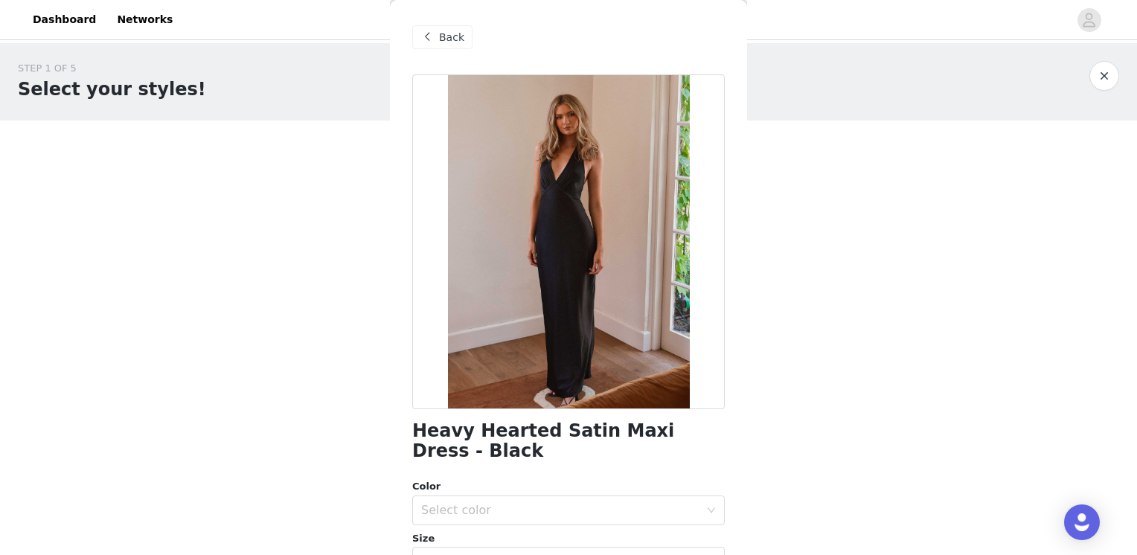
click at [436, 39] on div "Back" at bounding box center [442, 37] width 60 height 24
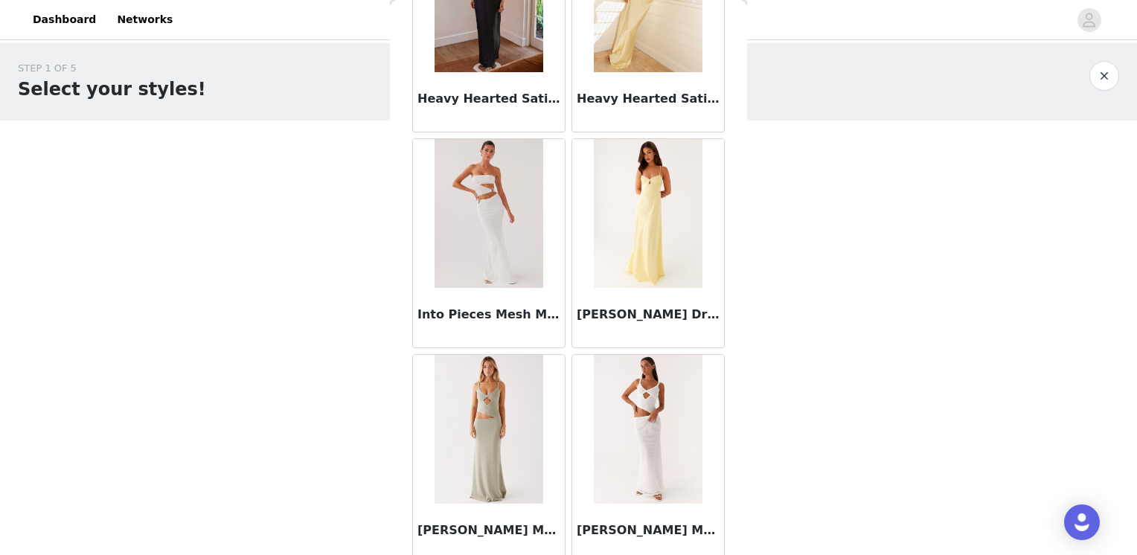
scroll to position [7071, 0]
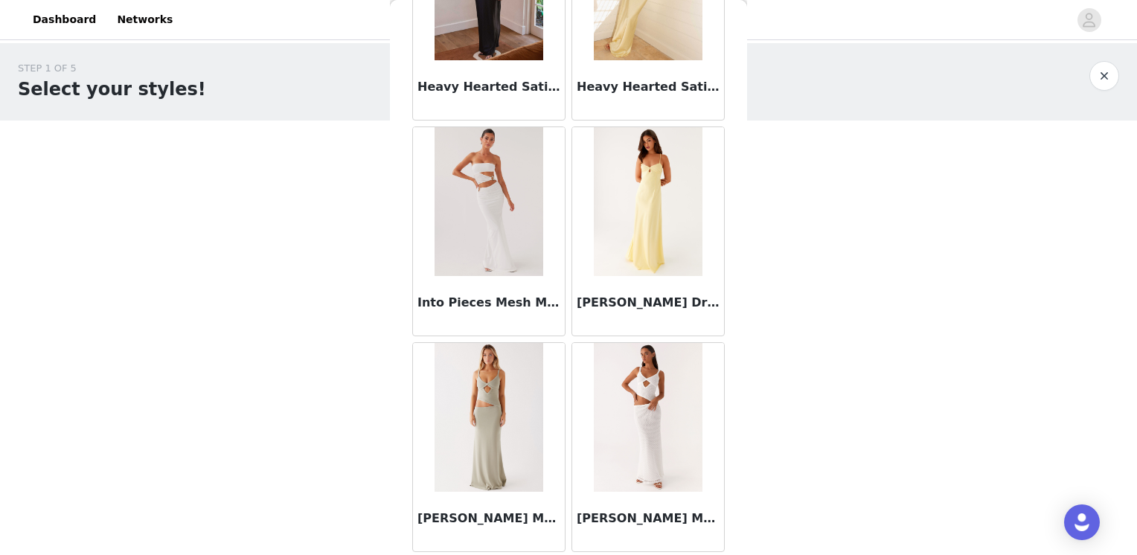
click at [637, 222] on img at bounding box center [648, 201] width 108 height 149
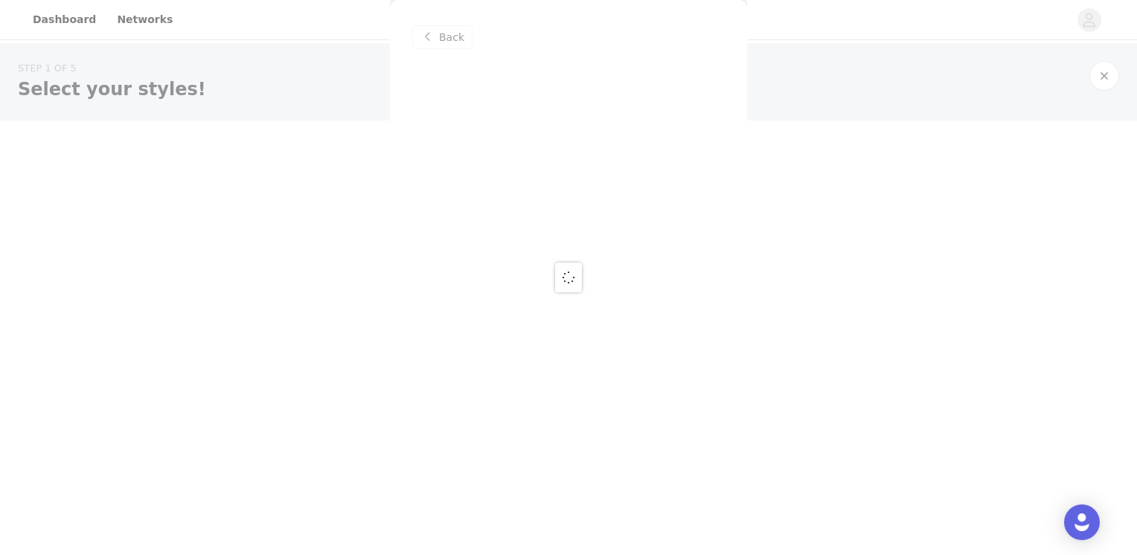
scroll to position [0, 0]
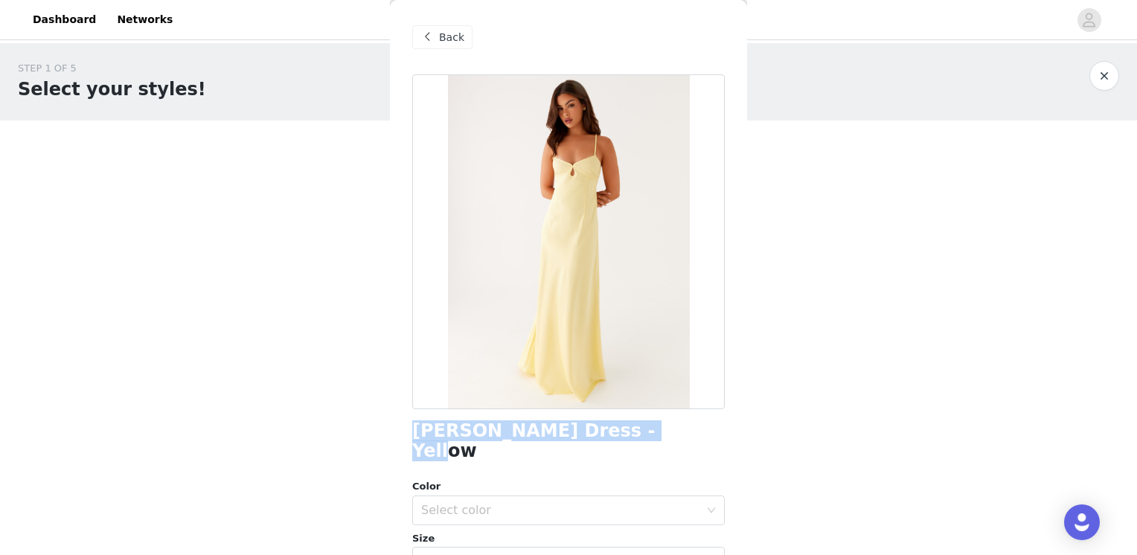
drag, startPoint x: 635, startPoint y: 433, endPoint x: 392, endPoint y: 445, distance: 243.7
click at [392, 444] on div "Back Joanie Maxi Dress - Yellow Color Select color Size Select size Peppermayo …" at bounding box center [568, 277] width 357 height 555
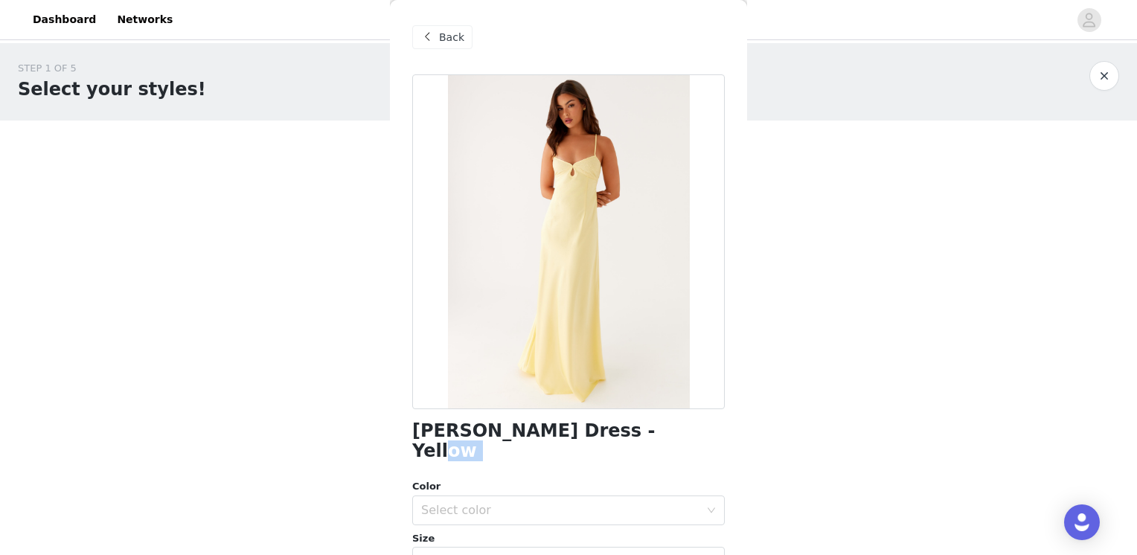
copy div
drag, startPoint x: 416, startPoint y: 431, endPoint x: 582, endPoint y: 432, distance: 166.0
click at [581, 430] on h1 "Joanie Maxi Dress - Yellow" at bounding box center [568, 441] width 313 height 40
drag, startPoint x: 582, startPoint y: 432, endPoint x: 625, endPoint y: 432, distance: 42.4
click at [625, 432] on h1 "Joanie Maxi Dress - Yellow" at bounding box center [568, 441] width 313 height 40
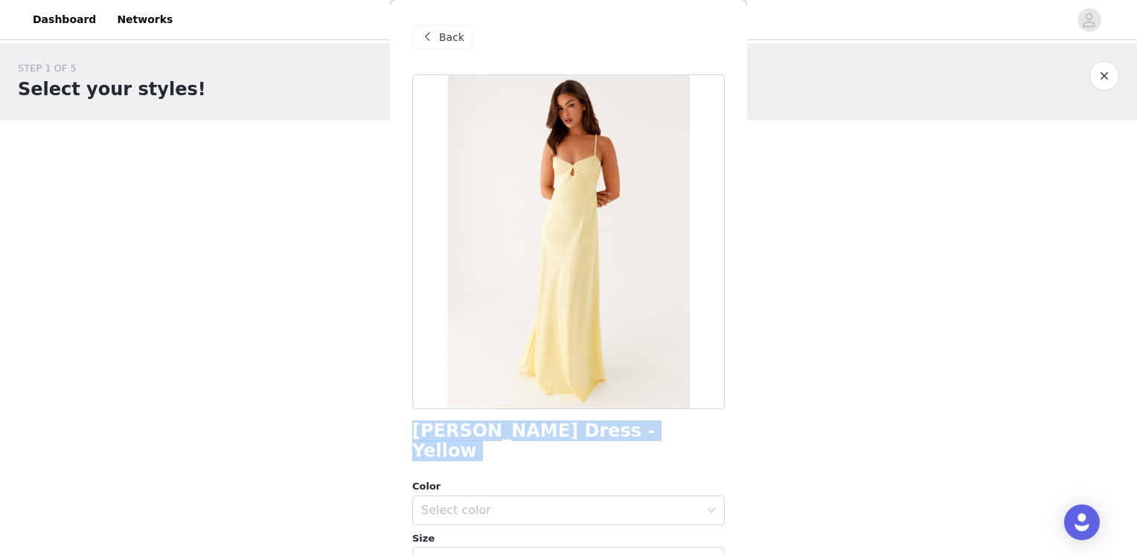
drag, startPoint x: 625, startPoint y: 432, endPoint x: 414, endPoint y: 431, distance: 210.7
click at [414, 431] on h1 "Joanie Maxi Dress - Yellow" at bounding box center [568, 441] width 313 height 40
copy div "Joanie Maxi Dress - Yellow"
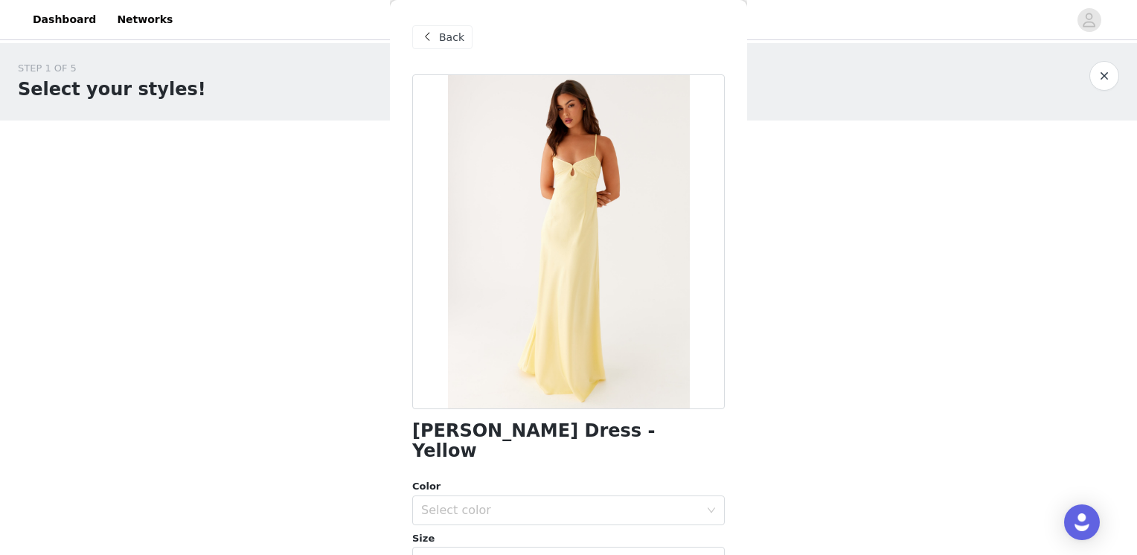
click at [435, 34] on span at bounding box center [427, 37] width 18 height 18
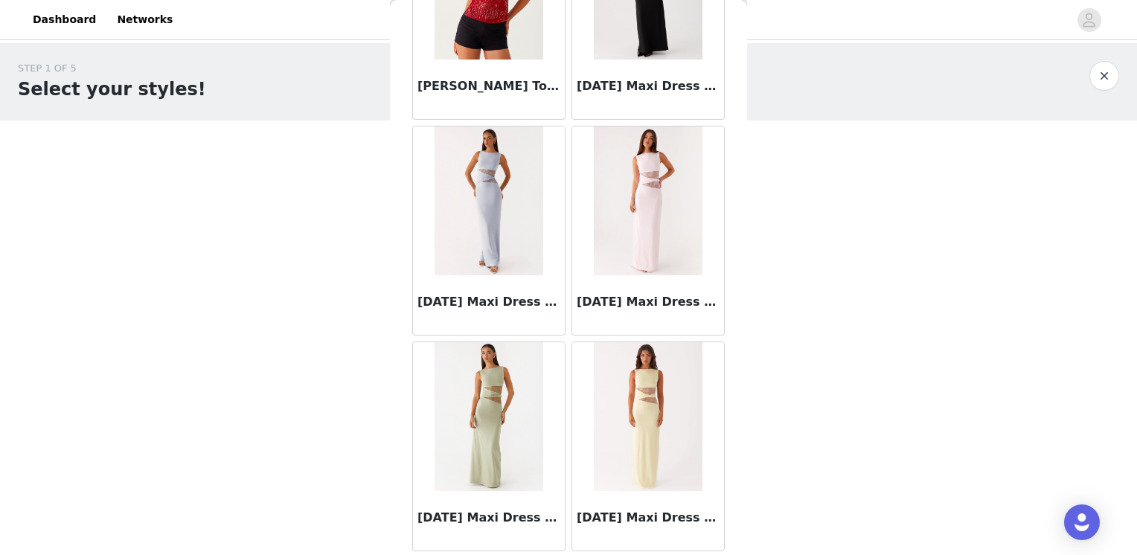
scroll to position [8186, 0]
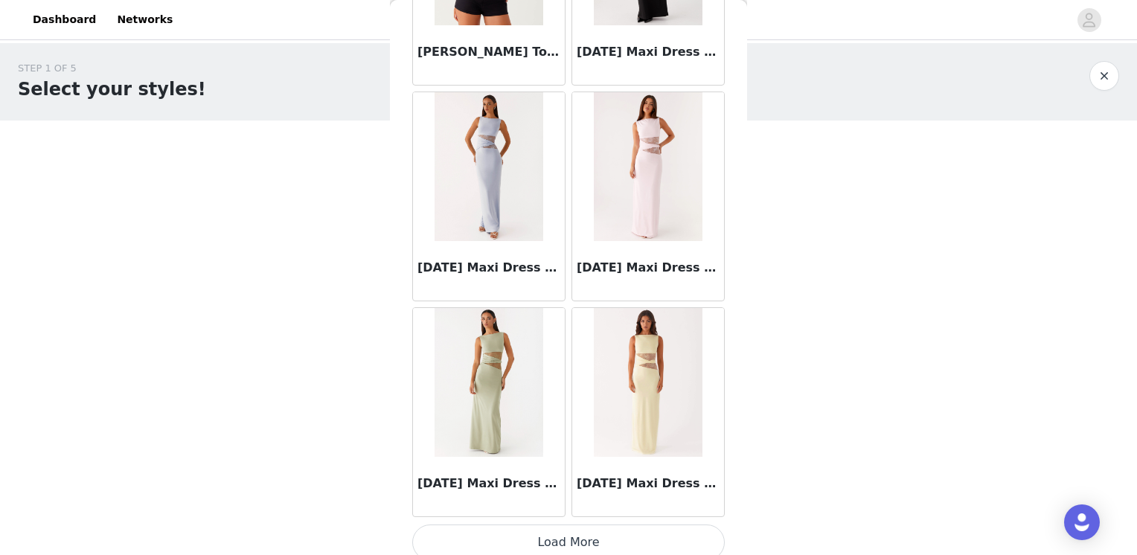
click at [563, 525] on button "Load More" at bounding box center [568, 543] width 313 height 36
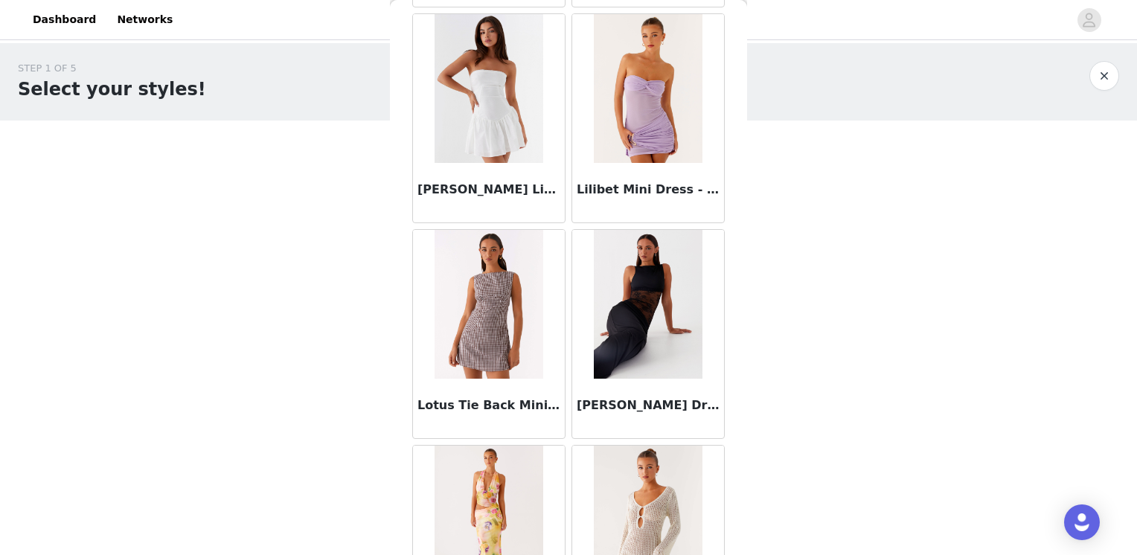
scroll to position [9004, 0]
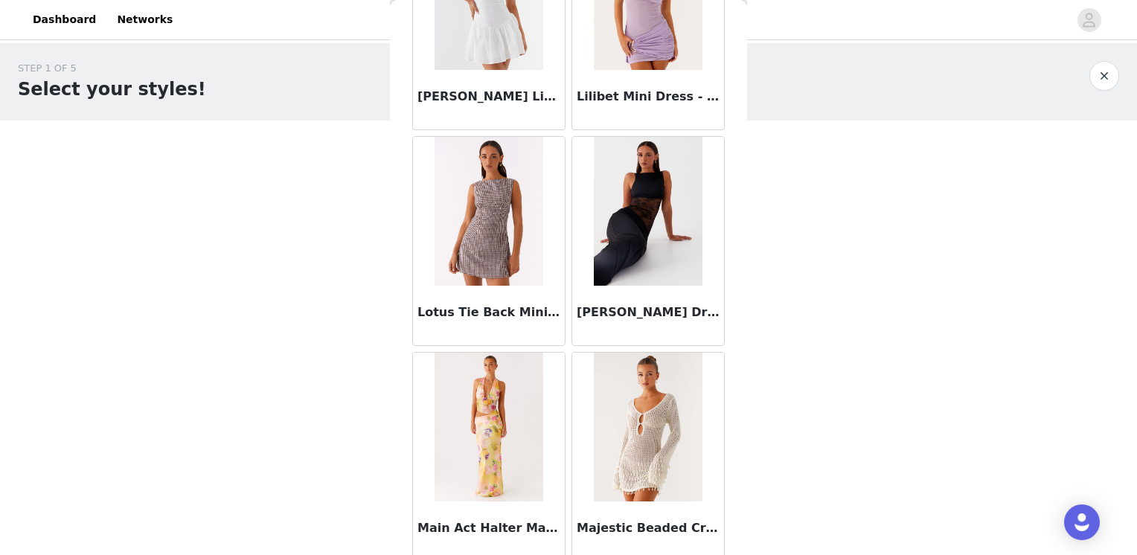
click at [629, 197] on img at bounding box center [648, 211] width 108 height 149
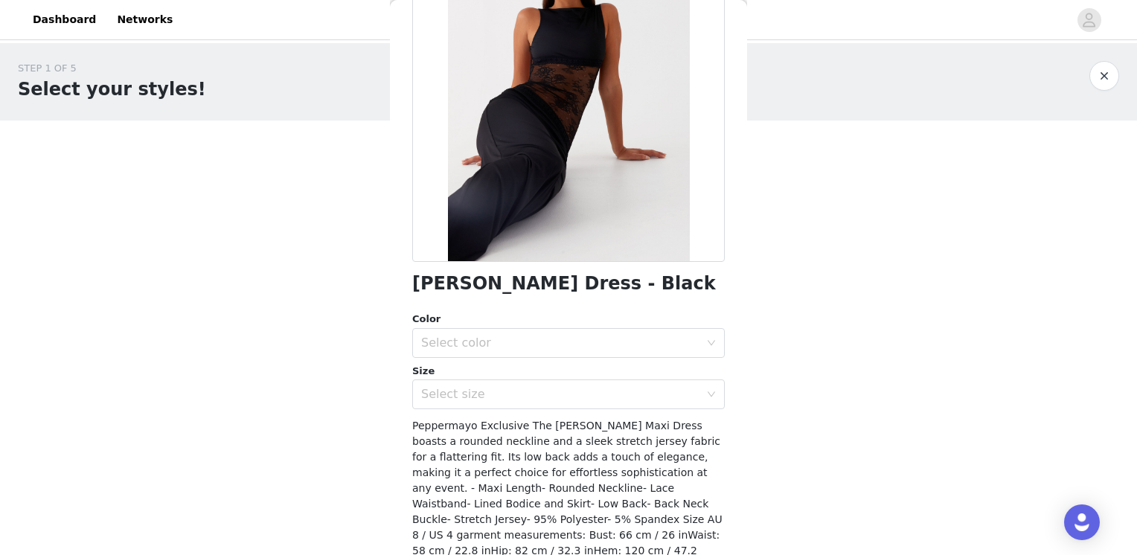
scroll to position [149, 0]
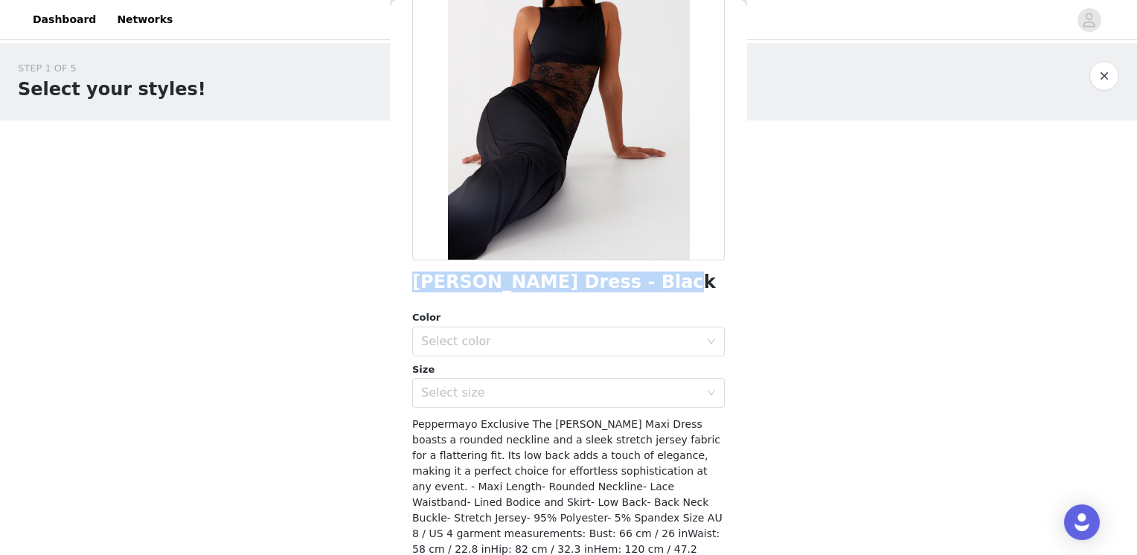
drag, startPoint x: 640, startPoint y: 282, endPoint x: 408, endPoint y: 287, distance: 232.3
click at [408, 287] on div "Back Lucinda Maxi Dress - Black Color Select color Size Select size Peppermayo …" at bounding box center [568, 277] width 357 height 555
copy h1 "Lucinda Maxi Dress - Black"
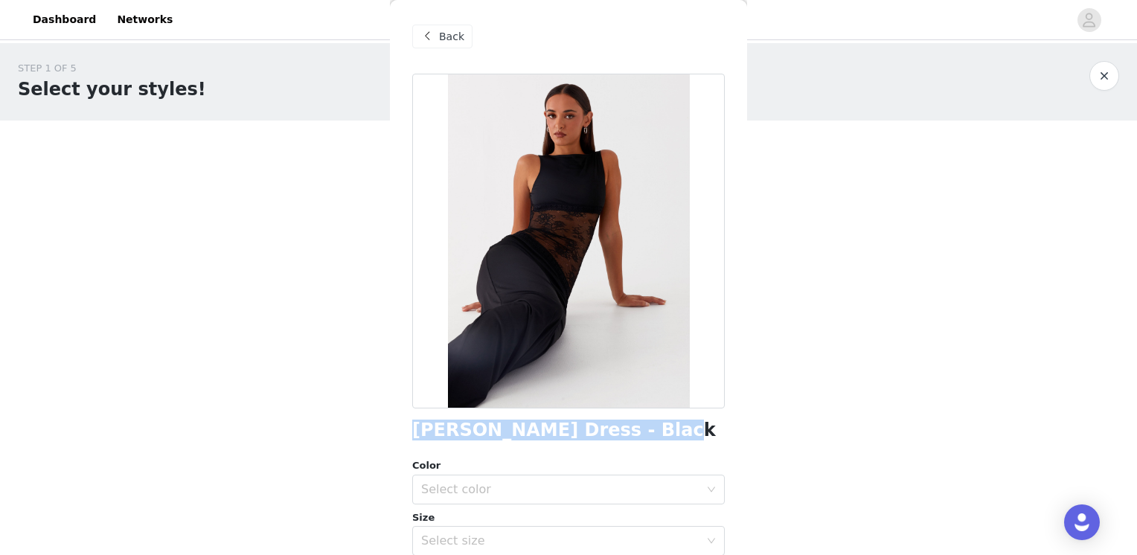
scroll to position [0, 0]
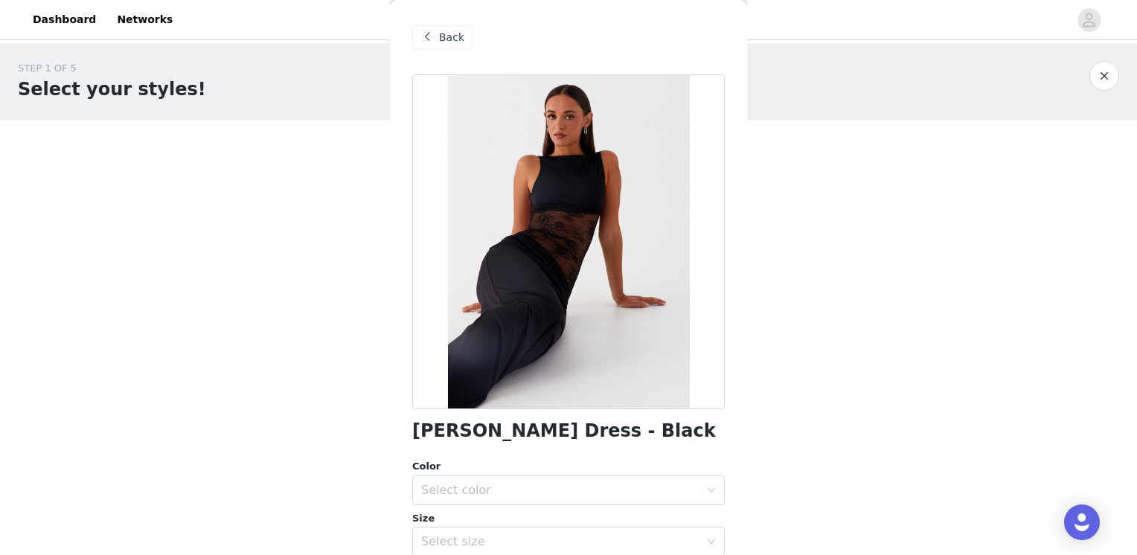
click at [425, 29] on span at bounding box center [427, 37] width 18 height 18
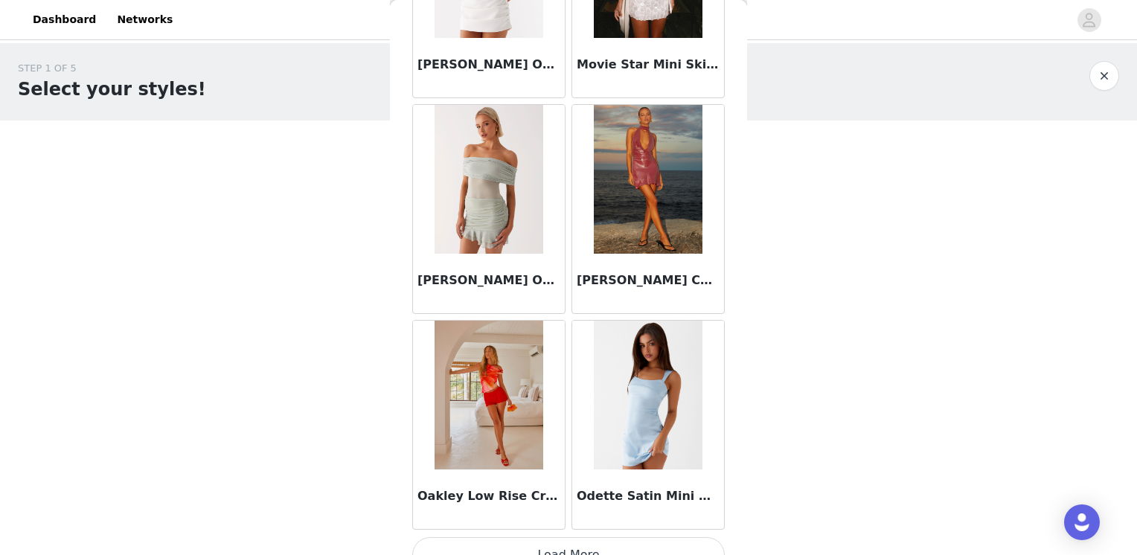
scroll to position [10341, 0]
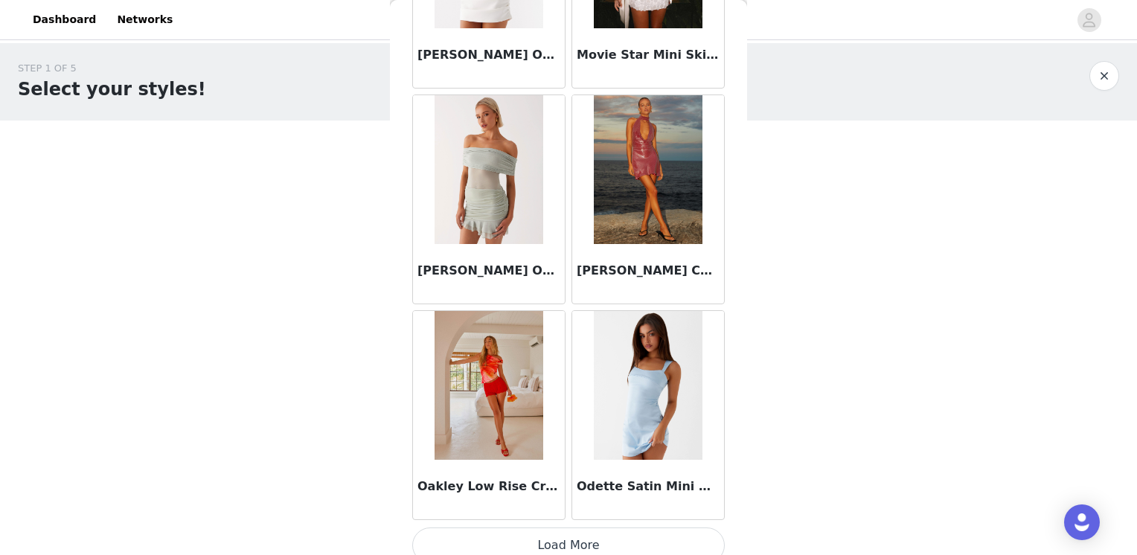
click at [598, 534] on button "Load More" at bounding box center [568, 546] width 313 height 36
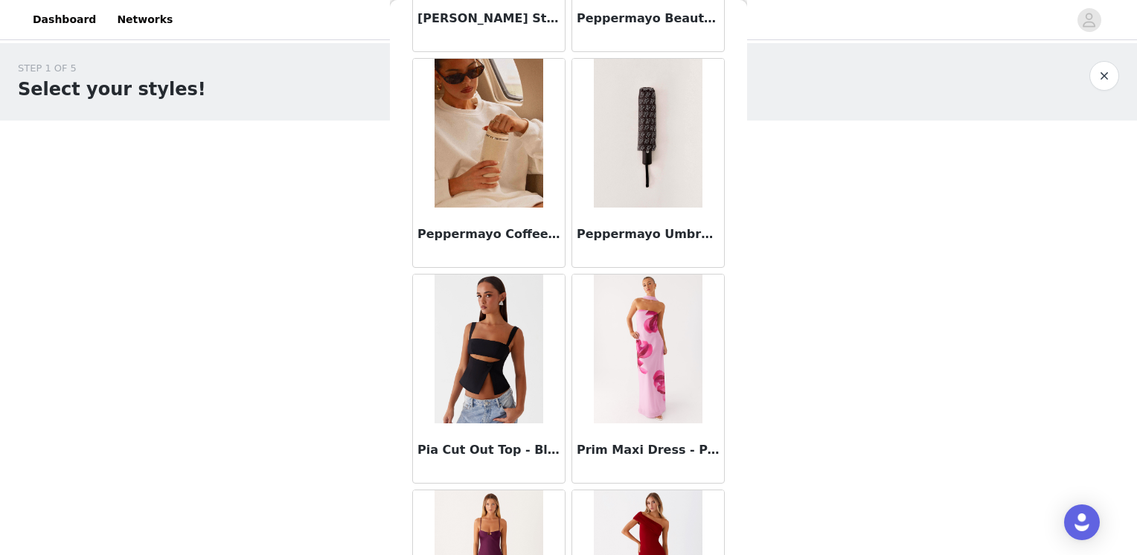
scroll to position [11681, 0]
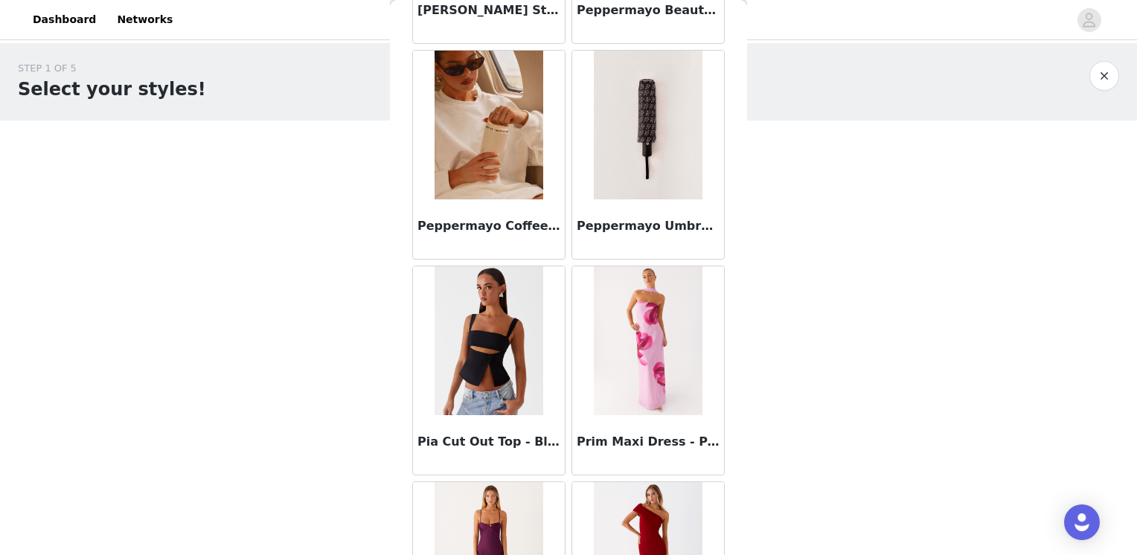
click at [500, 217] on h3 "Peppermayo Coffee Cup - Ivory" at bounding box center [489, 226] width 143 height 18
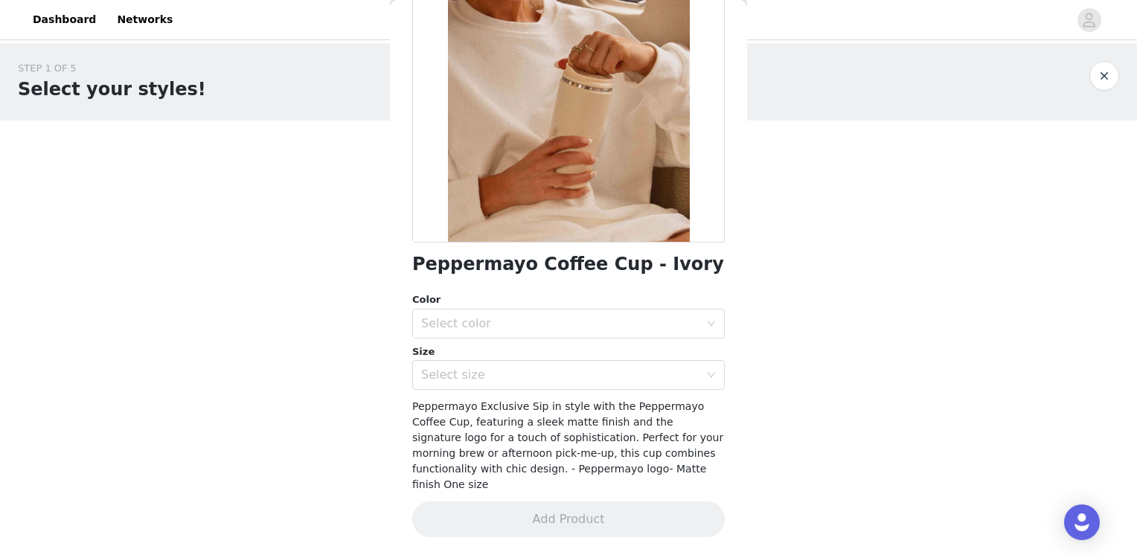
scroll to position [150, 0]
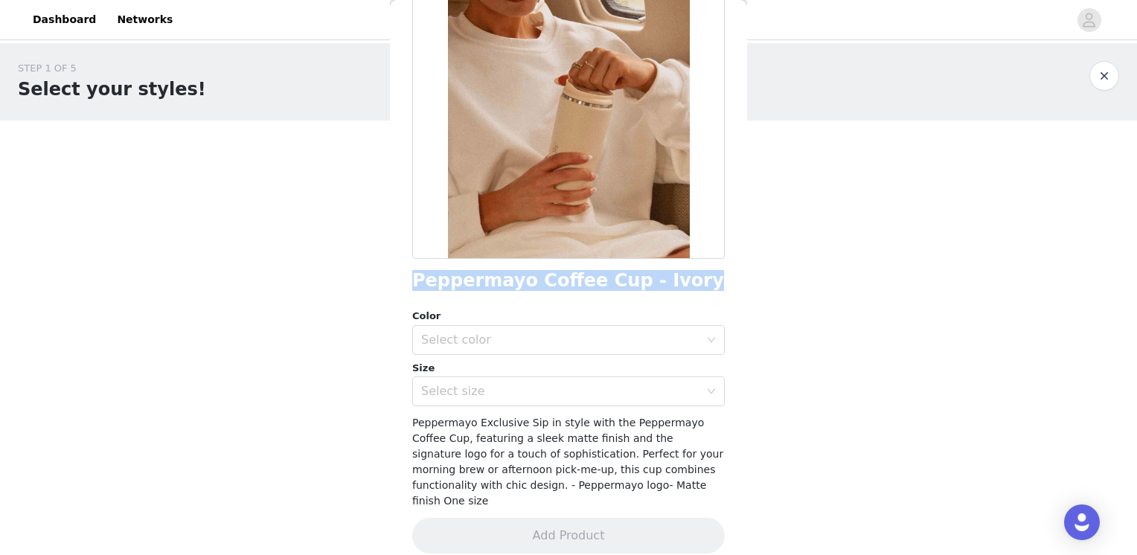
drag, startPoint x: 666, startPoint y: 290, endPoint x: 406, endPoint y: 278, distance: 260.0
click at [406, 278] on div "Back Peppermayo Coffee Cup - Ivory Color Select color Size Select size Pepperma…" at bounding box center [568, 277] width 357 height 555
copy h1 "Peppermayo Coffee Cup - Ivory"
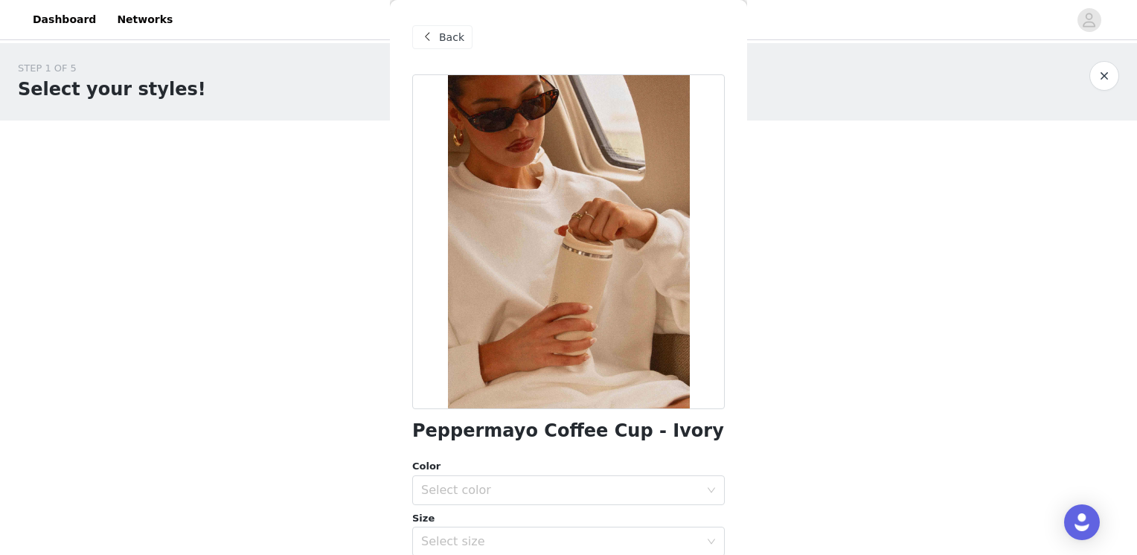
click at [451, 39] on span "Back" at bounding box center [451, 38] width 25 height 16
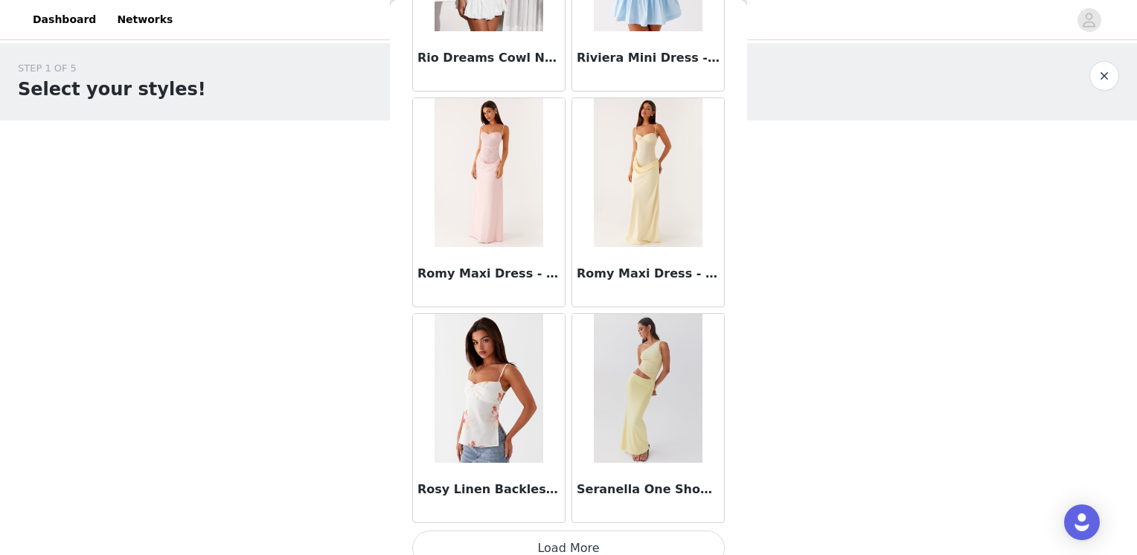
scroll to position [12376, 0]
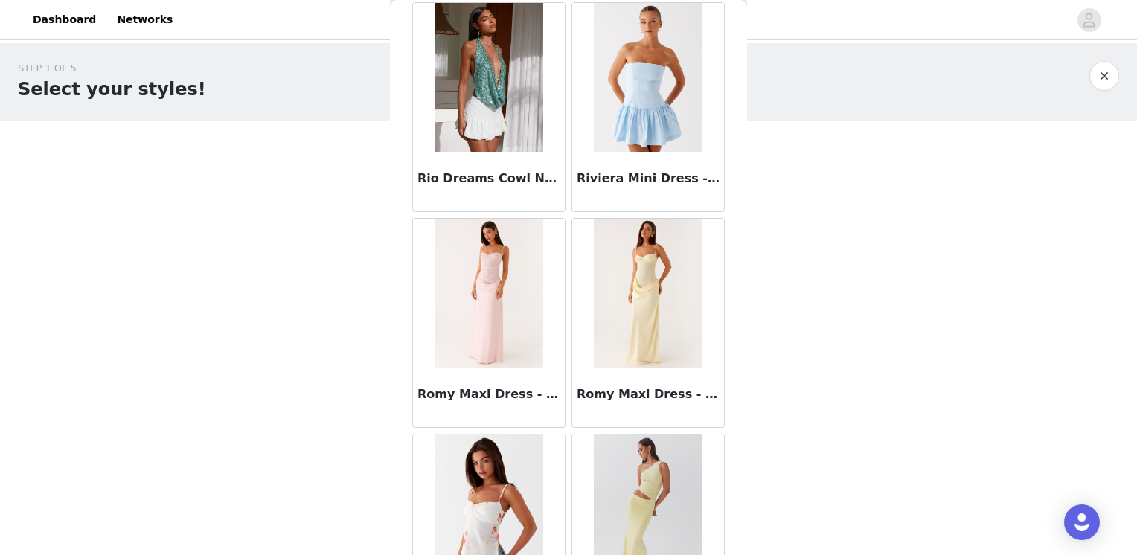
click at [493, 278] on img at bounding box center [489, 293] width 108 height 149
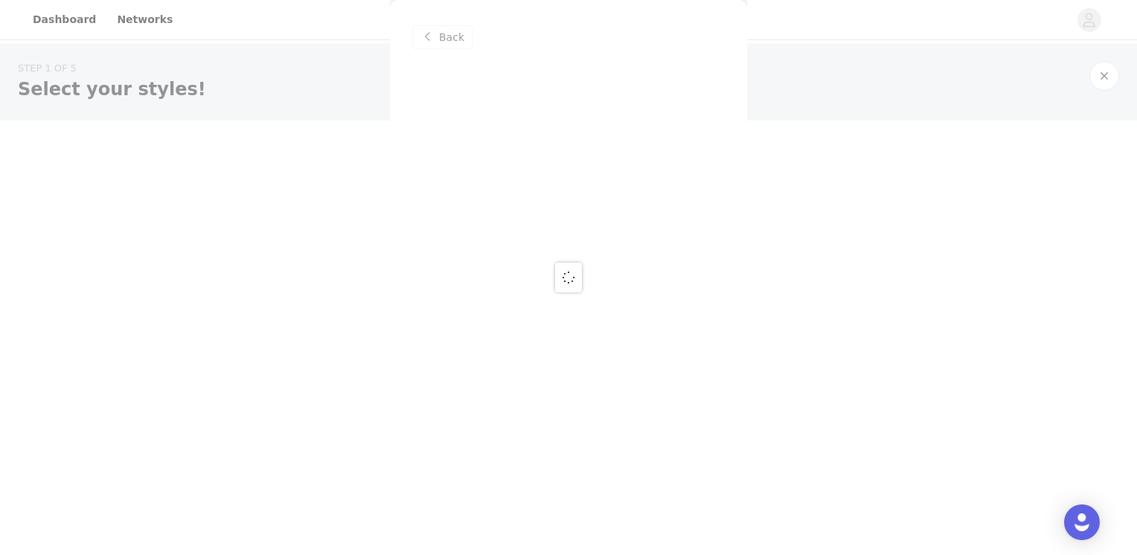
scroll to position [0, 0]
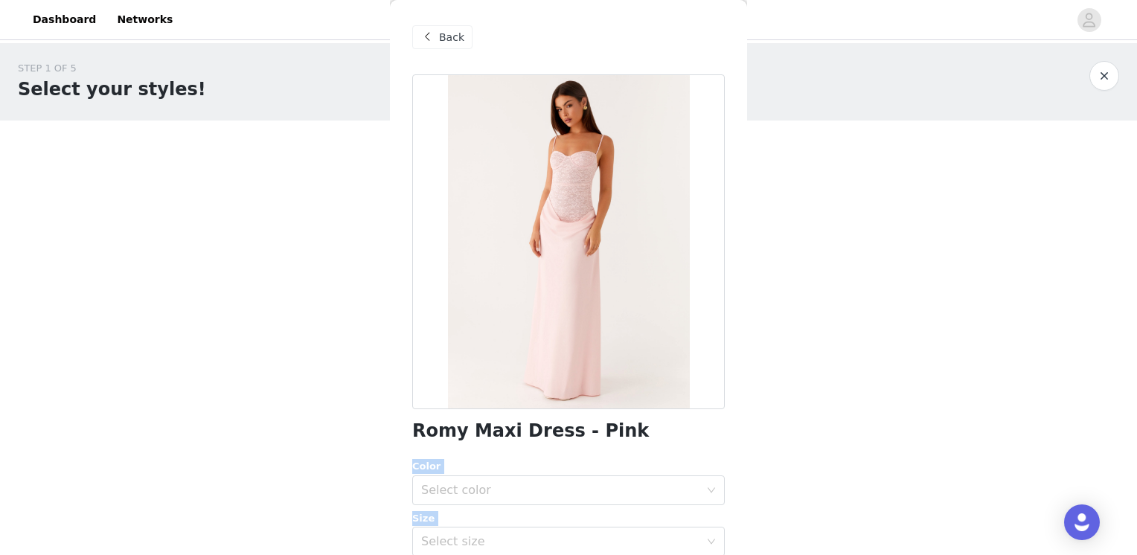
drag, startPoint x: 615, startPoint y: 436, endPoint x: 387, endPoint y: 422, distance: 228.2
click at [387, 422] on body "Dashboard Networks STEP 1 OF 5 Select your styles! Please note that the sizes a…" at bounding box center [568, 277] width 1137 height 555
click at [566, 444] on div "Romy Maxi Dress - Pink Color Select color Size Select size Peppermayo Exclusive…" at bounding box center [568, 437] width 313 height 726
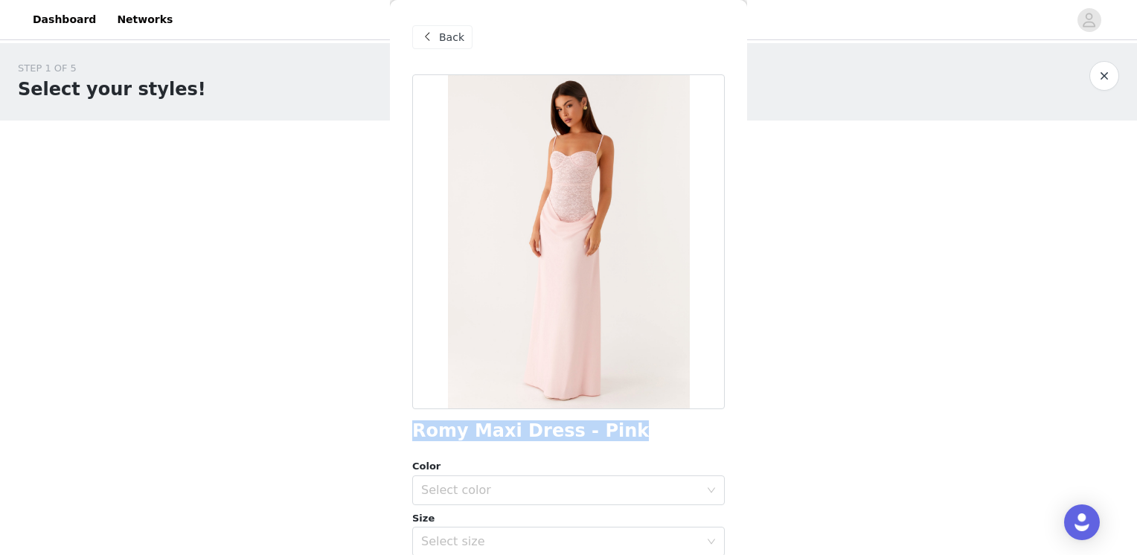
drag, startPoint x: 602, startPoint y: 435, endPoint x: 409, endPoint y: 436, distance: 193.5
click at [409, 436] on div "Back Romy Maxi Dress - Pink Color Select color Size Select size Peppermayo Excl…" at bounding box center [568, 277] width 357 height 555
copy h1 "Romy Maxi Dress - Pink"
click at [434, 39] on span at bounding box center [427, 37] width 18 height 18
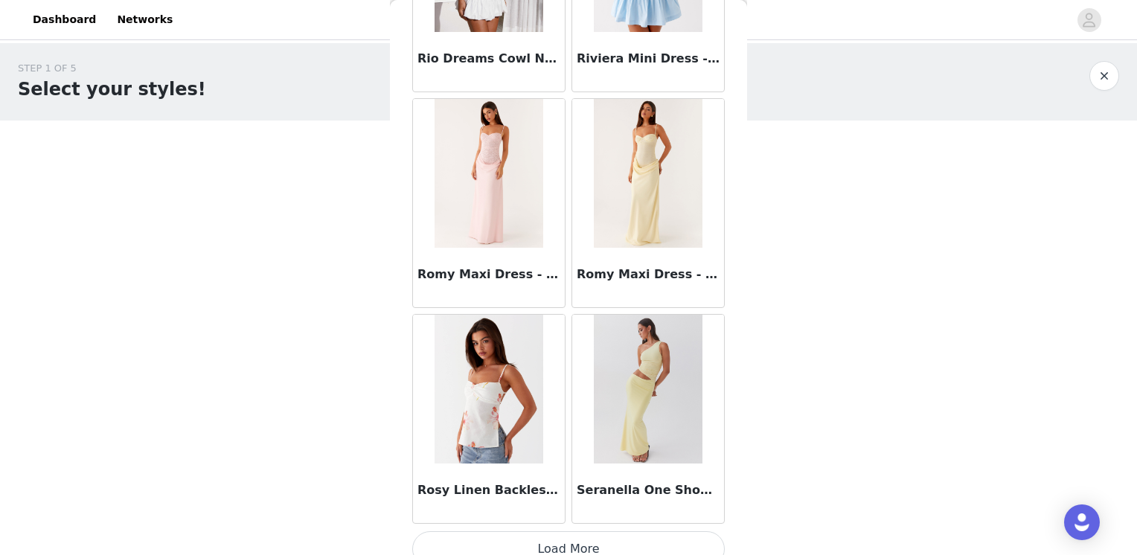
scroll to position [12497, 0]
click at [595, 531] on button "Load More" at bounding box center [568, 549] width 313 height 36
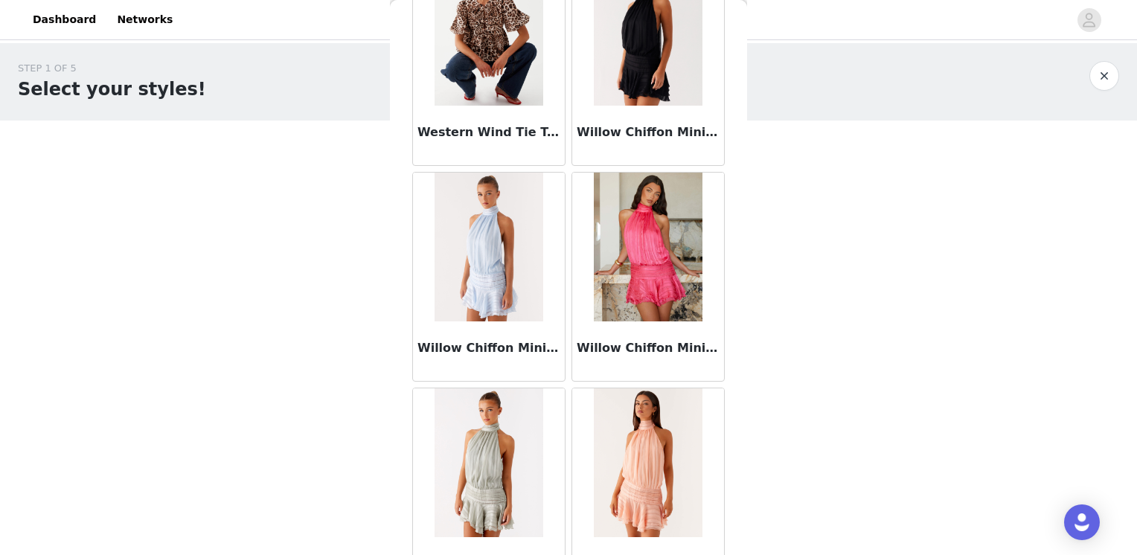
scroll to position [14652, 0]
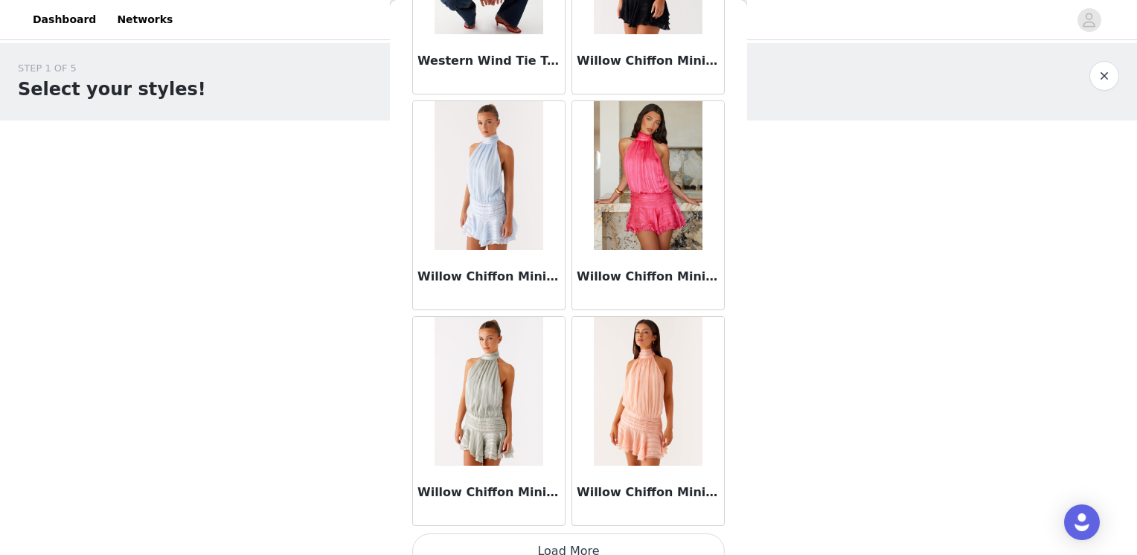
click at [588, 534] on button "Load More" at bounding box center [568, 552] width 313 height 36
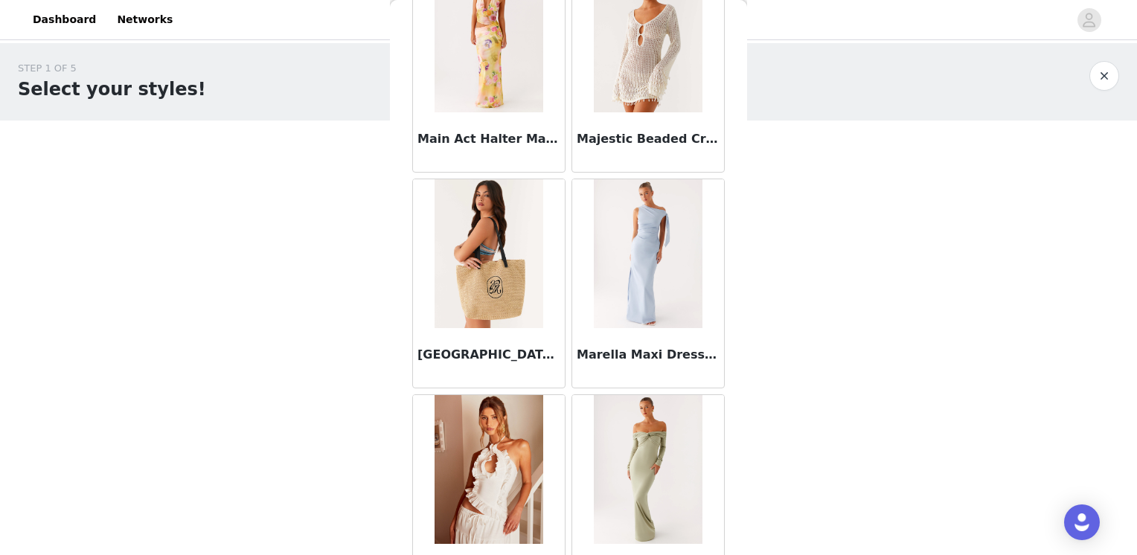
scroll to position [9304, 0]
